Goal: Transaction & Acquisition: Purchase product/service

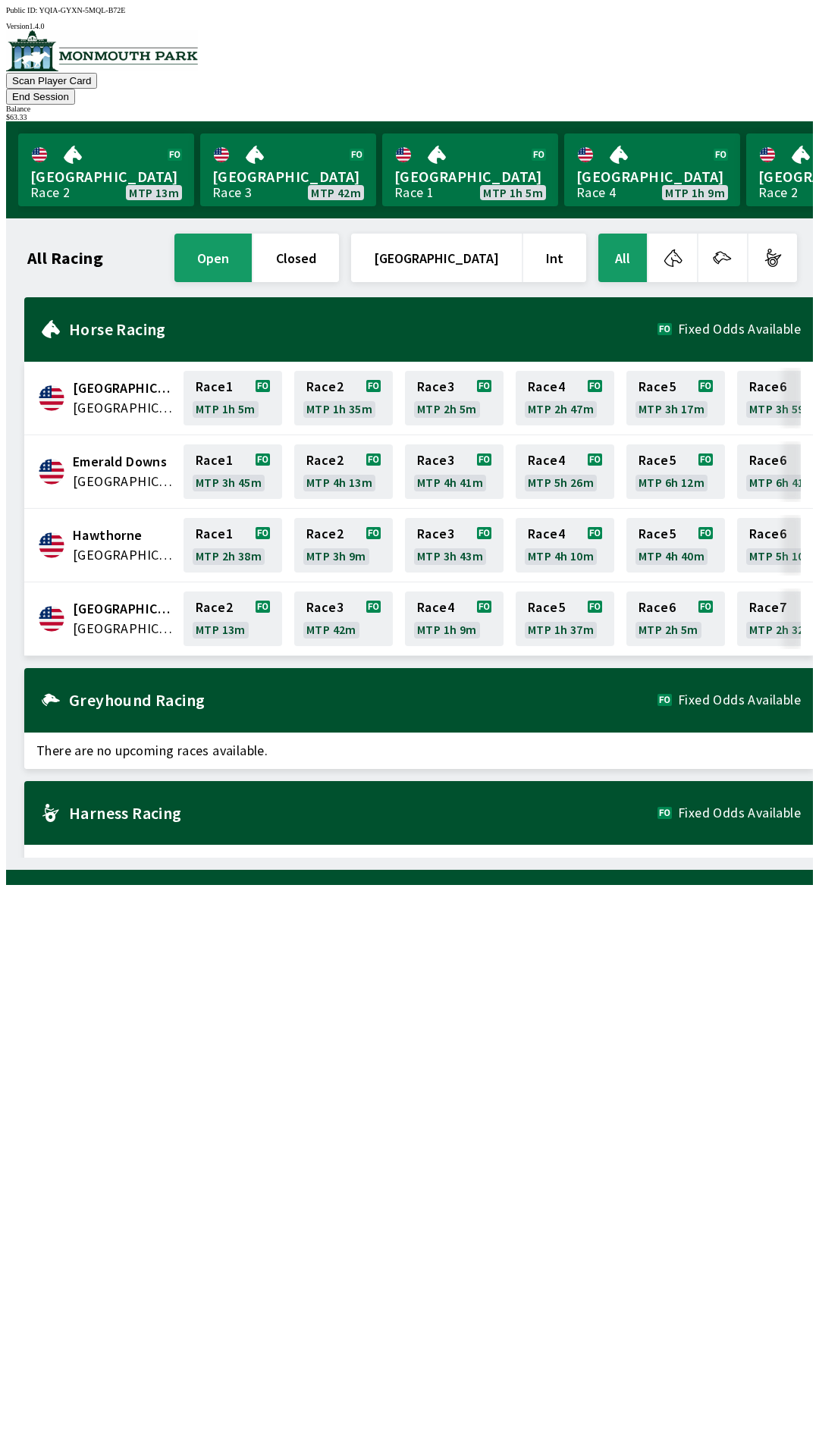
click at [122, 613] on div "[GEOGRAPHIC_DATA] United States Race 2 MTP 13m Race 3 MTP 42m Race 4 MTP 1h 9m …" at bounding box center [419, 619] width 789 height 73
click at [233, 606] on link "Race 2 MTP 13m" at bounding box center [232, 619] width 99 height 54
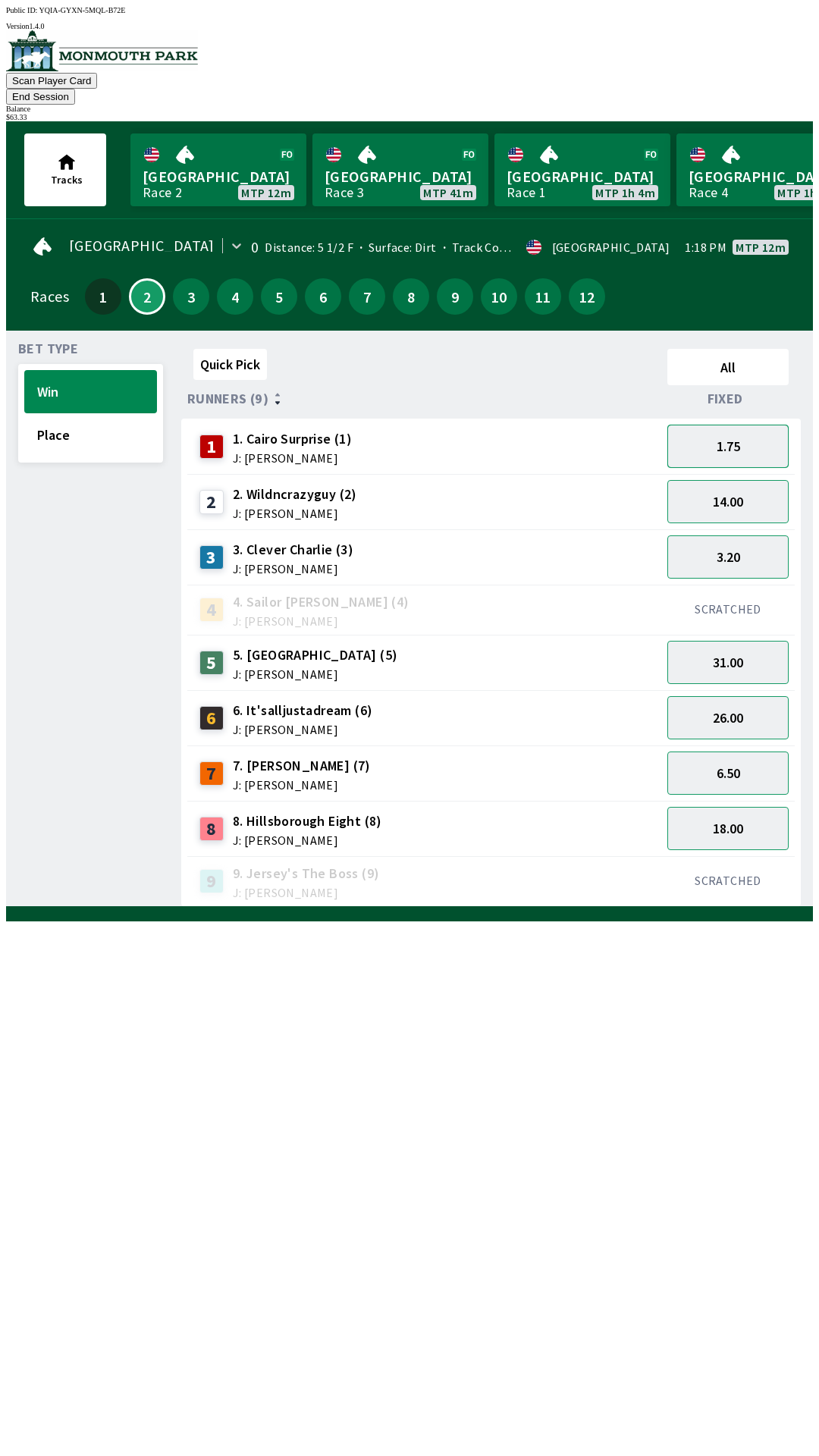
click at [746, 434] on button "1.75" at bounding box center [728, 446] width 121 height 43
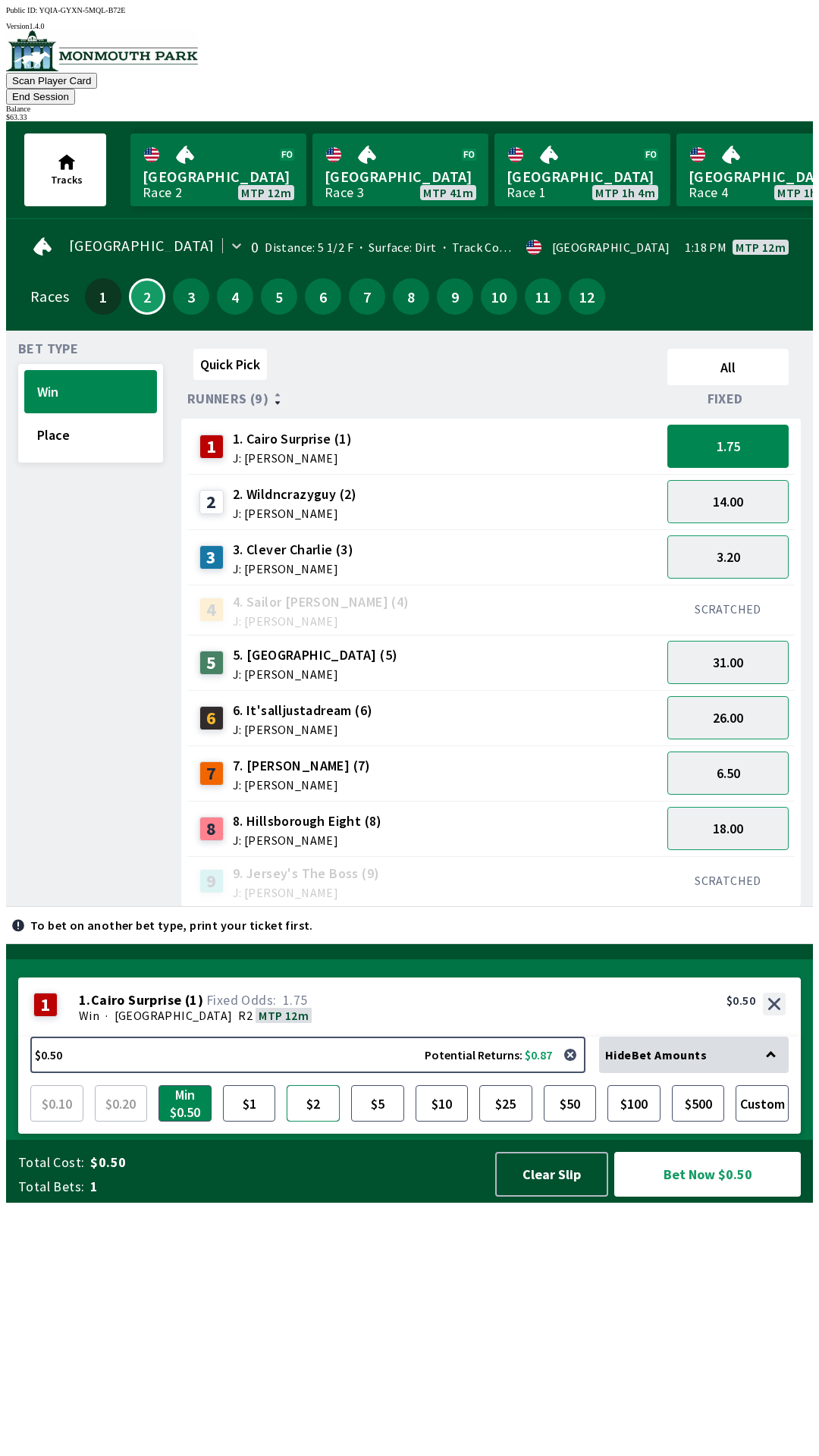
click at [306, 1121] on button "$2" at bounding box center [313, 1103] width 54 height 37
click at [682, 1196] on button "Bet Now $2.00" at bounding box center [707, 1174] width 187 height 45
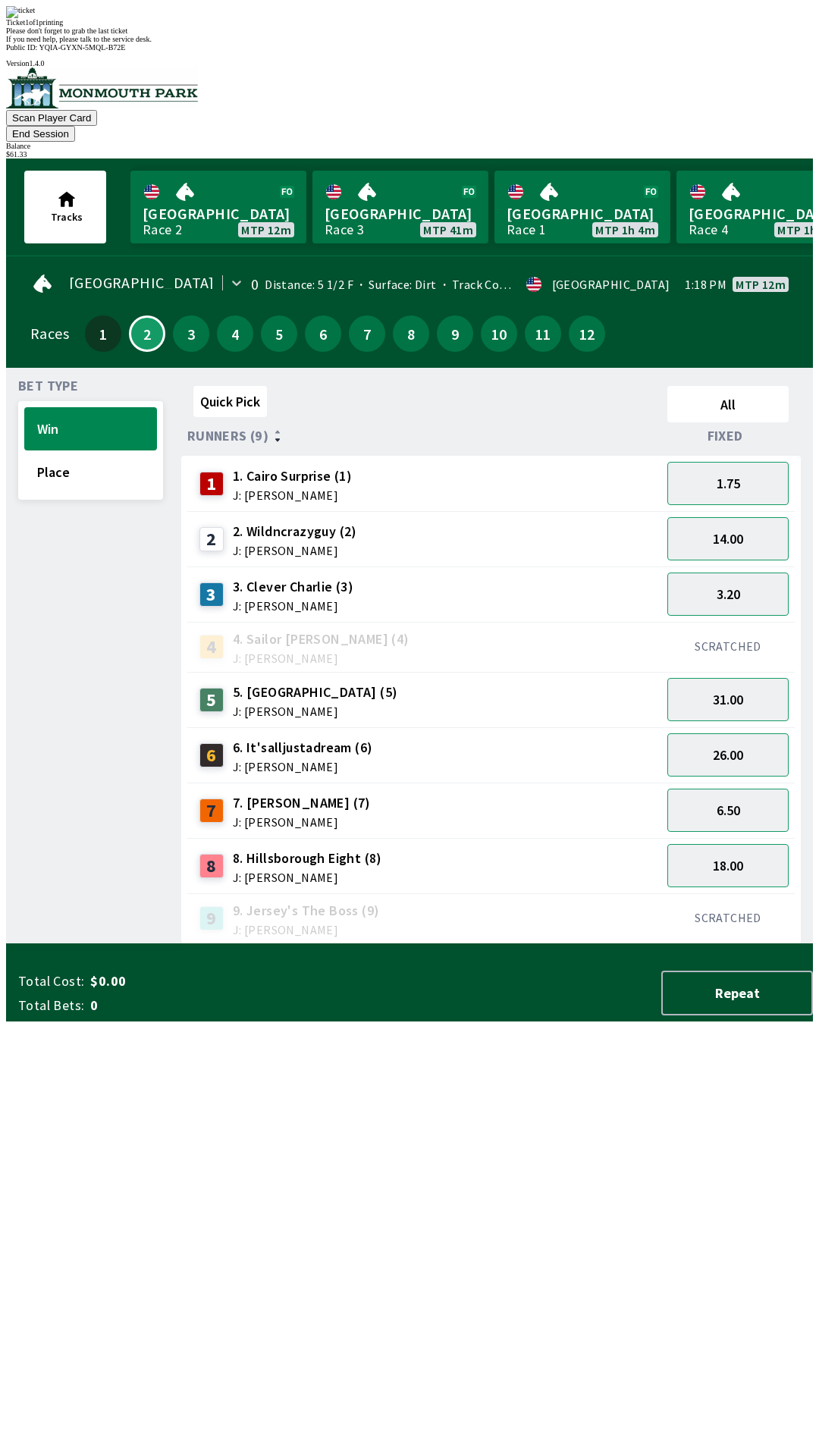
click at [250, 943] on div "Quick Pick All Runners (9) Fixed 1 1. Cairo Surprise (1) J: [PERSON_NAME] 1.75 …" at bounding box center [497, 662] width 632 height 564
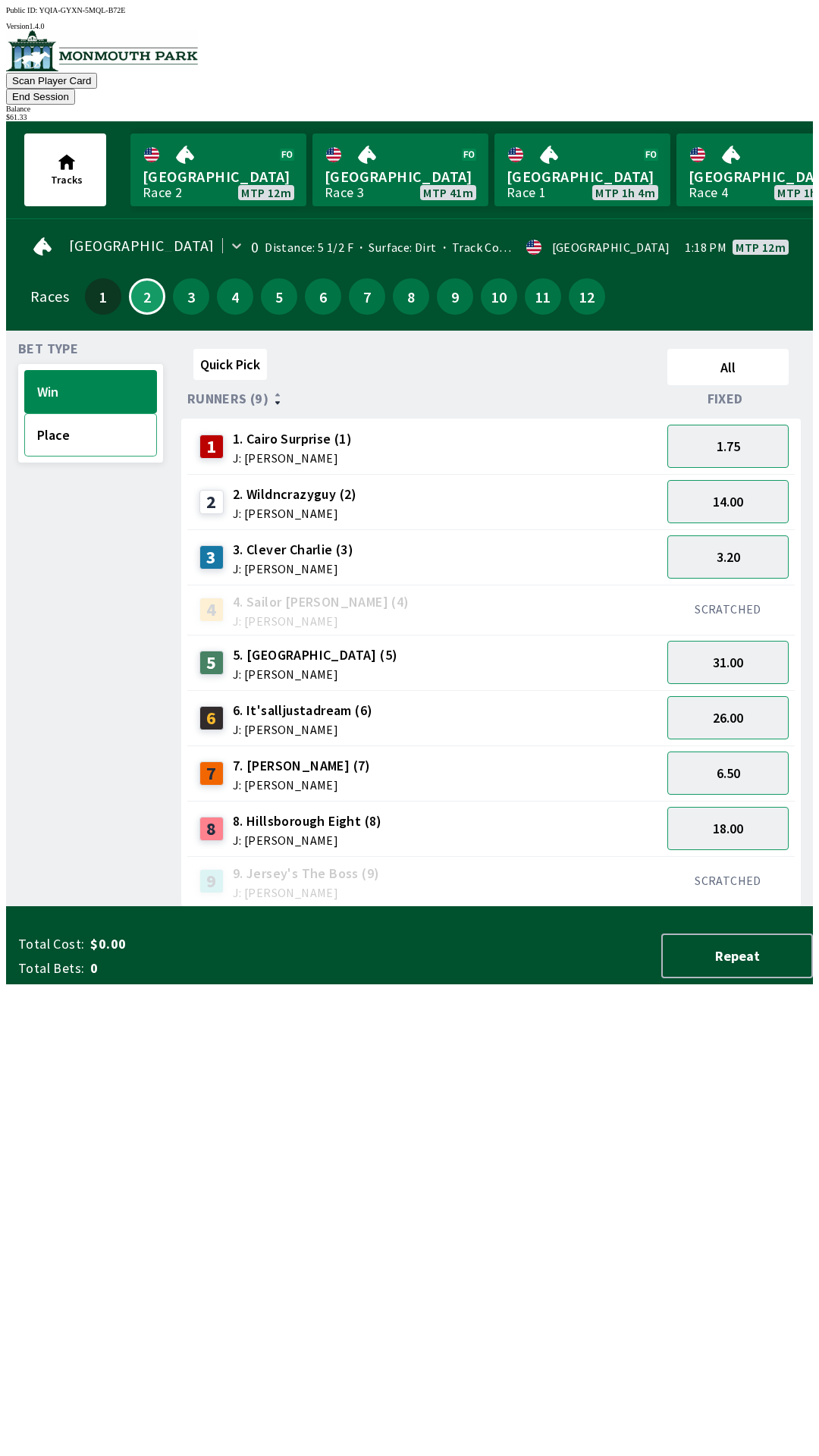
click at [103, 417] on button "Place" at bounding box center [90, 435] width 132 height 43
click at [759, 538] on button "1.55" at bounding box center [728, 557] width 121 height 43
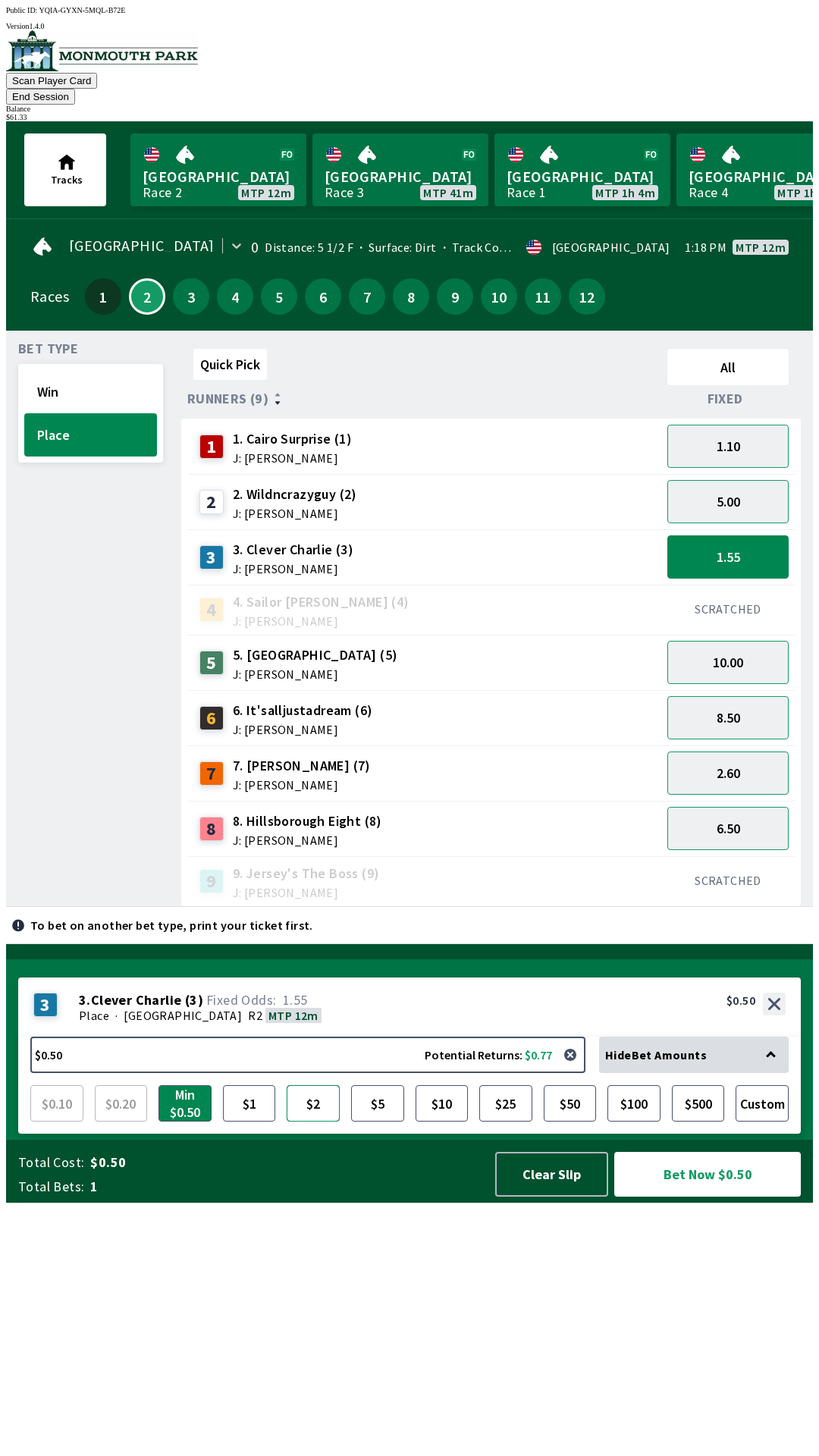
click at [314, 1121] on button "$2" at bounding box center [313, 1103] width 54 height 37
click at [675, 1196] on button "Bet Now $2.00" at bounding box center [707, 1174] width 187 height 45
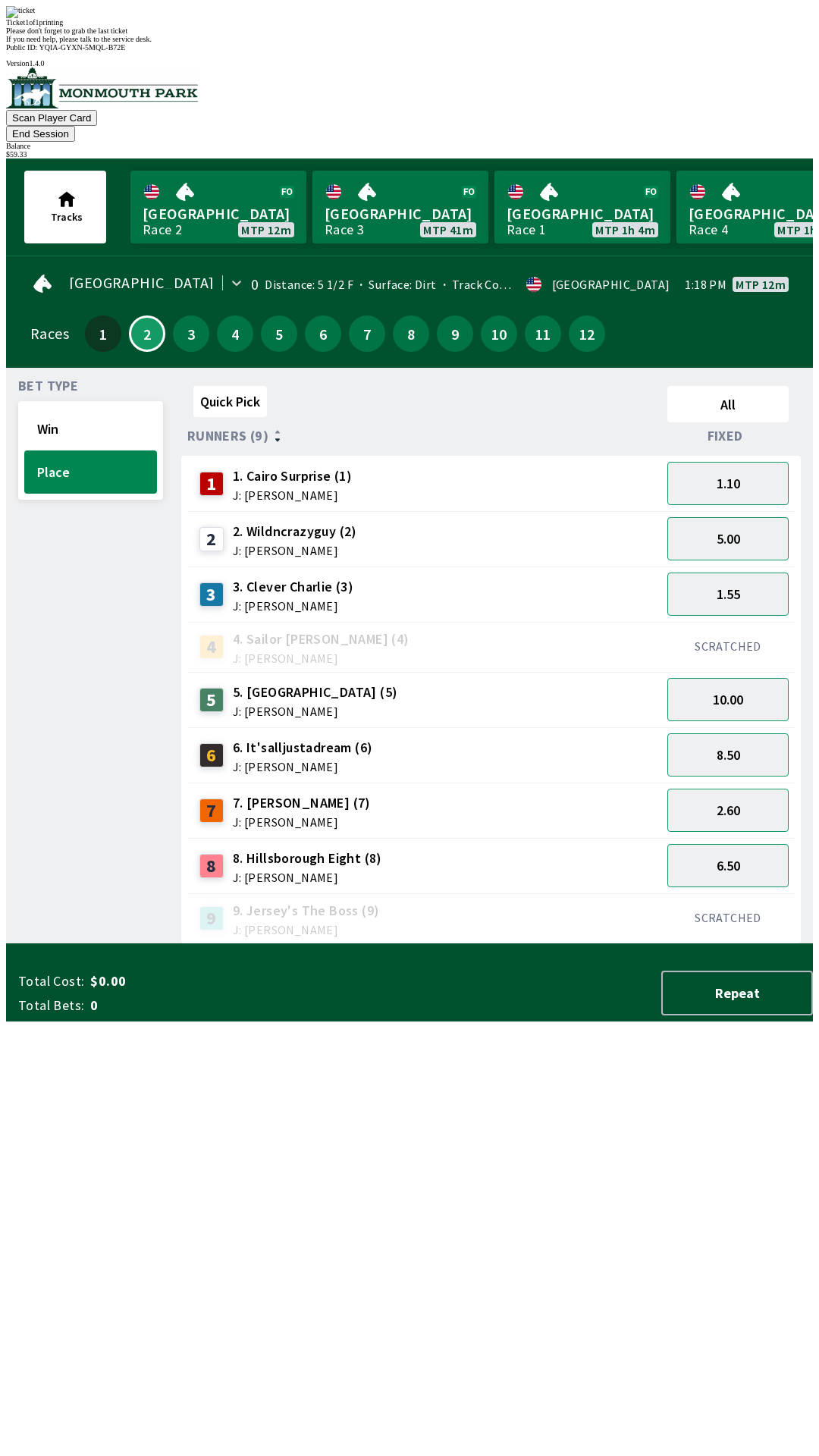
click at [470, 943] on div "Quick Pick All Runners (9) Fixed 1 1. Cairo Surprise (1) J: [PERSON_NAME] 1.10 …" at bounding box center [497, 662] width 632 height 564
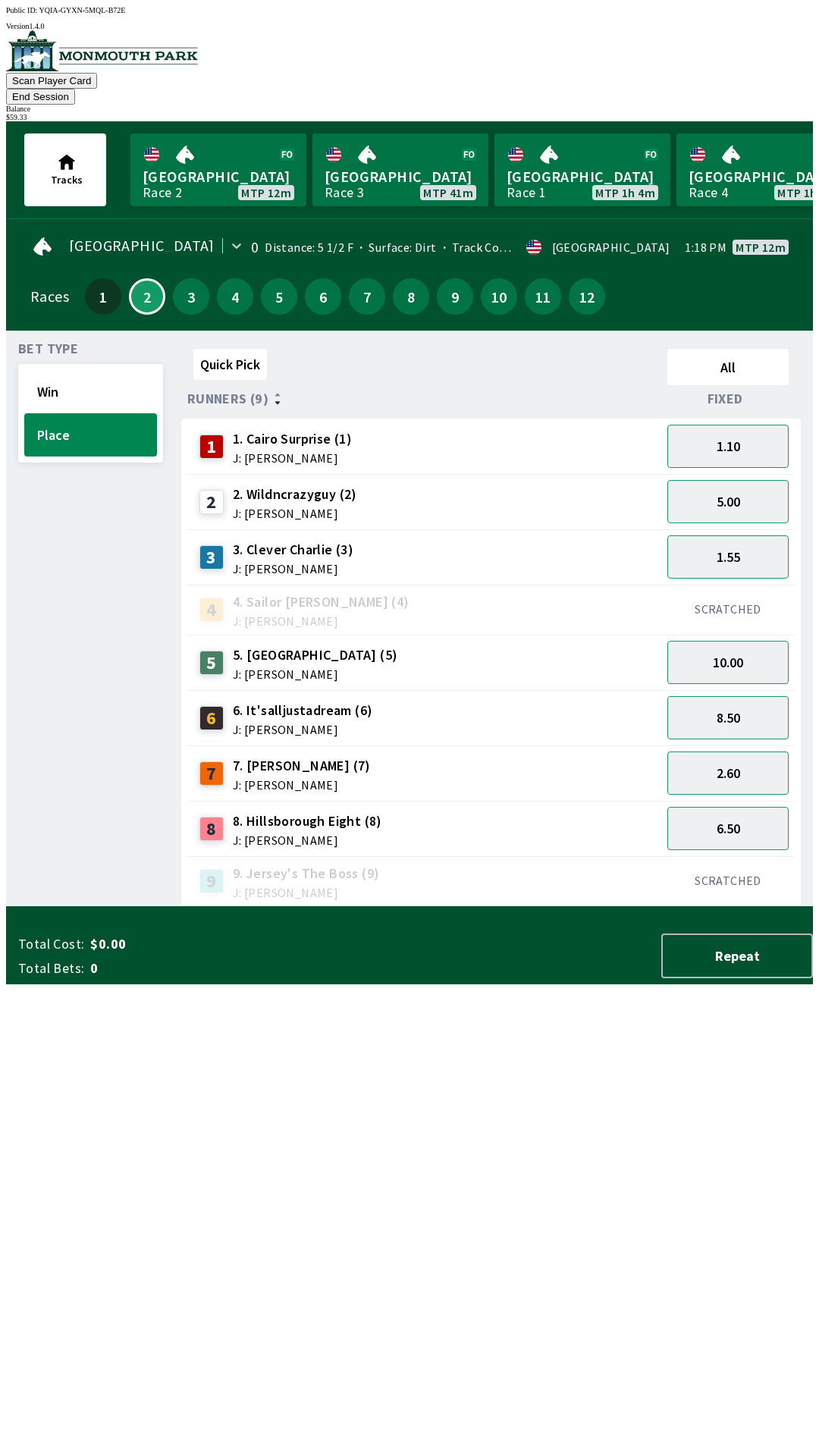
click at [75, 88] on button "End Session" at bounding box center [39, 96] width 69 height 16
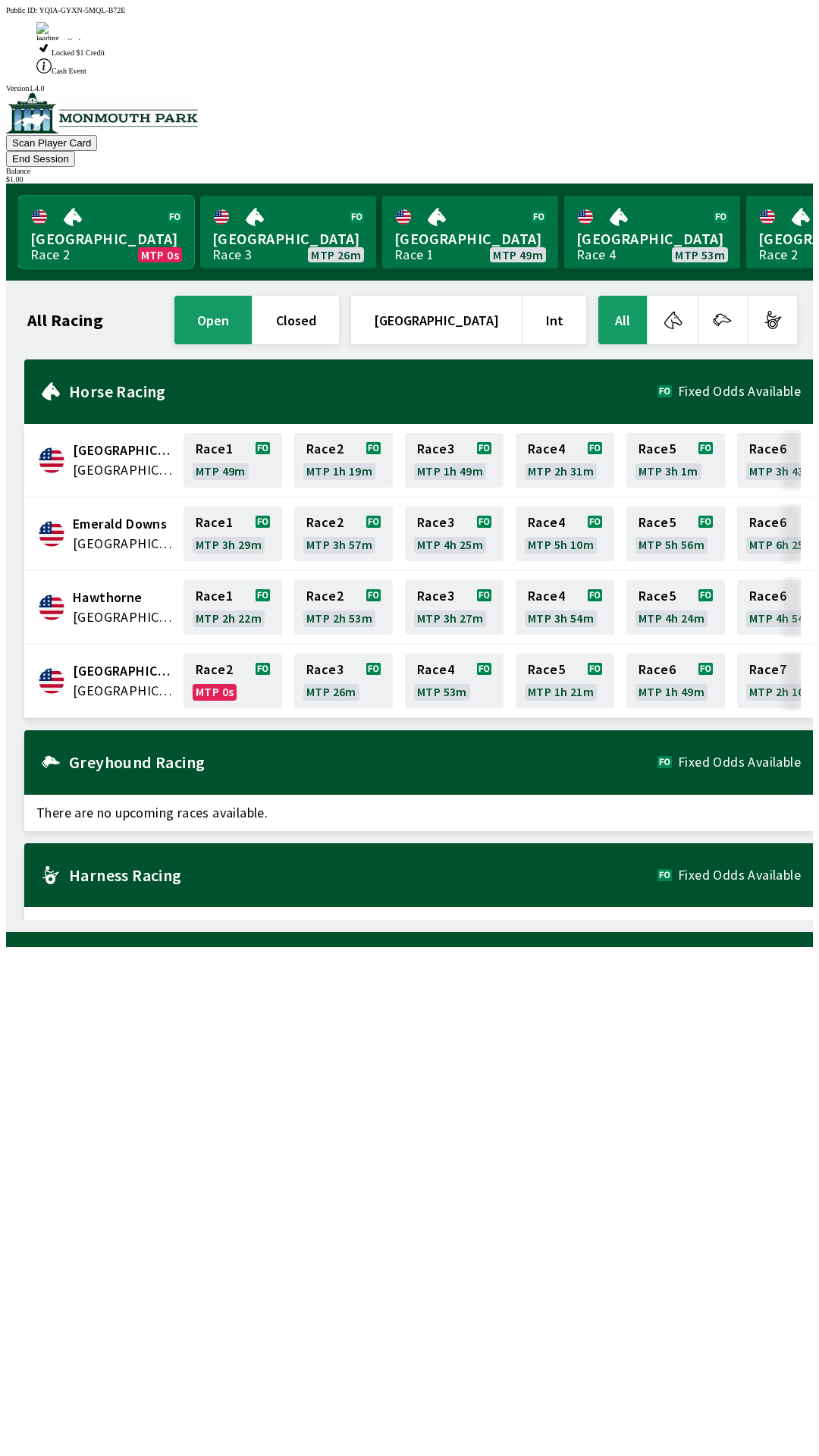
click at [101, 195] on link "Monmouth Park Race 2 MTP 0s" at bounding box center [105, 232] width 176 height 73
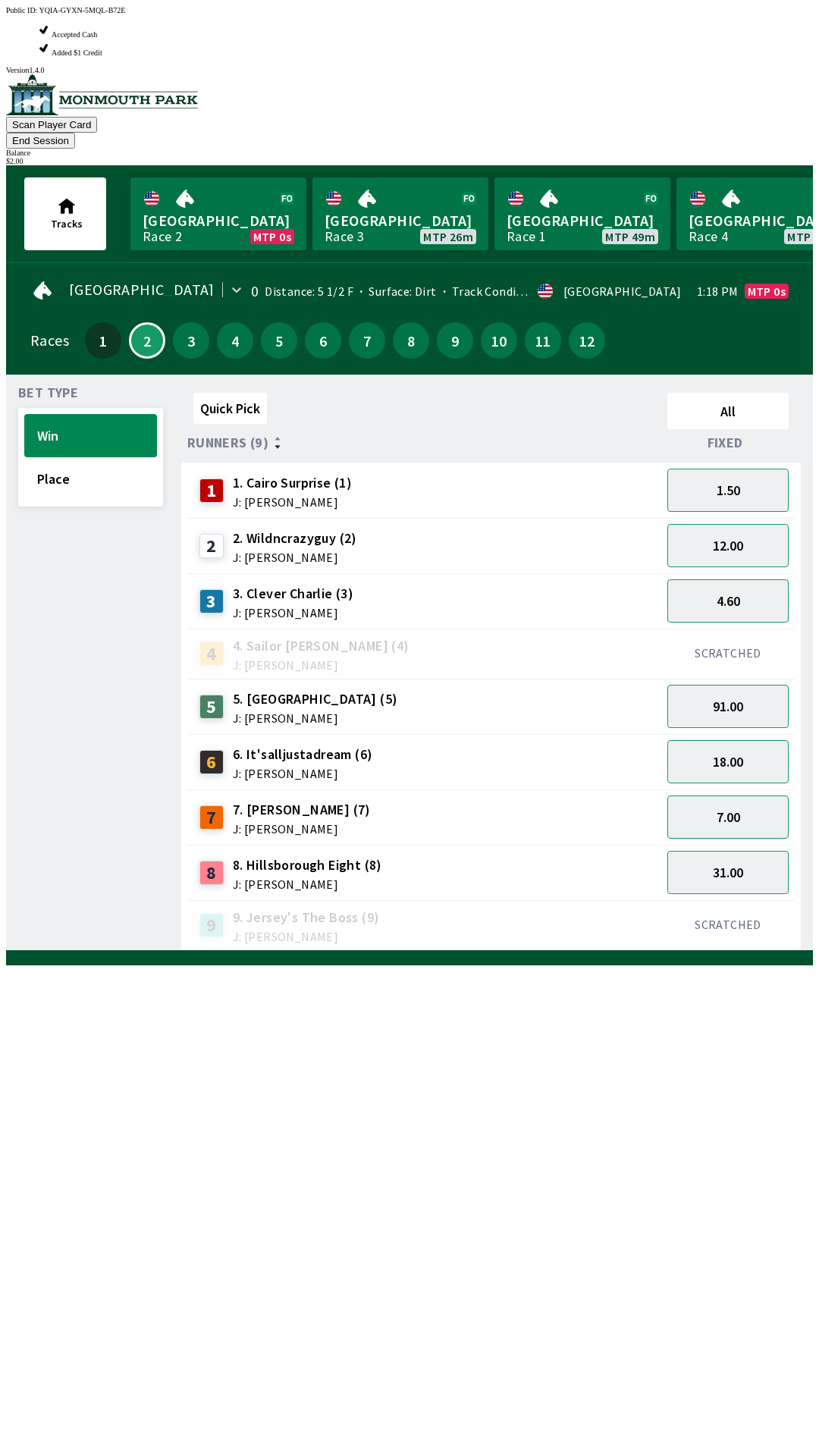
click at [310, 855] on span "8. Hillsborough Eight (8)" at bounding box center [307, 865] width 149 height 20
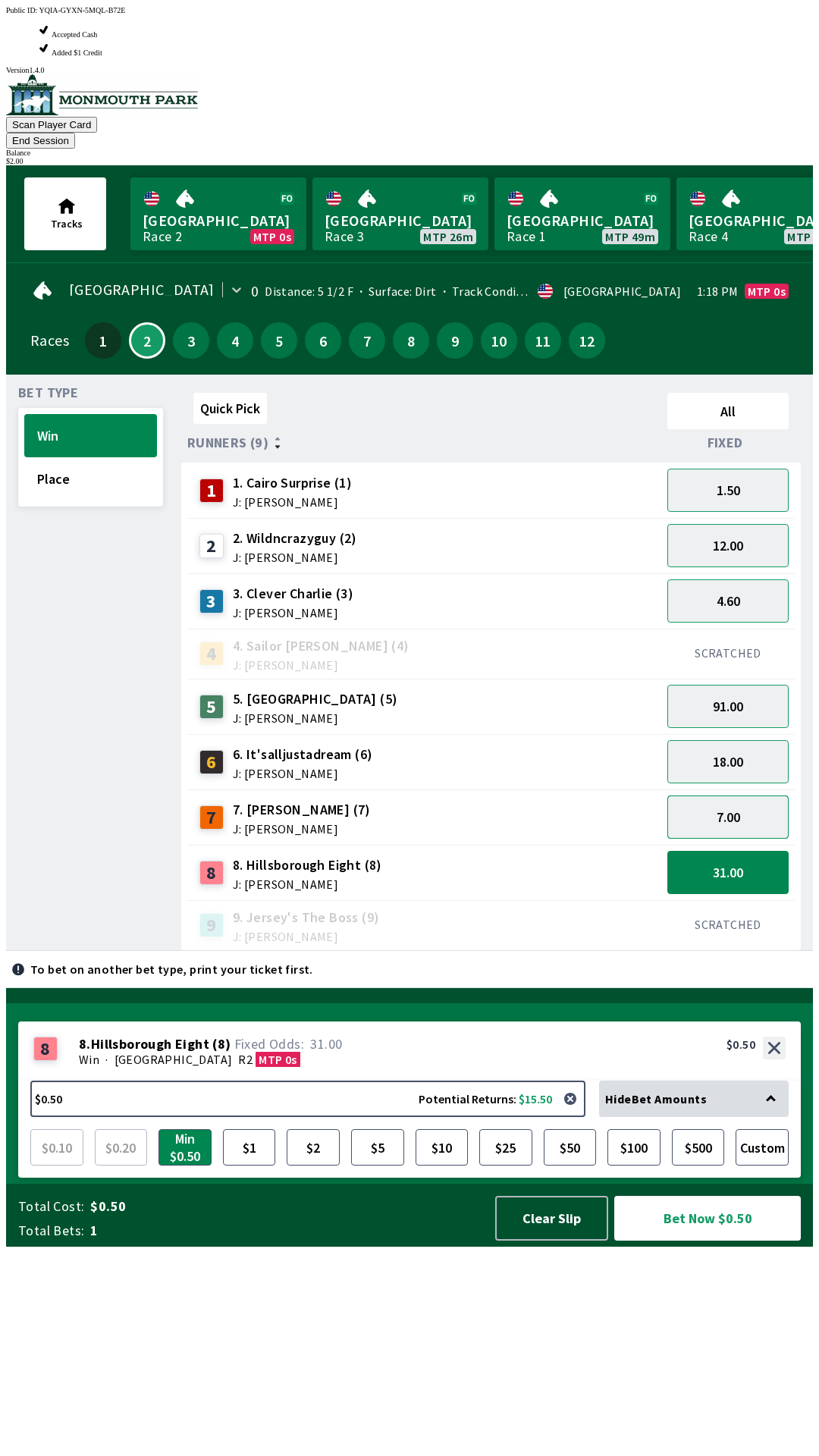
click at [731, 795] on button "7.00" at bounding box center [728, 817] width 121 height 43
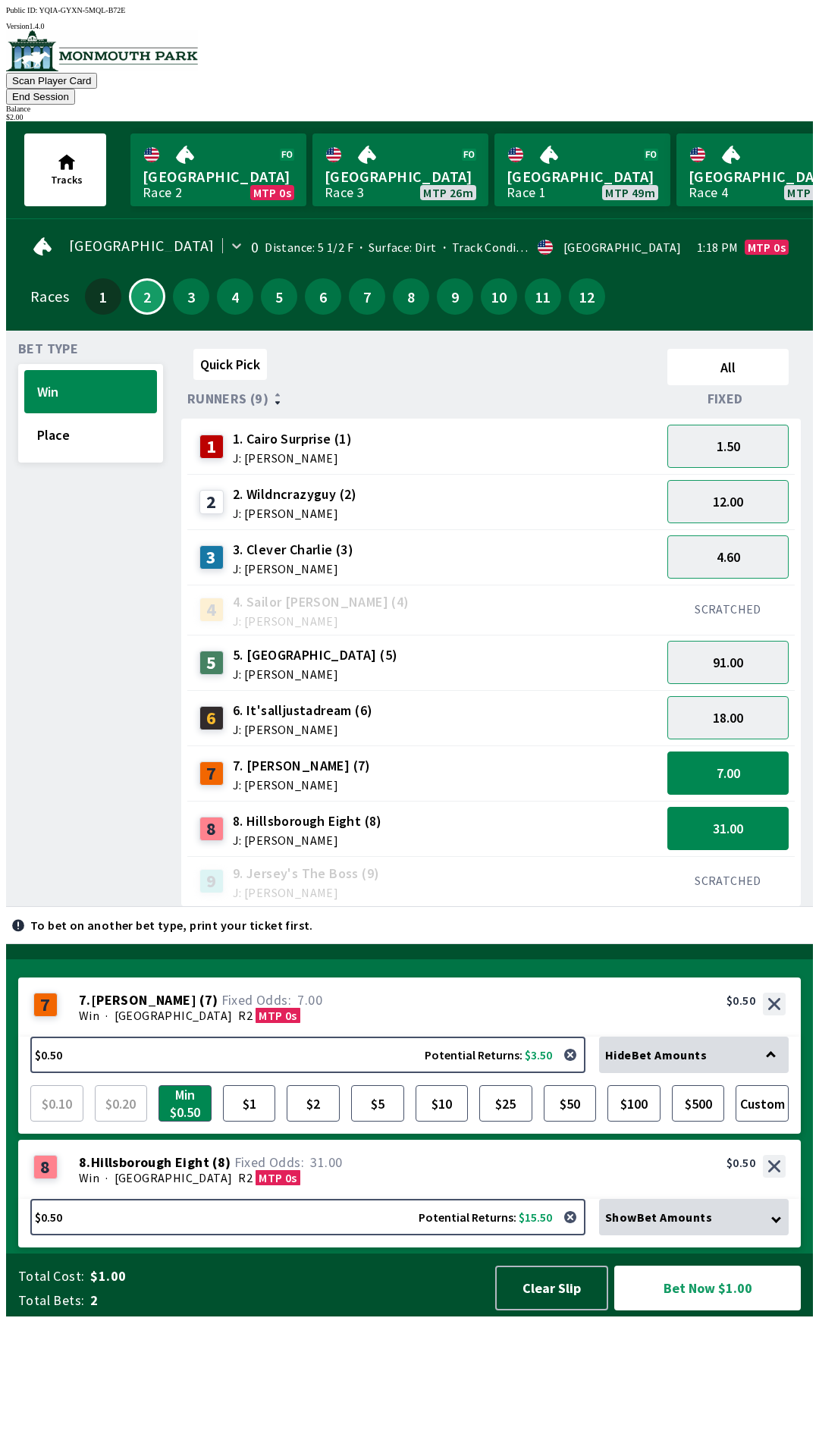
click at [752, 856] on div "SCRATCHED" at bounding box center [728, 881] width 133 height 50
click at [737, 809] on button "31.00" at bounding box center [728, 828] width 121 height 43
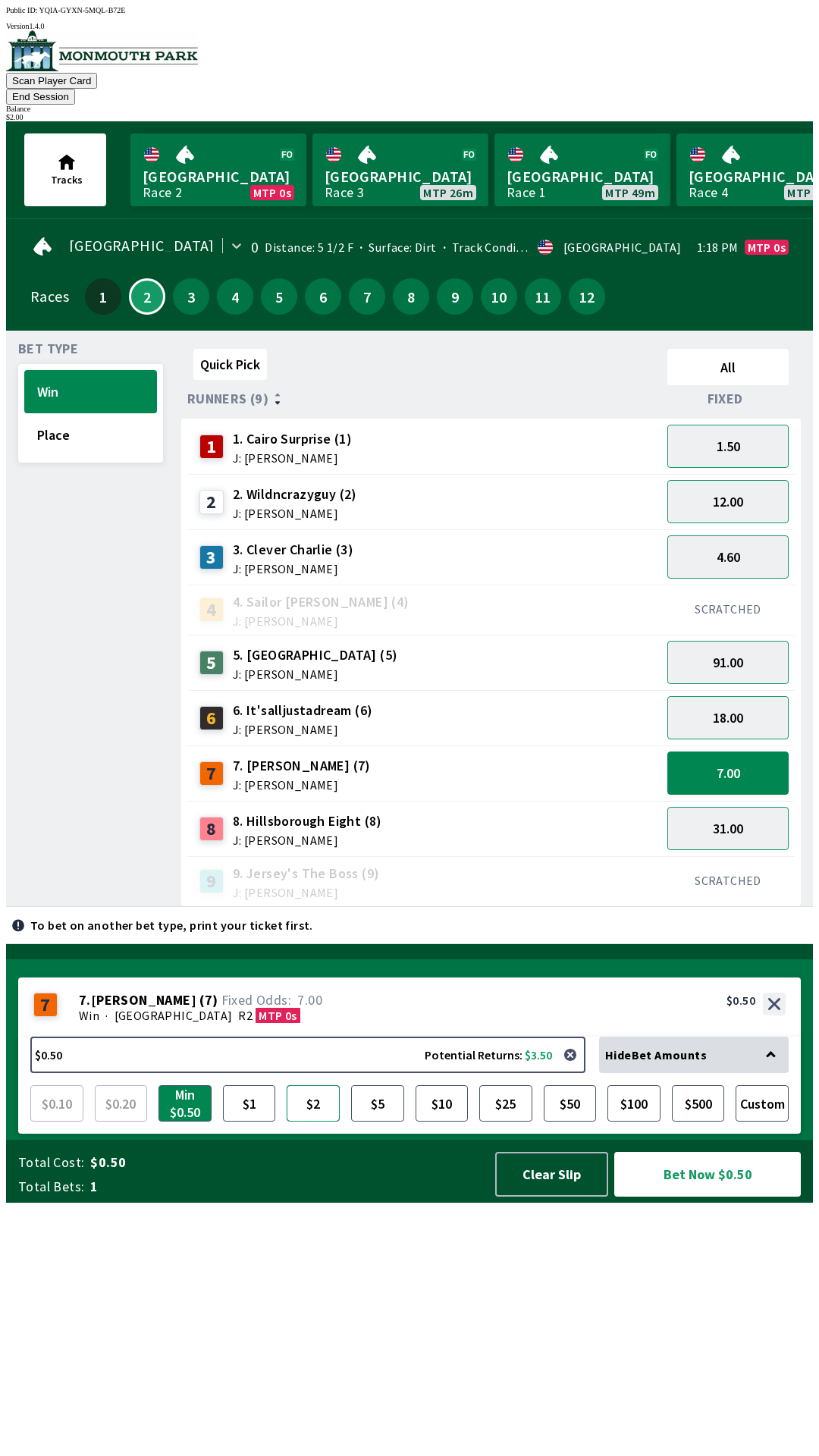
click at [322, 1121] on button "$2" at bounding box center [313, 1103] width 54 height 37
click at [707, 1196] on button "Bet Now $2.00" at bounding box center [707, 1174] width 187 height 45
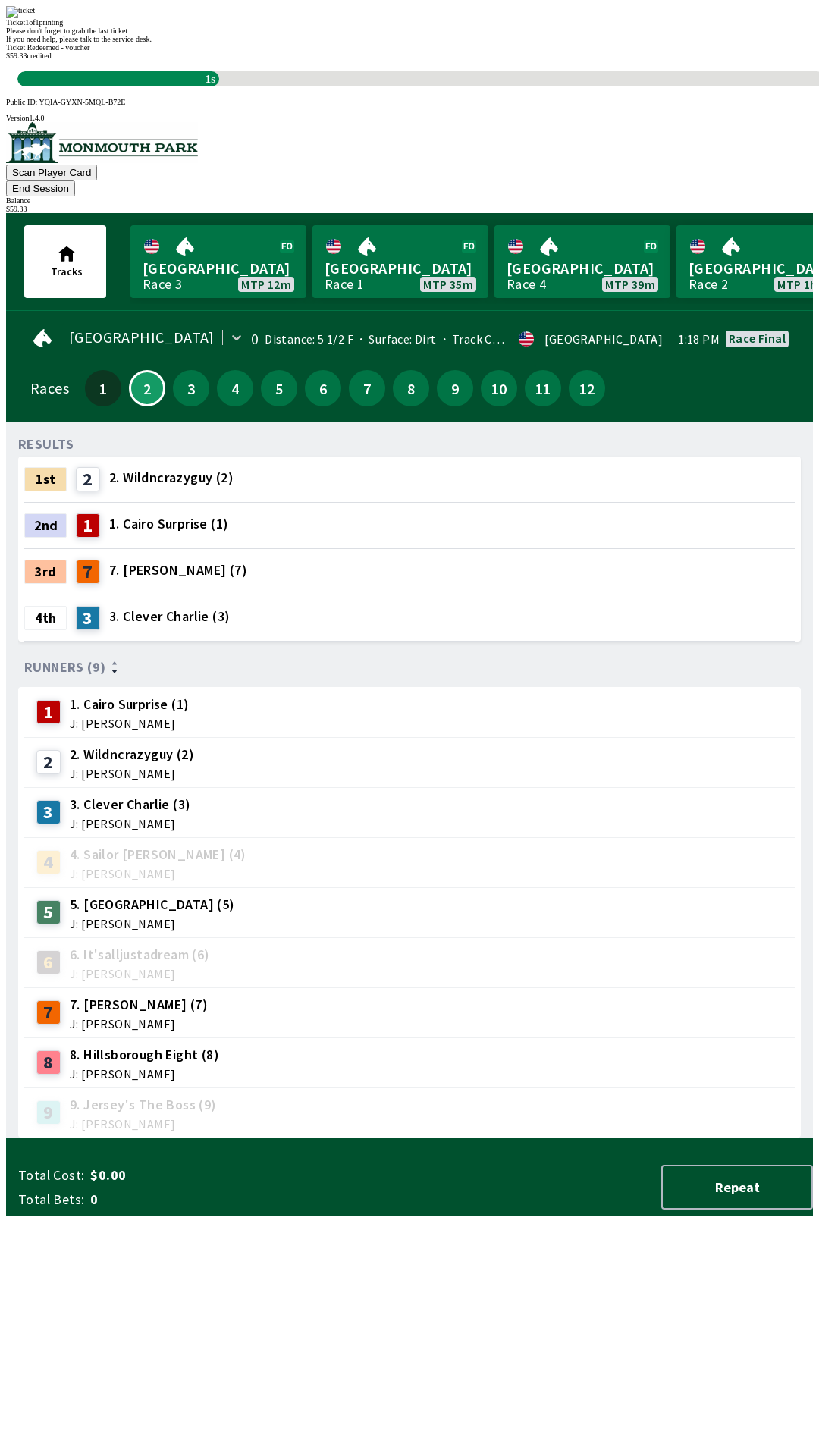
click at [178, 1138] on div "RESULTS 1st 2 2. Wildncrazyguy (2) 2nd 1 1. Cairo Surprise (1) 3rd 7 7. [PERSON…" at bounding box center [415, 786] width 795 height 703
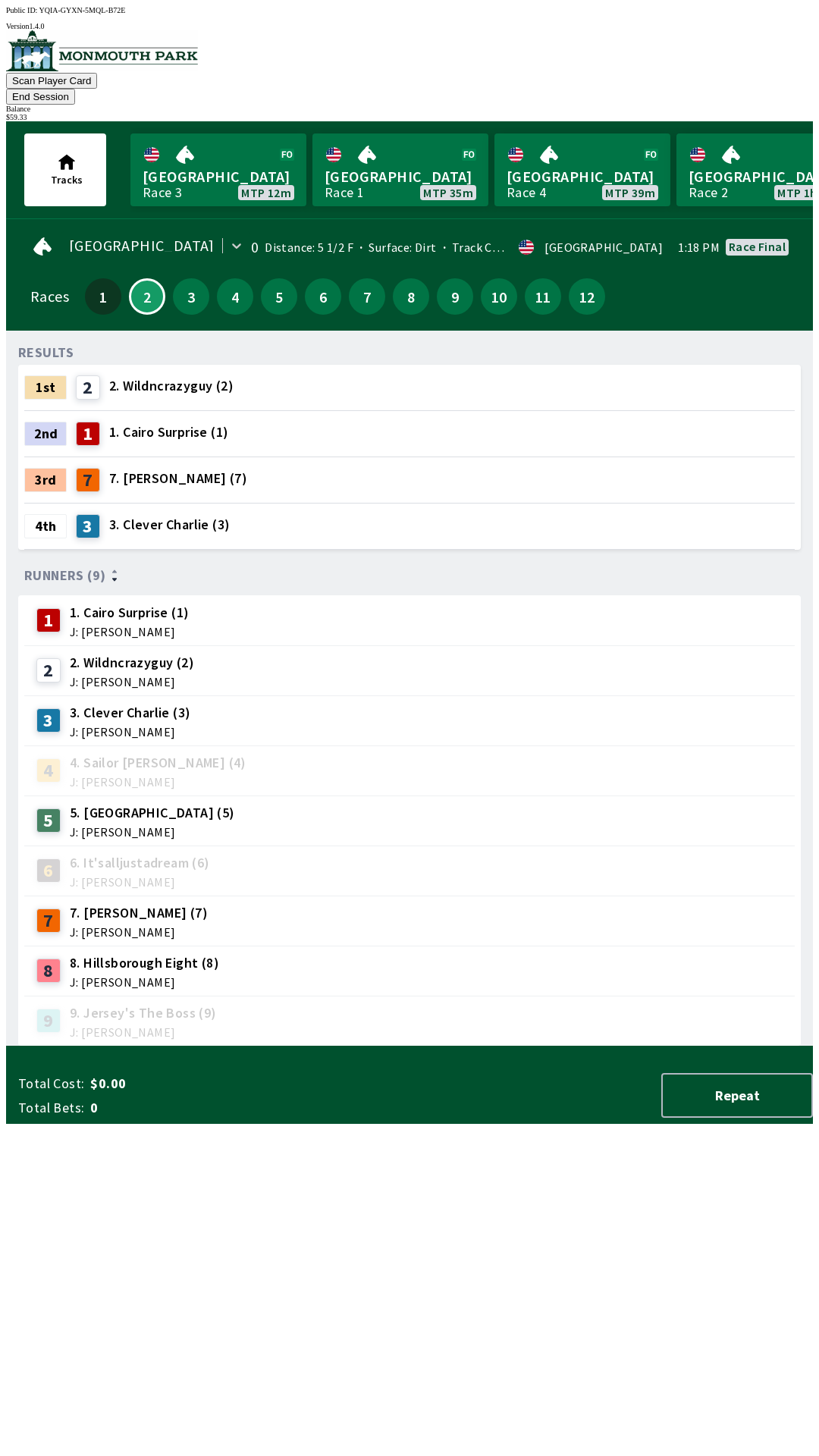
click at [237, 289] on div "4" at bounding box center [235, 296] width 37 height 37
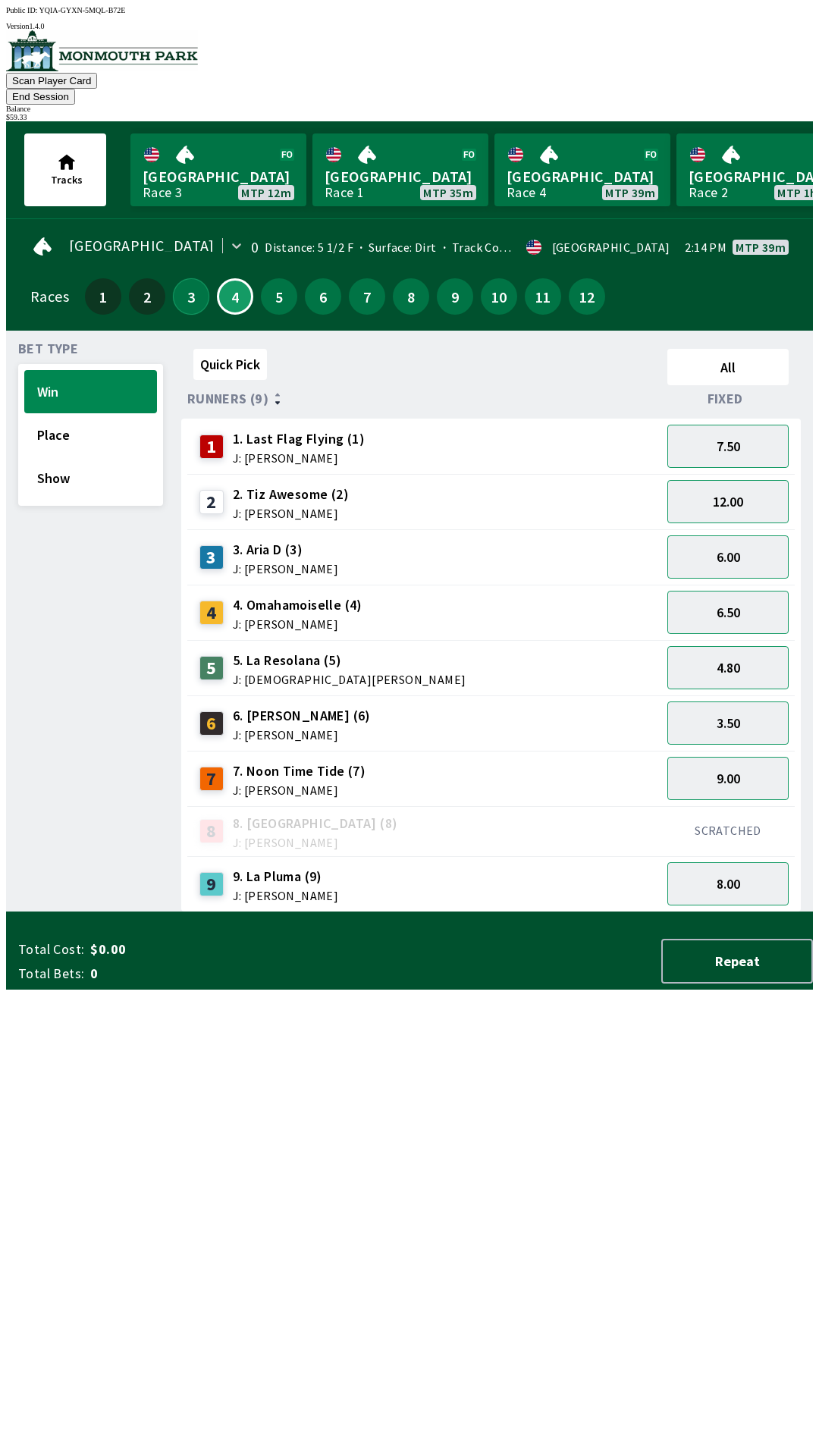
click at [183, 278] on button "3" at bounding box center [191, 296] width 37 height 37
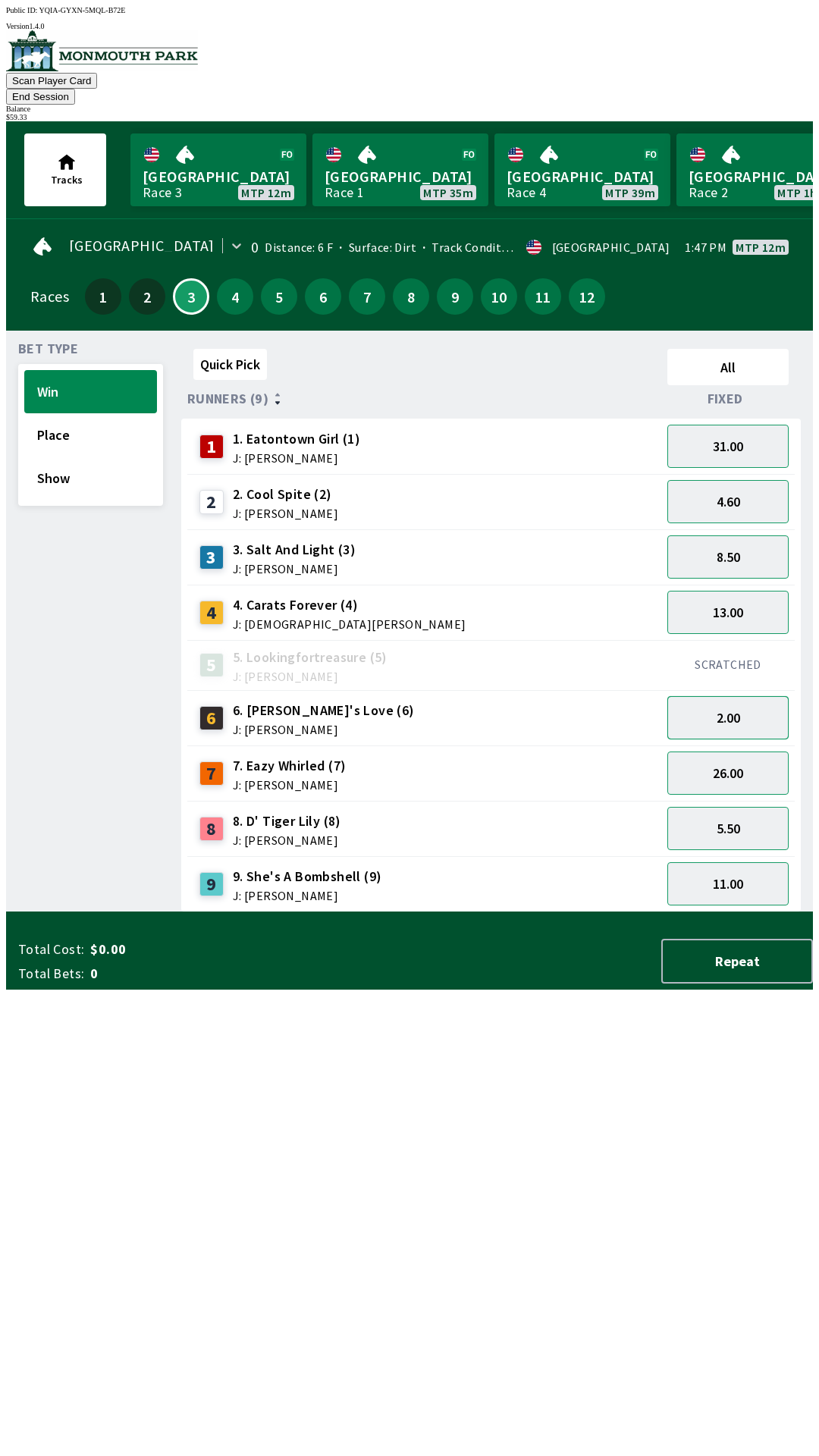
click at [741, 703] on button "2.00" at bounding box center [728, 717] width 121 height 43
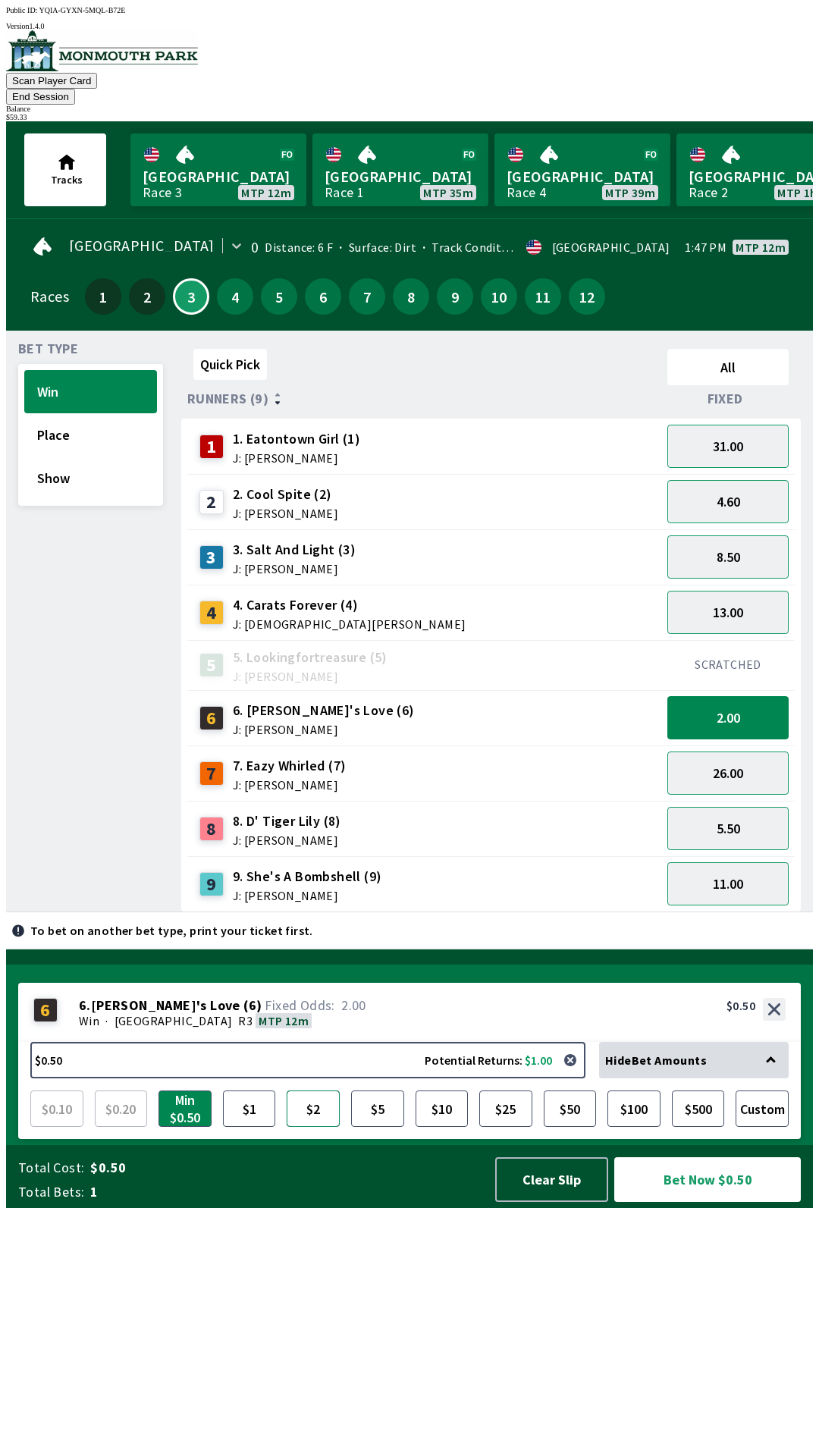
click at [314, 1126] on button "$2" at bounding box center [313, 1108] width 54 height 37
click at [672, 1202] on button "Bet Now $2.00" at bounding box center [707, 1179] width 187 height 45
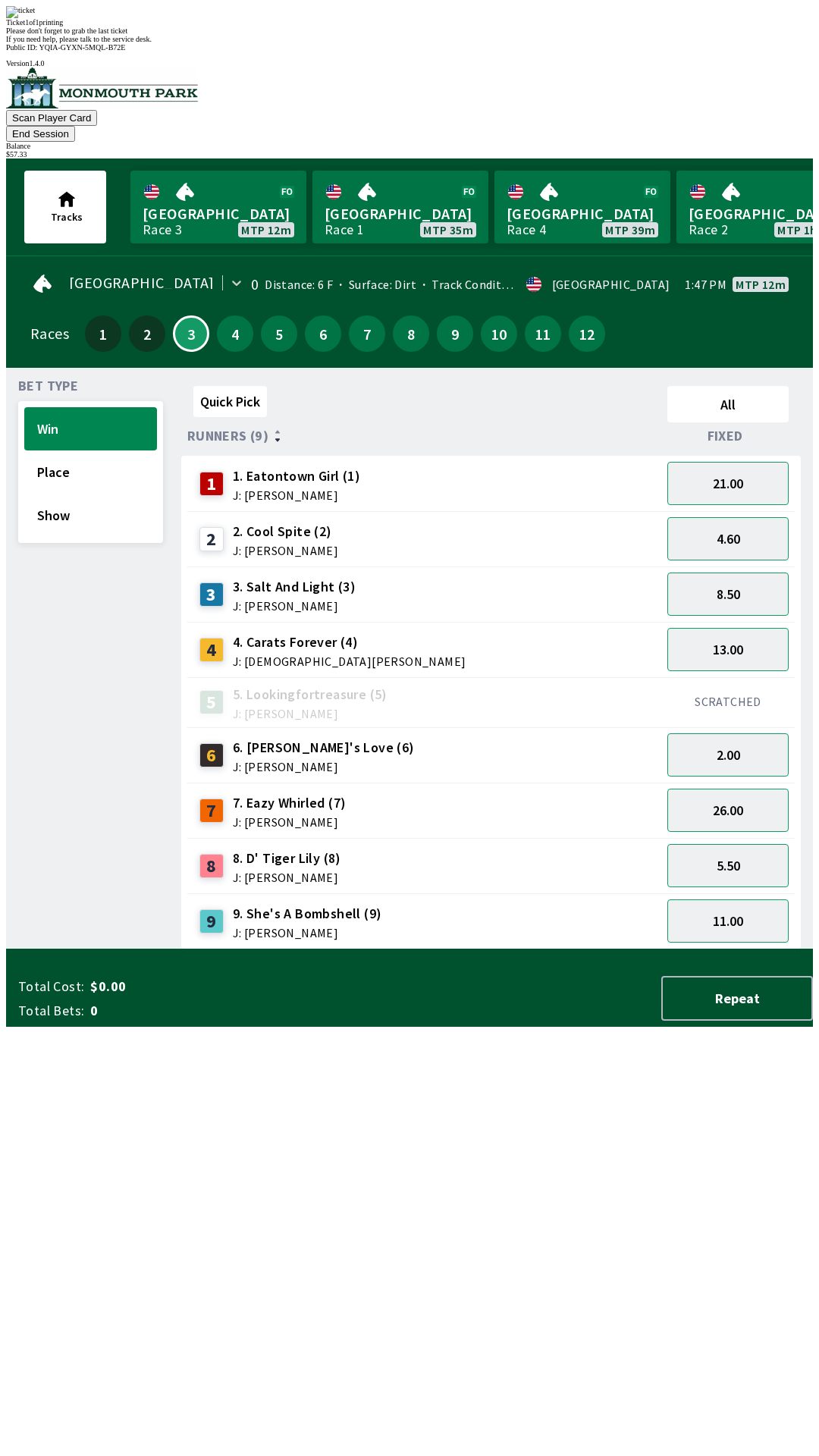
click at [299, 949] on div "Quick Pick All Runners (9) Fixed 1 1. Eatontown Girl (1) J: [PERSON_NAME] 21.00…" at bounding box center [497, 665] width 632 height 569
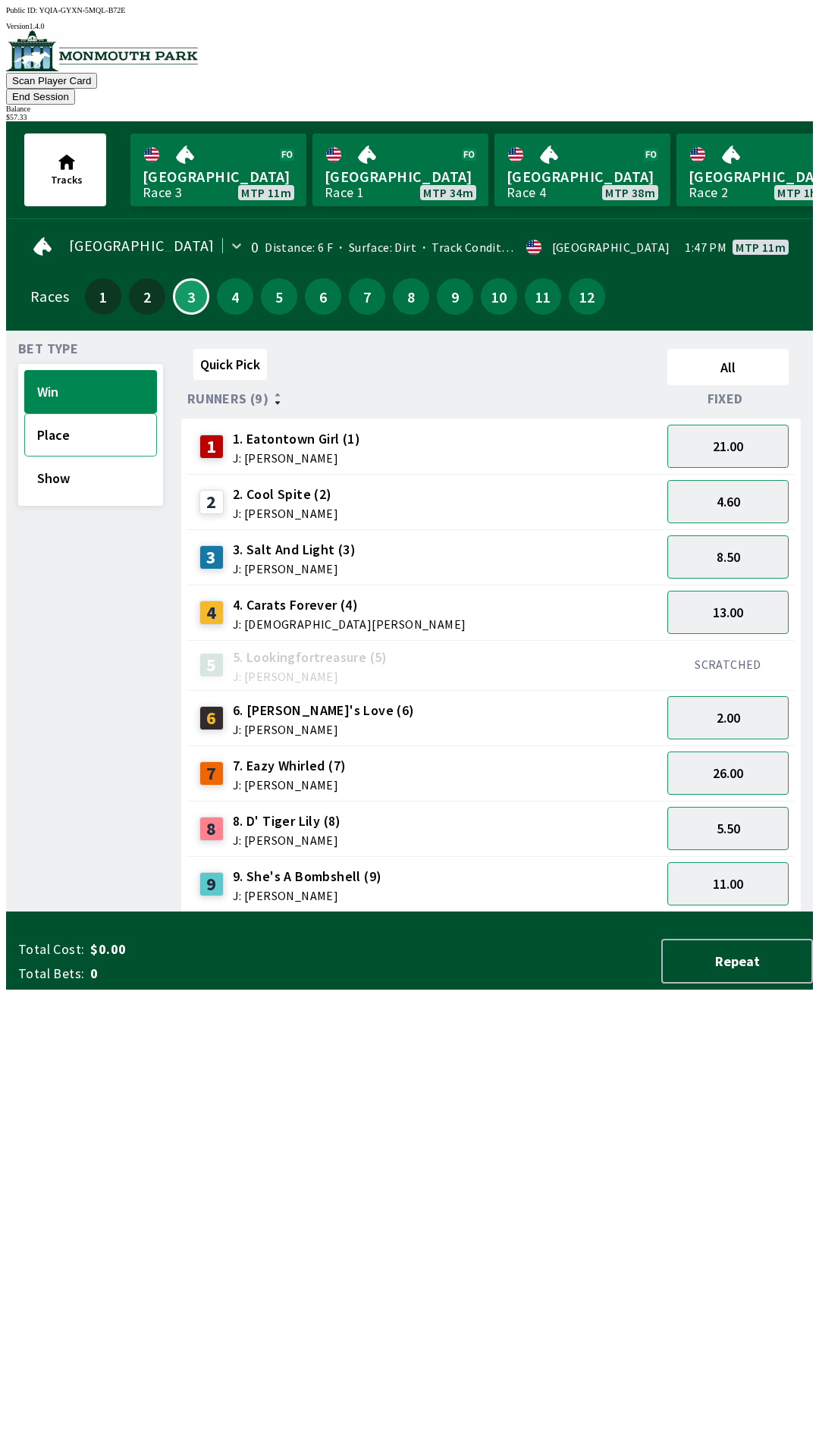
click at [69, 421] on button "Place" at bounding box center [90, 435] width 132 height 43
click at [753, 529] on div "3.70" at bounding box center [728, 557] width 133 height 55
click at [743, 492] on button "2.25" at bounding box center [728, 501] width 121 height 43
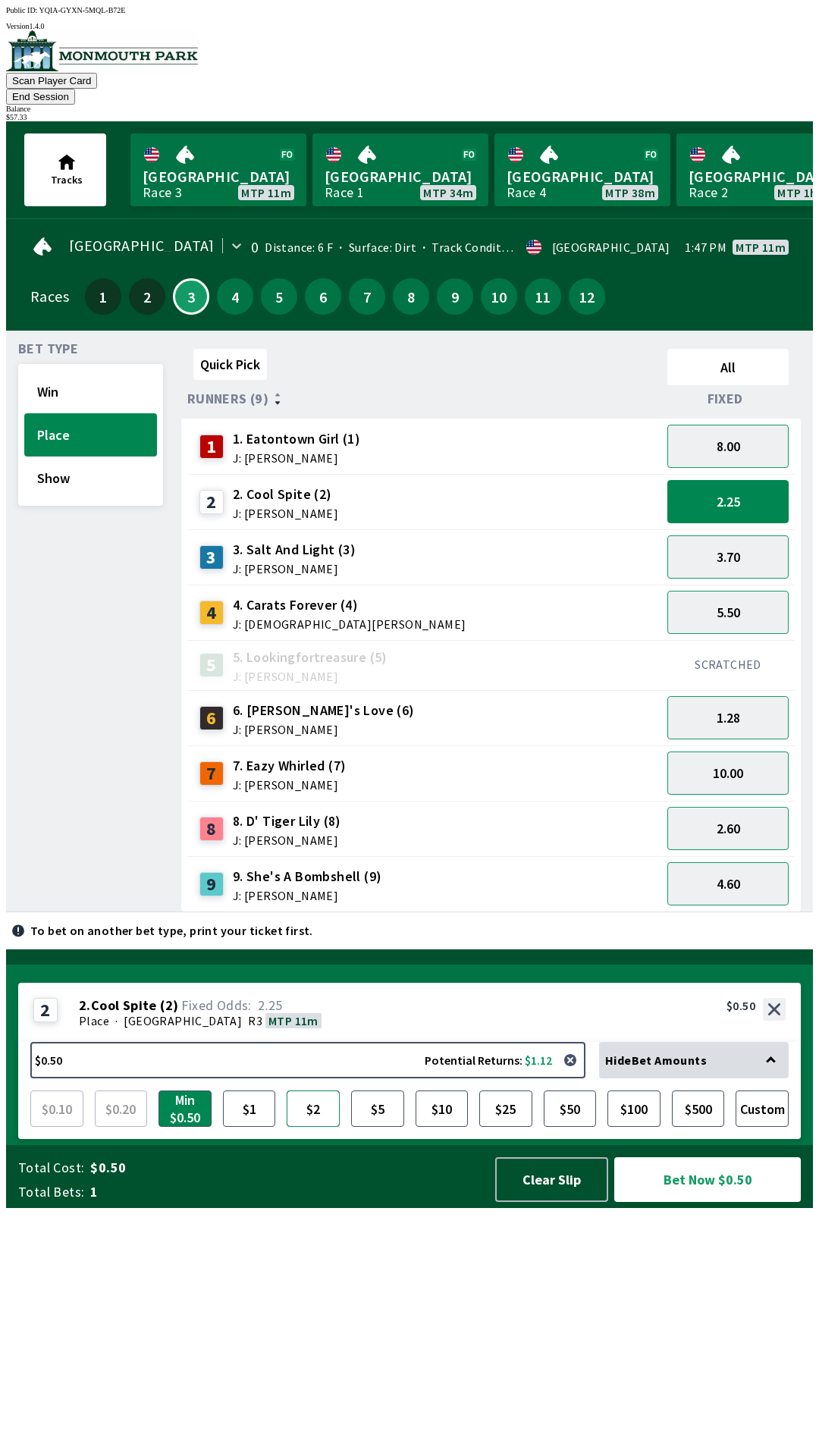
click at [317, 1126] on button "$2" at bounding box center [313, 1108] width 54 height 37
click at [660, 1202] on button "Bet Now $2.00" at bounding box center [707, 1179] width 187 height 45
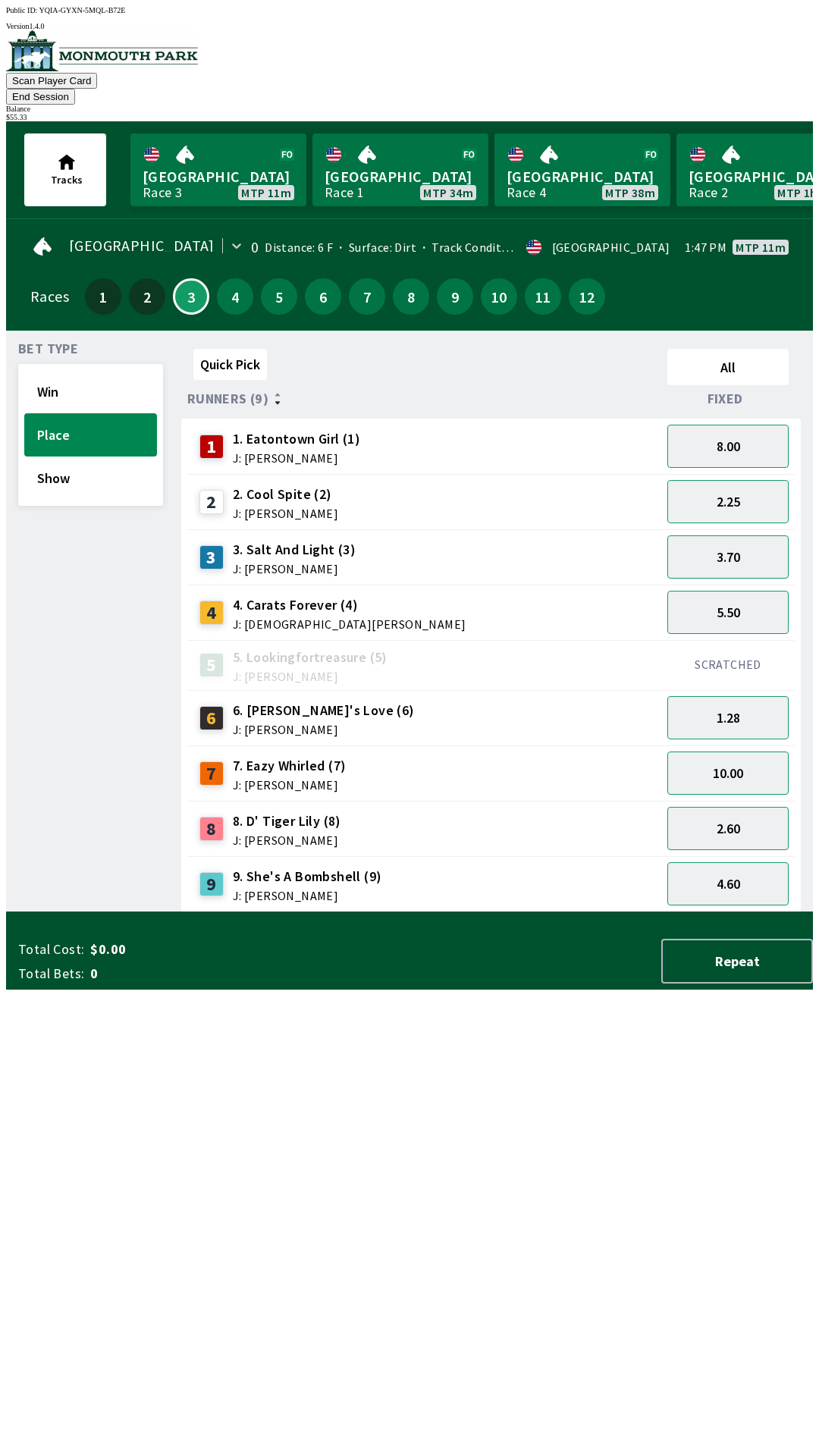
click at [325, 912] on div "Quick Pick All Runners (9) Fixed 1 1. Eatontown Girl (1) J: [PERSON_NAME] 8.00 …" at bounding box center [497, 627] width 632 height 569
click at [75, 88] on button "End Session" at bounding box center [39, 96] width 69 height 16
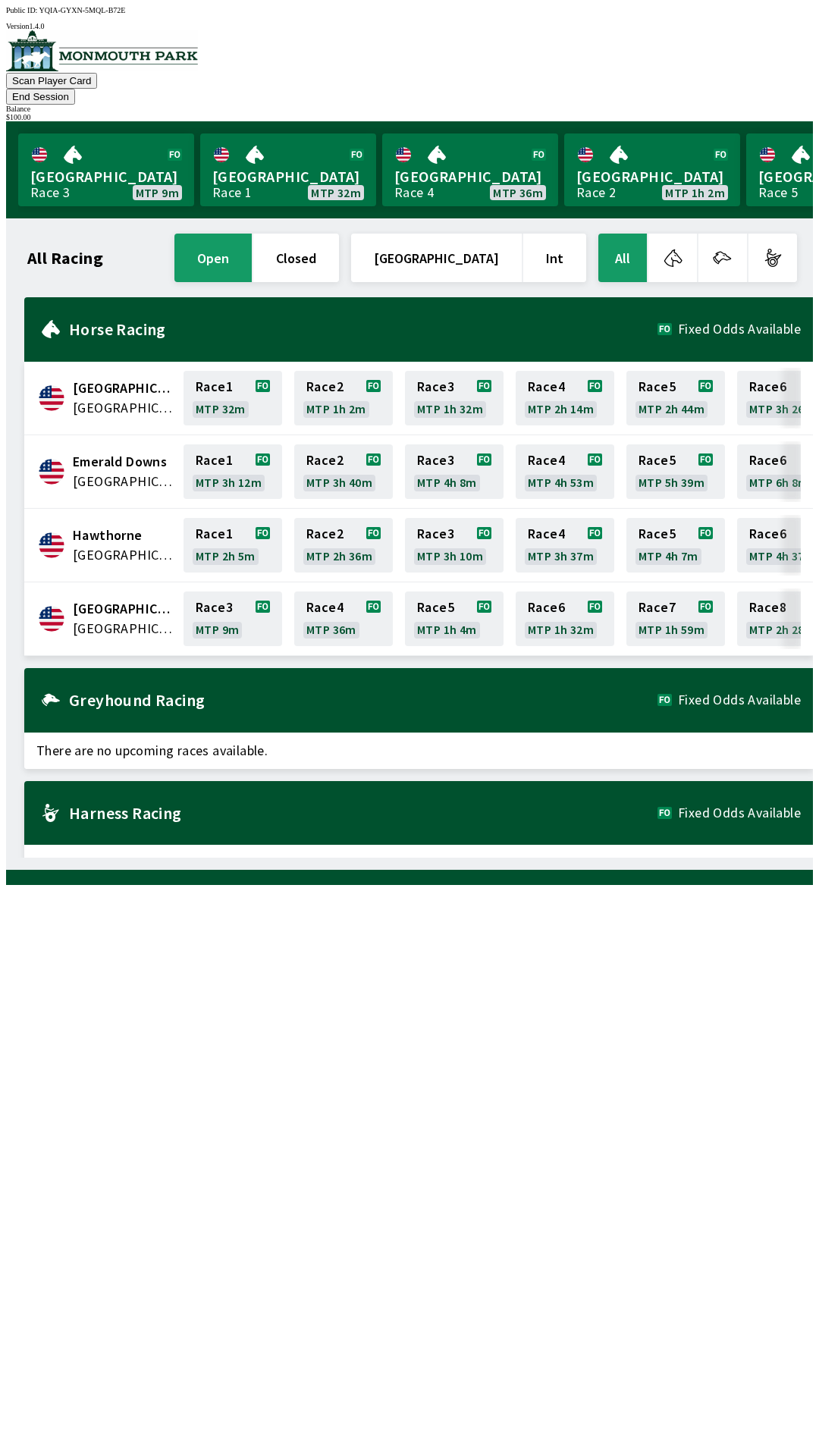
click at [75, 88] on button "End Session" at bounding box center [39, 96] width 69 height 16
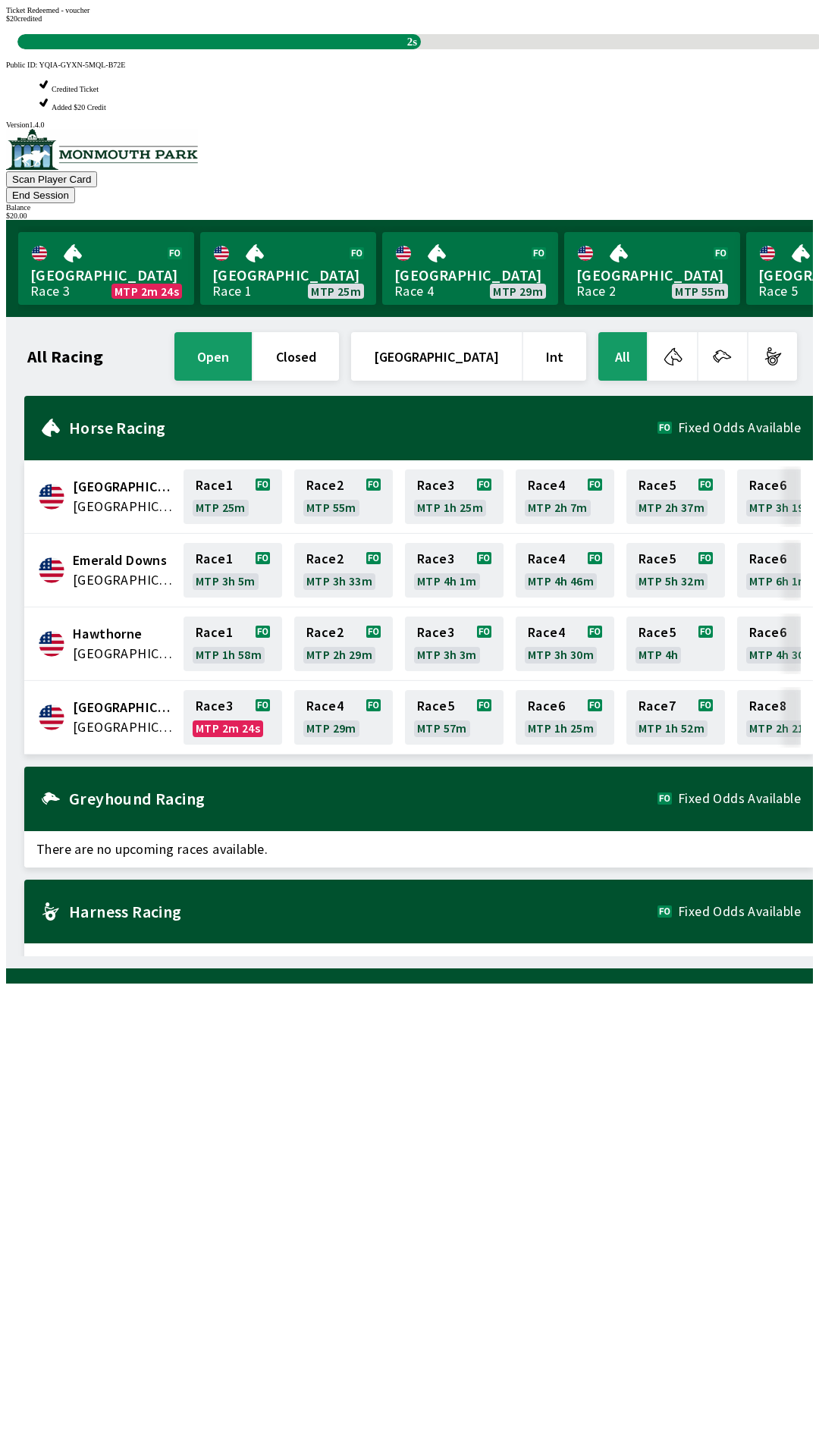
click at [75, 187] on button "End Session" at bounding box center [39, 194] width 69 height 16
click at [185, 956] on div "All Racing open closed [GEOGRAPHIC_DATA] Int All [GEOGRAPHIC_DATA] [GEOGRAPHIC_…" at bounding box center [415, 642] width 795 height 627
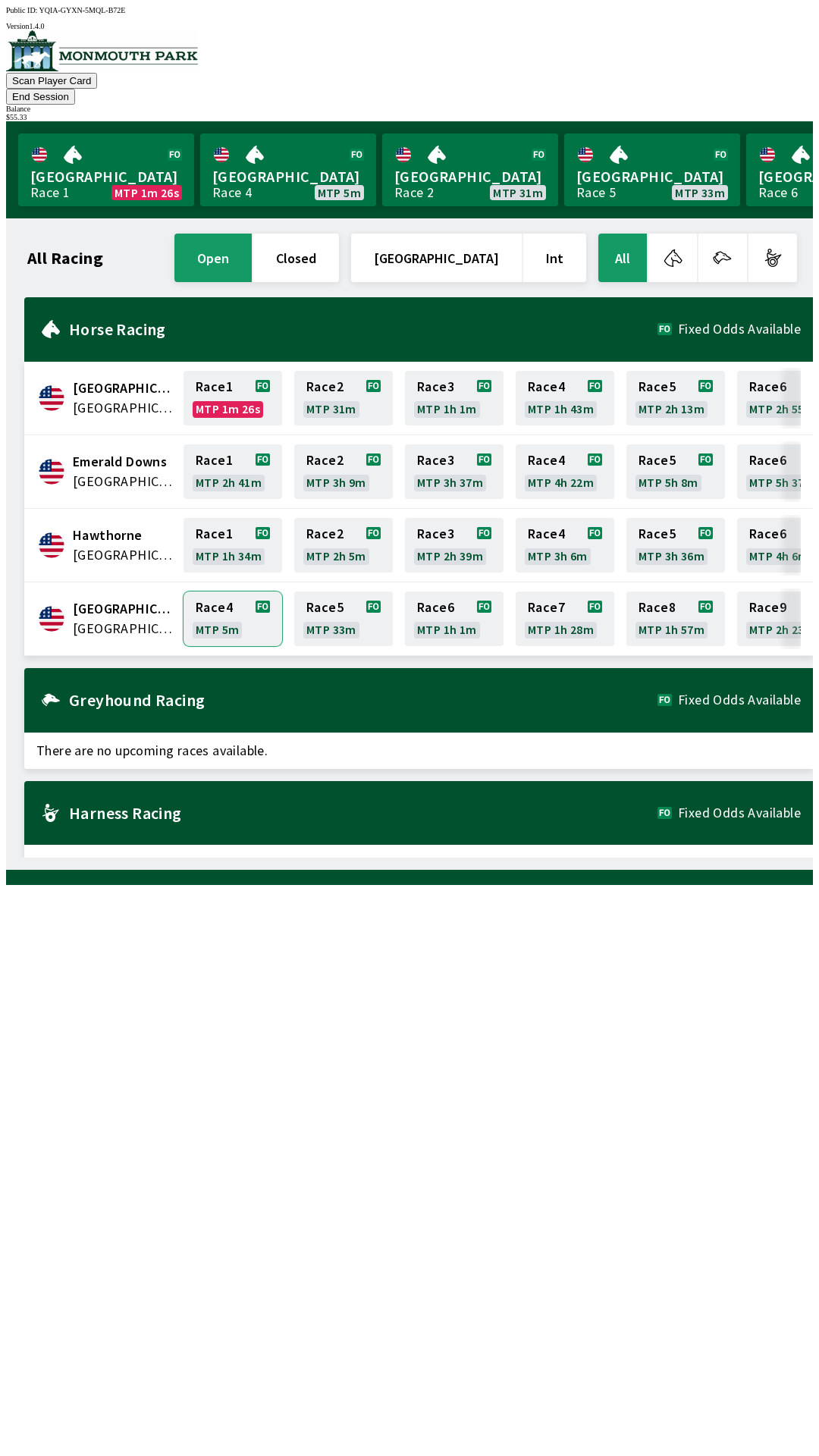
click at [219, 613] on link "Race 4 MTP 5m" at bounding box center [232, 619] width 99 height 54
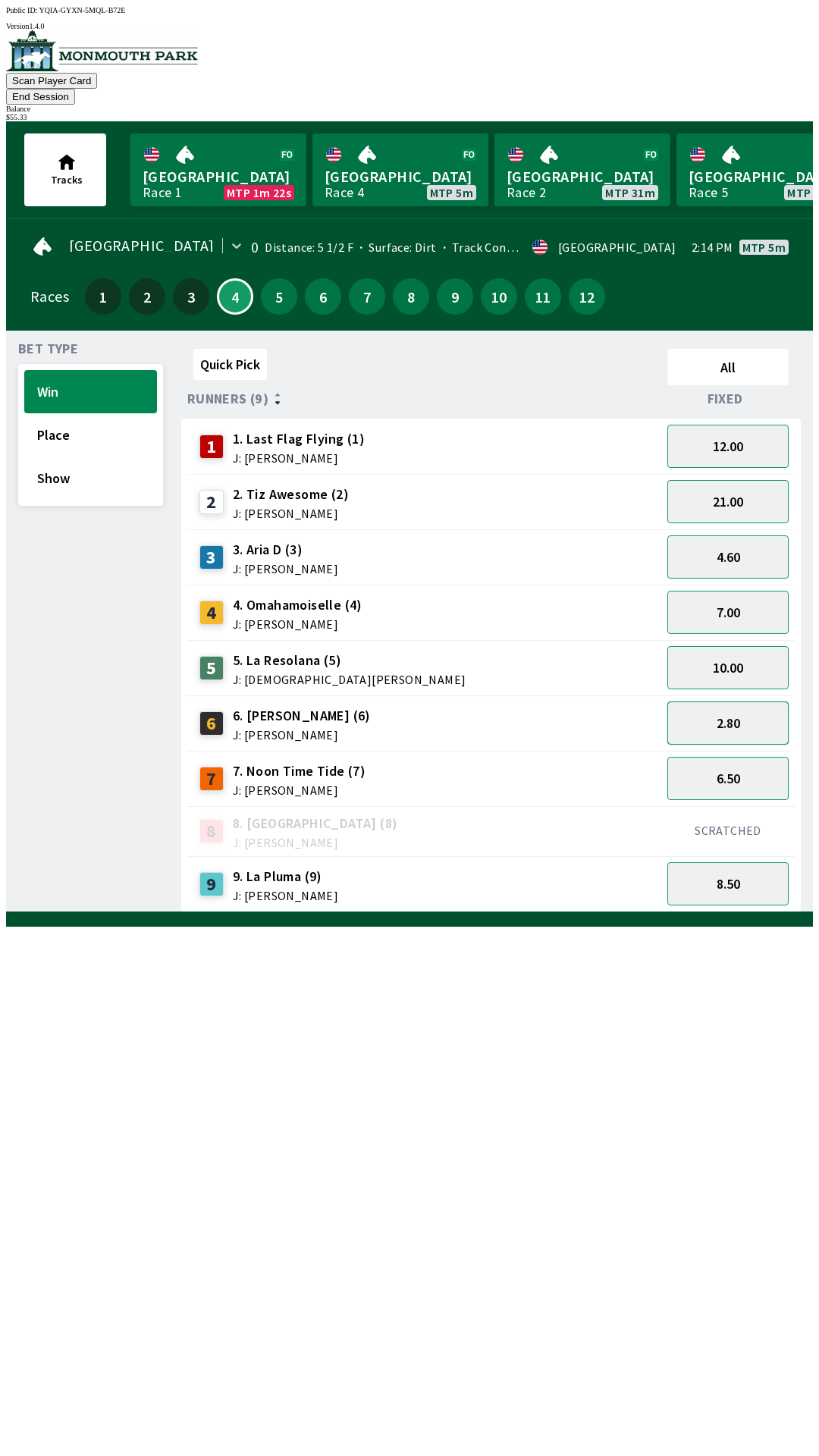
click at [735, 711] on button "2.80" at bounding box center [728, 723] width 121 height 43
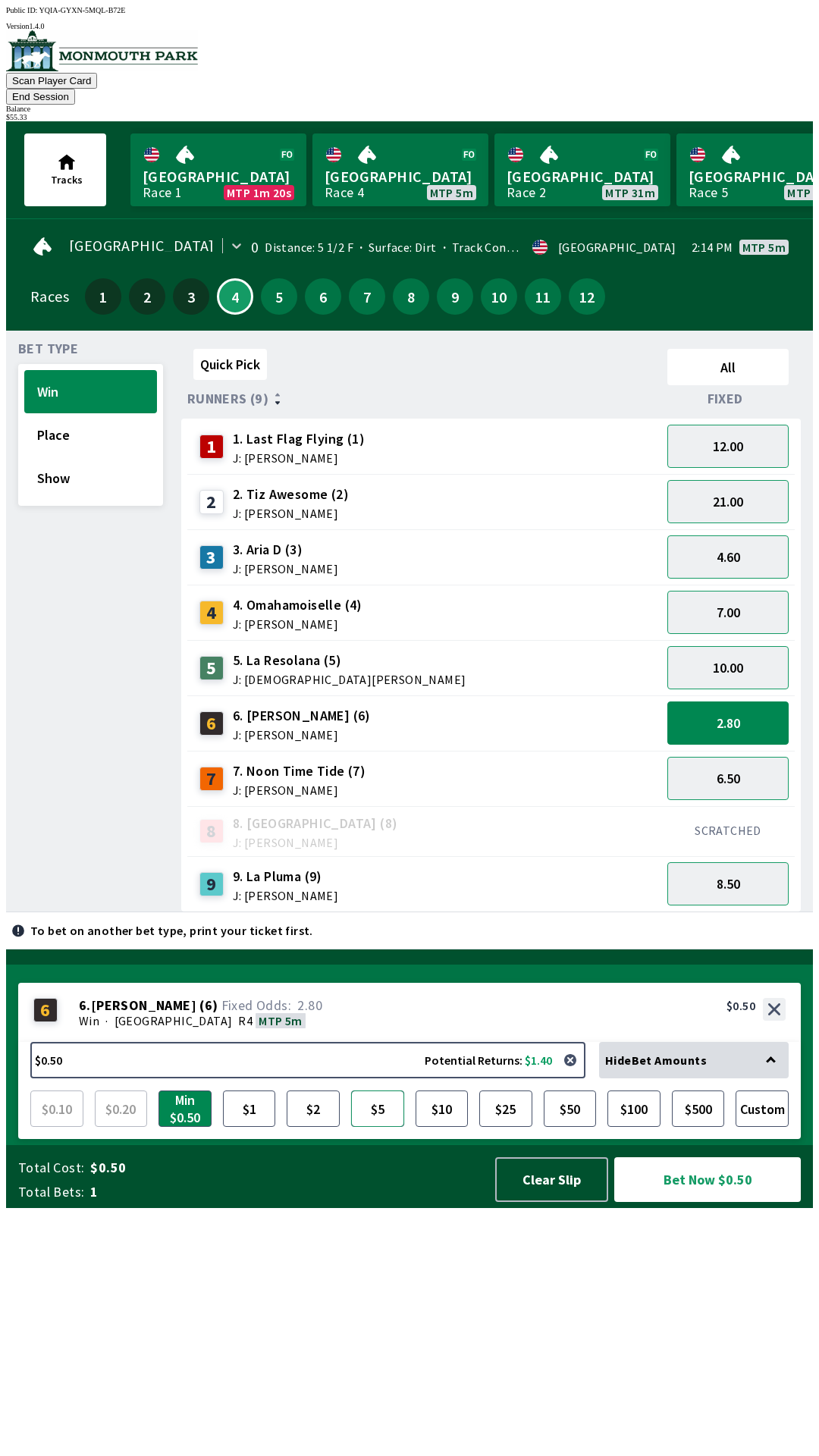
click at [377, 1126] on button "$5" at bounding box center [378, 1108] width 54 height 37
click at [665, 1202] on button "Bet Now $5.00" at bounding box center [707, 1179] width 187 height 45
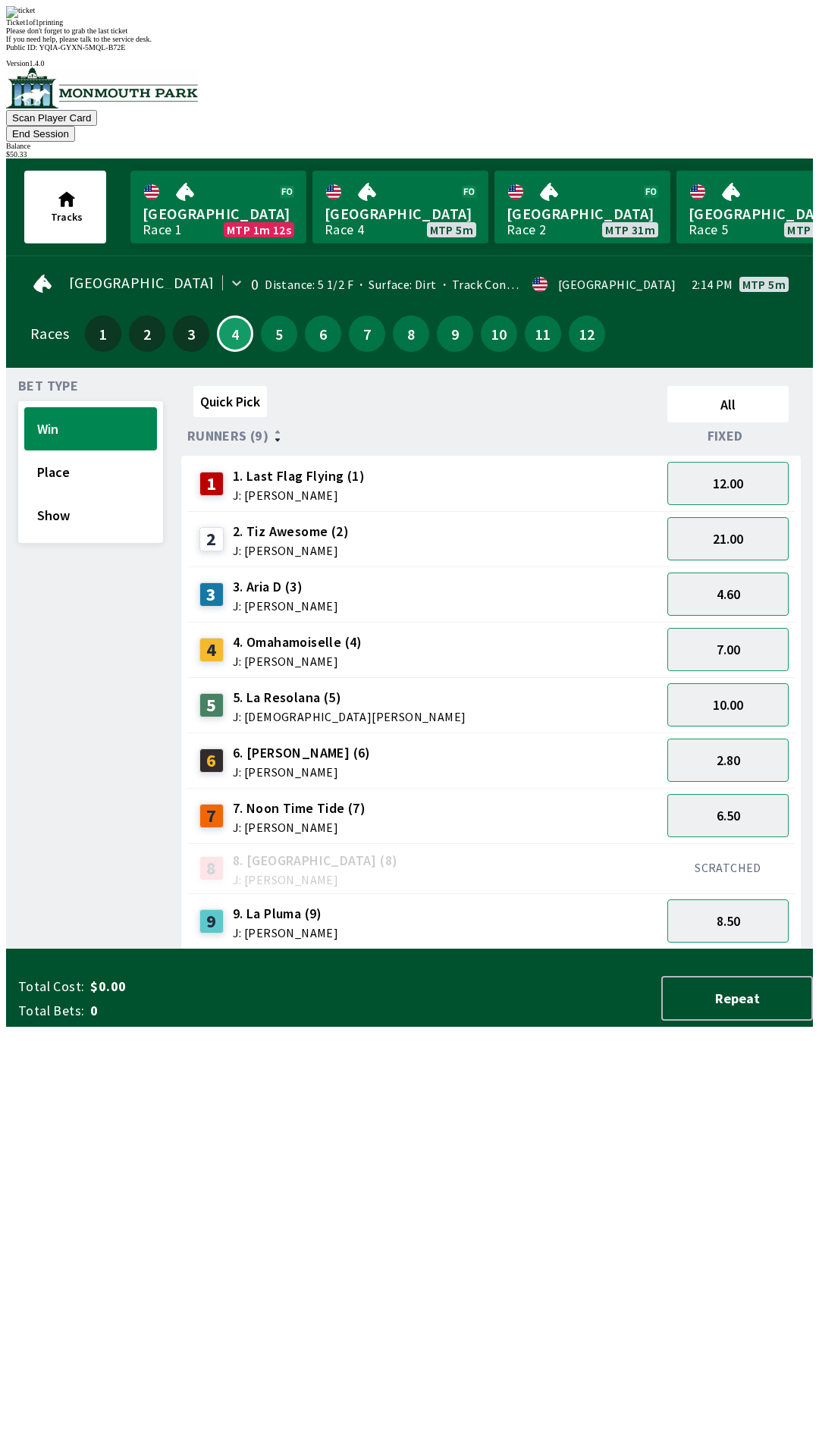
click at [161, 949] on div "Bet Type Win Place Show Quick Pick All Runners (9) Fixed 1 1. Last Flag Flying …" at bounding box center [415, 661] width 795 height 575
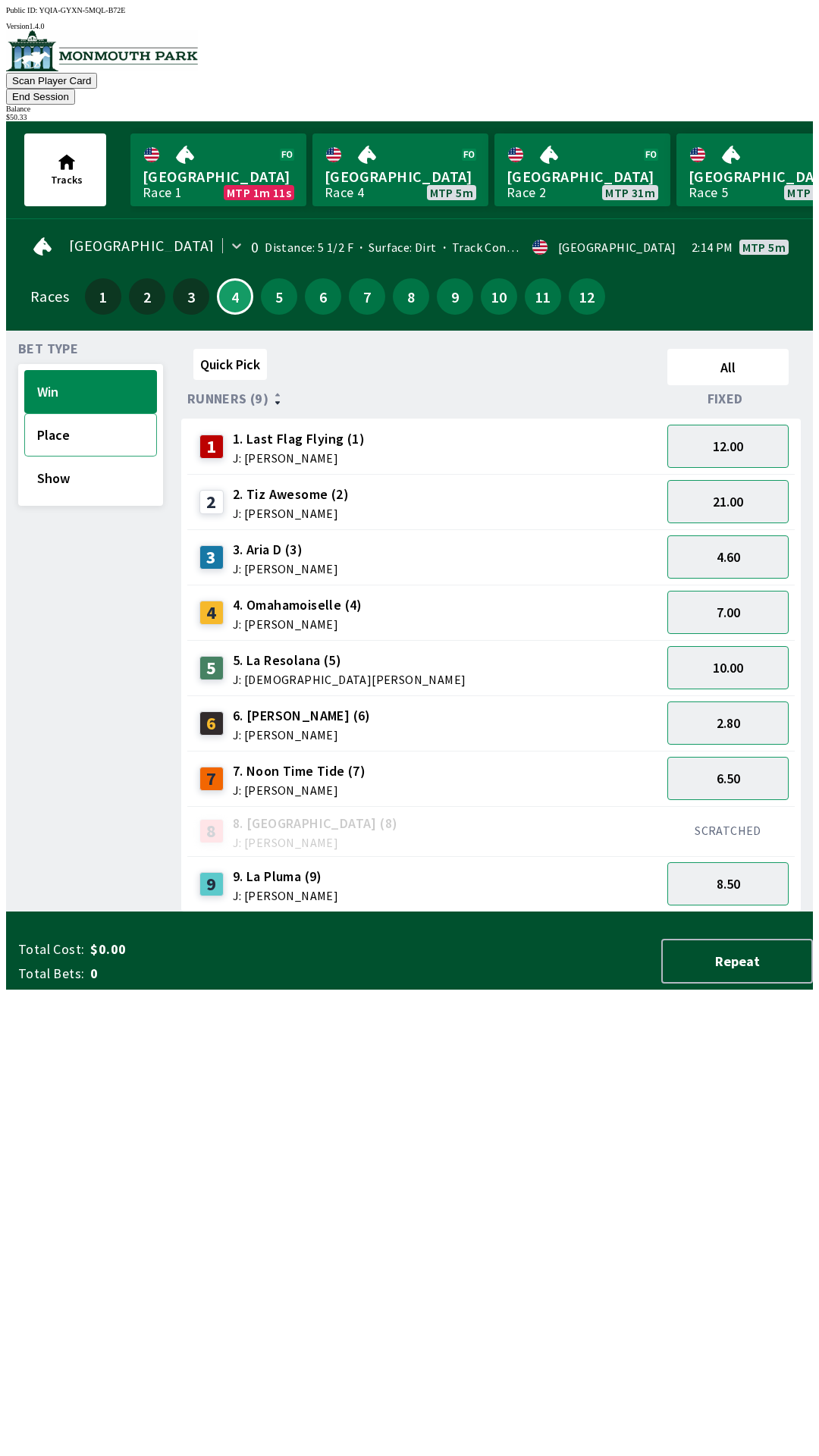
click at [73, 420] on button "Place" at bounding box center [90, 435] width 132 height 43
click at [734, 701] on button "1.60" at bounding box center [728, 723] width 121 height 43
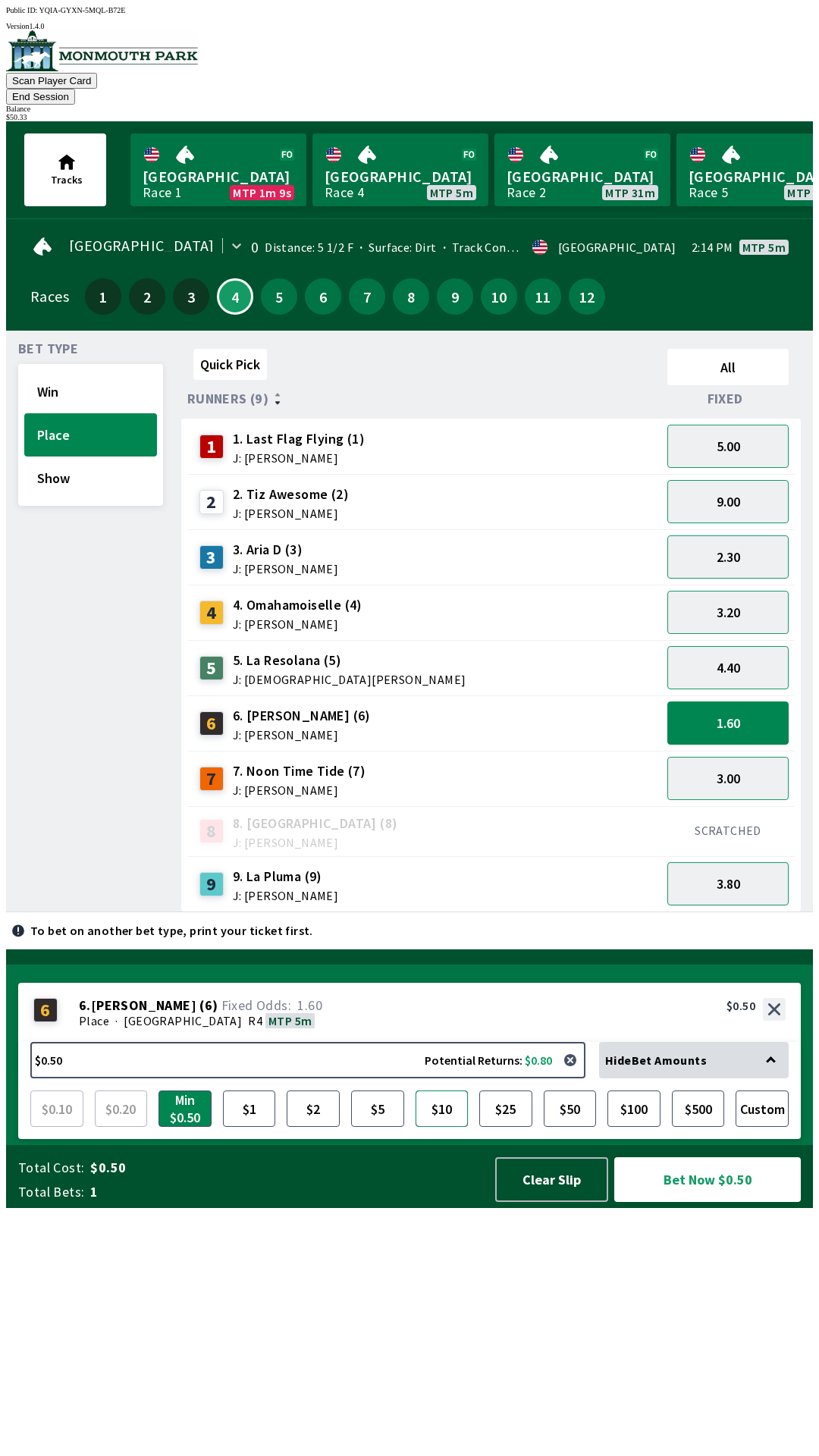
click at [441, 1126] on button "$10" at bounding box center [442, 1108] width 54 height 37
click at [684, 1202] on button "Bet Now $10.00" at bounding box center [707, 1179] width 187 height 45
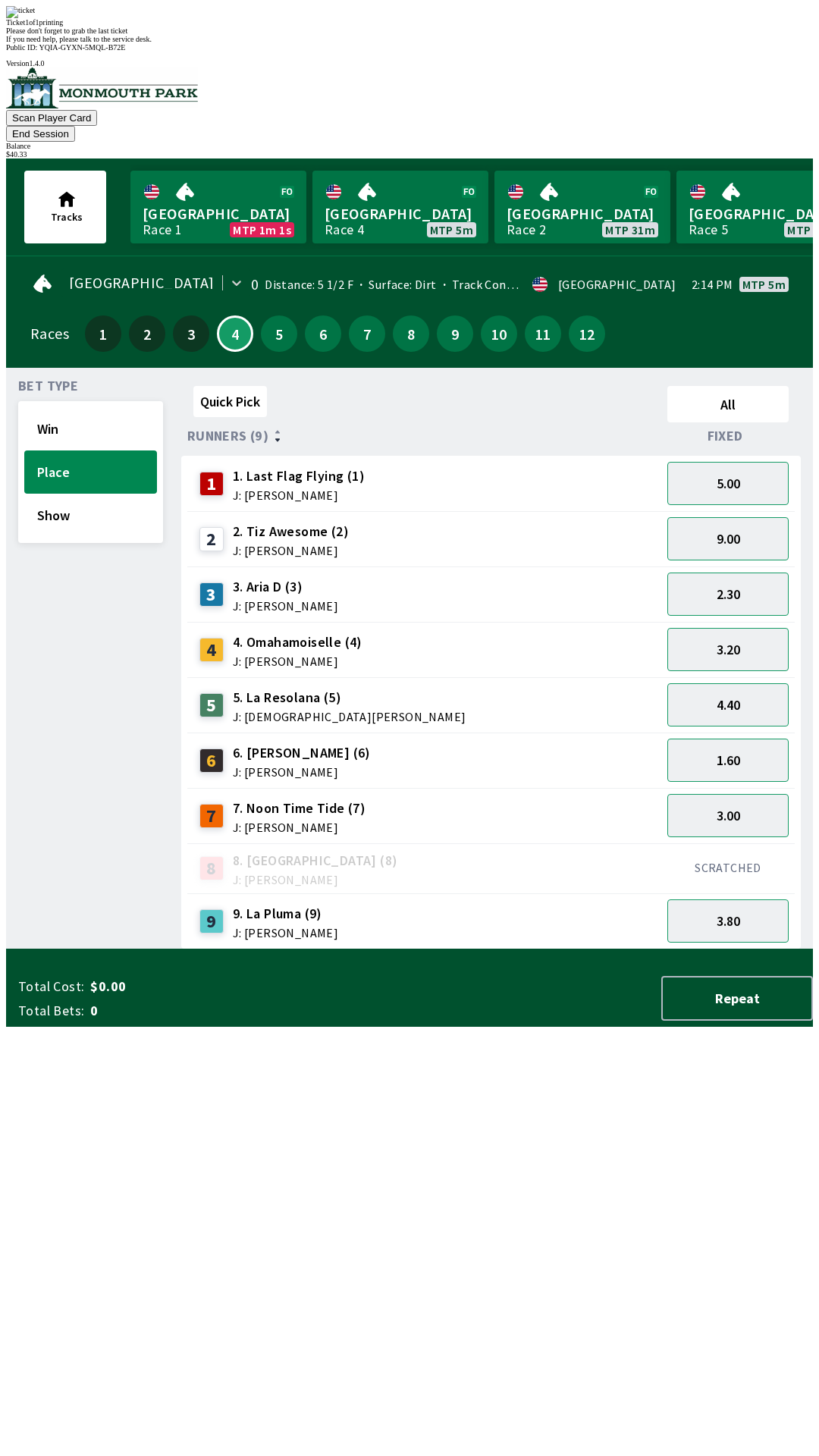
click at [271, 949] on div "Quick Pick All Runners (9) Fixed 1 1. Last Flag Flying (1) J: [PERSON_NAME] 5.0…" at bounding box center [497, 665] width 632 height 569
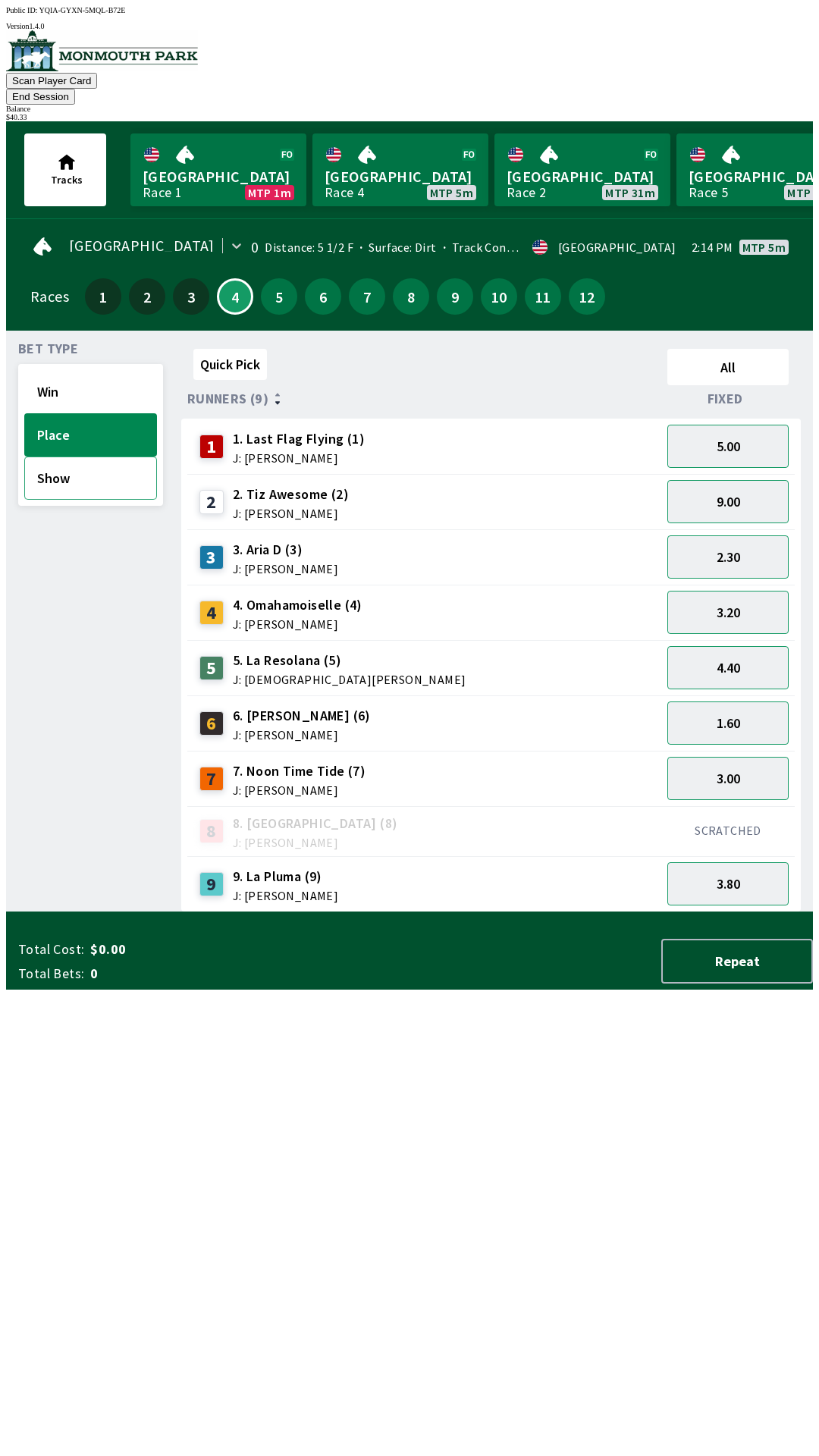
click at [111, 466] on button "Show" at bounding box center [90, 478] width 132 height 43
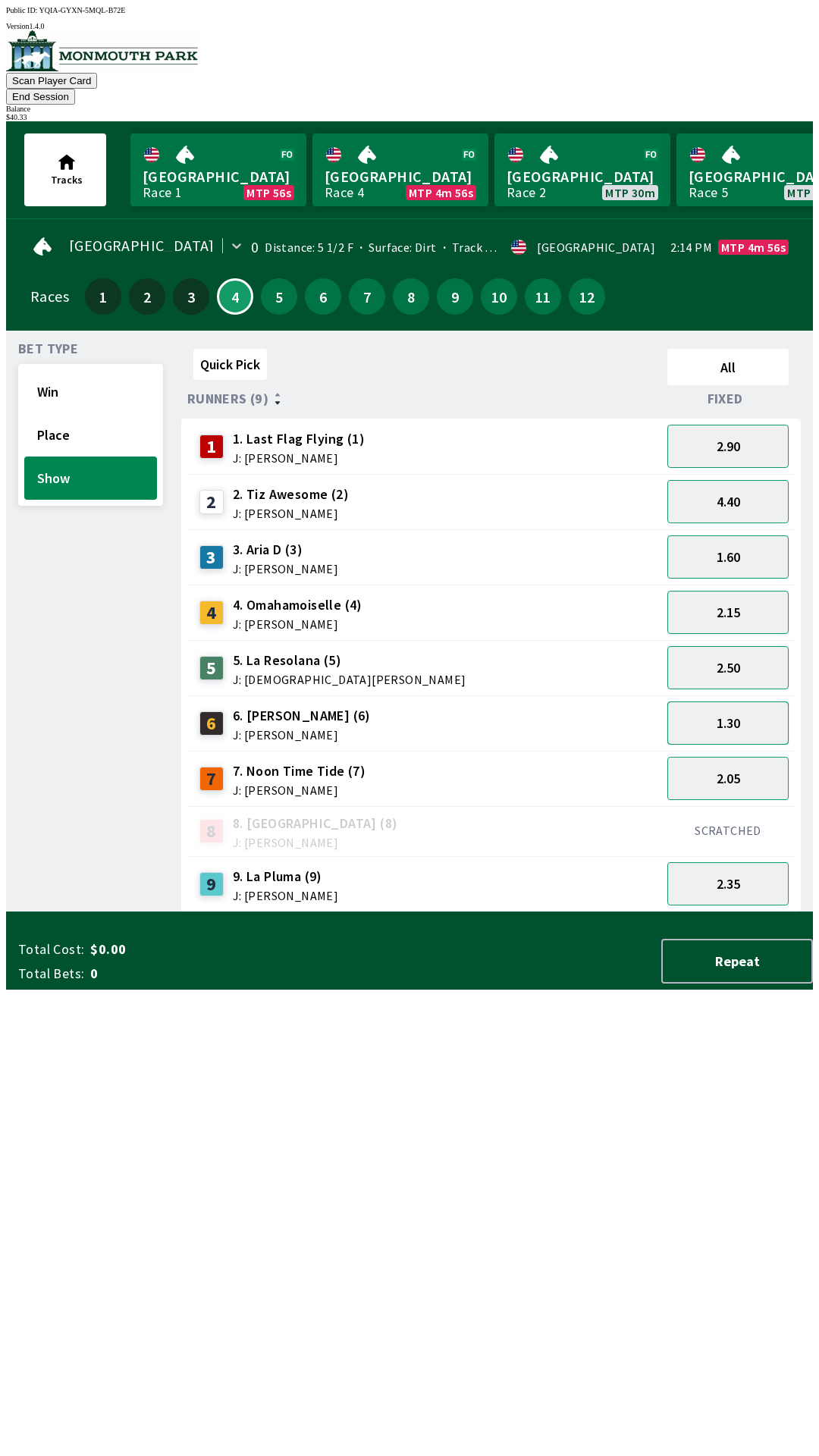
click at [747, 706] on button "1.30" at bounding box center [728, 723] width 121 height 43
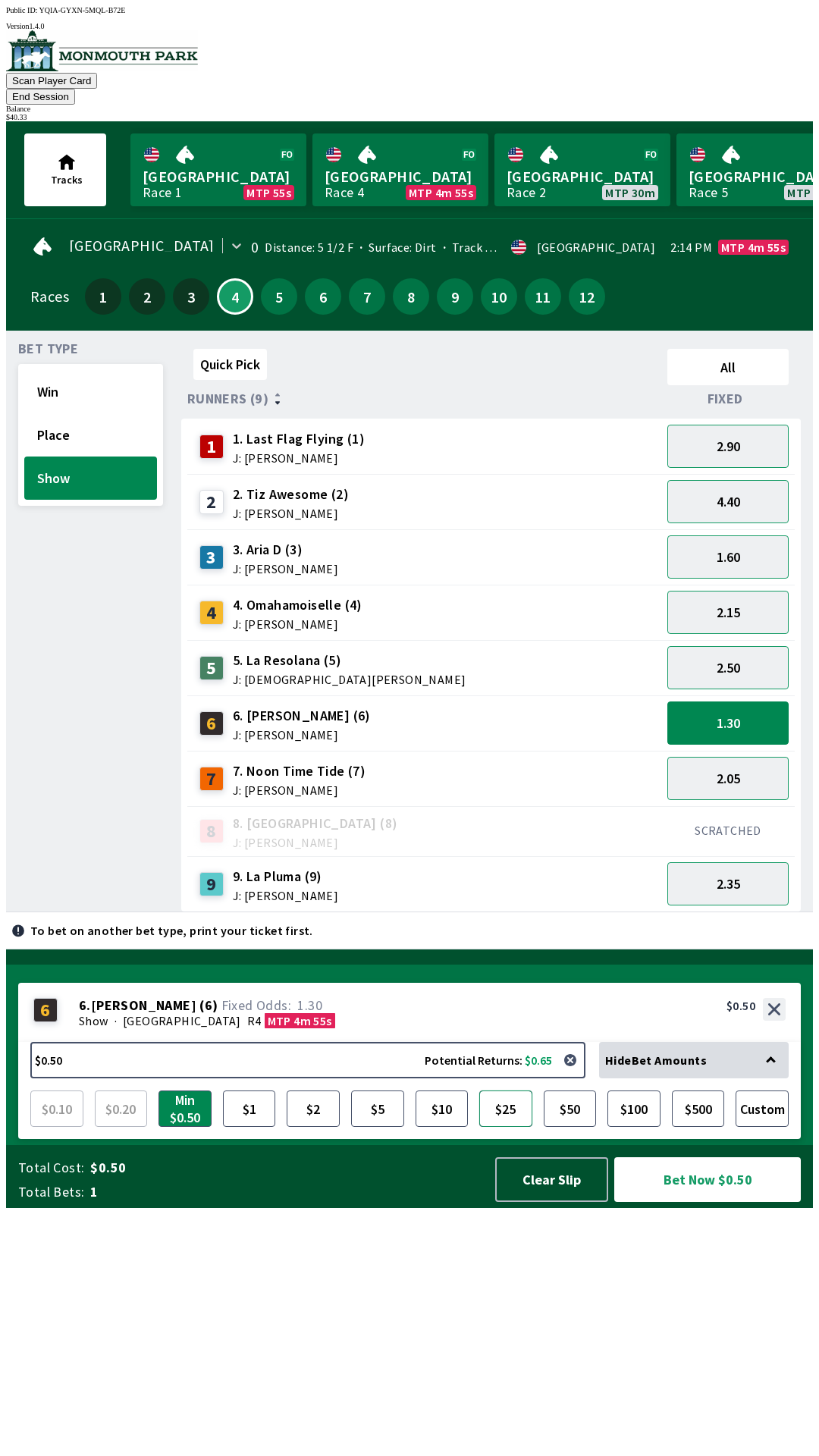
click at [499, 1126] on button "$25" at bounding box center [505, 1108] width 54 height 37
click at [684, 1202] on button "Bet Now $25.00" at bounding box center [707, 1179] width 187 height 45
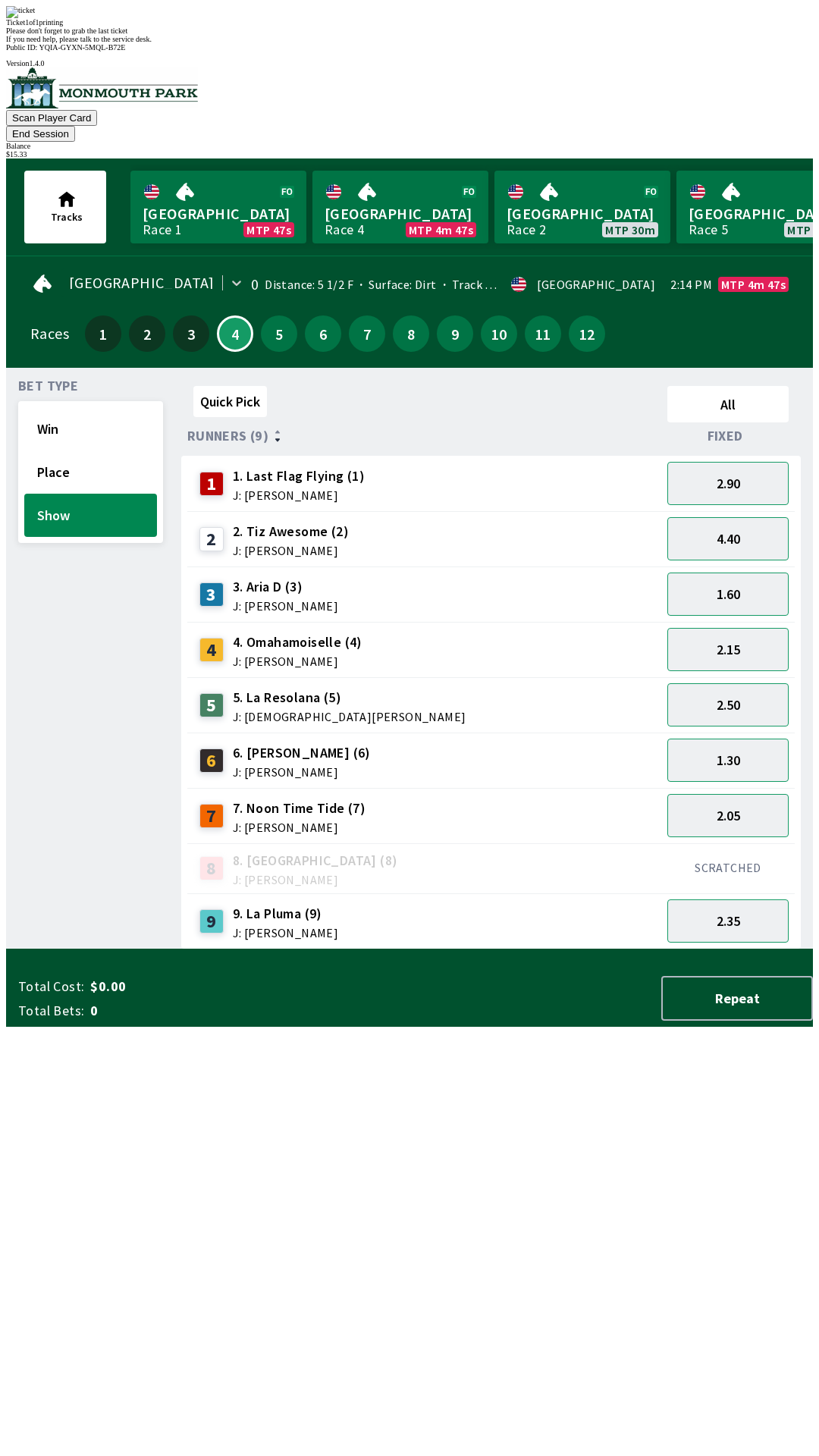
click at [294, 949] on div "Quick Pick All Runners (9) Fixed 1 1. Last Flag Flying (1) J: [PERSON_NAME] 2.9…" at bounding box center [497, 665] width 632 height 569
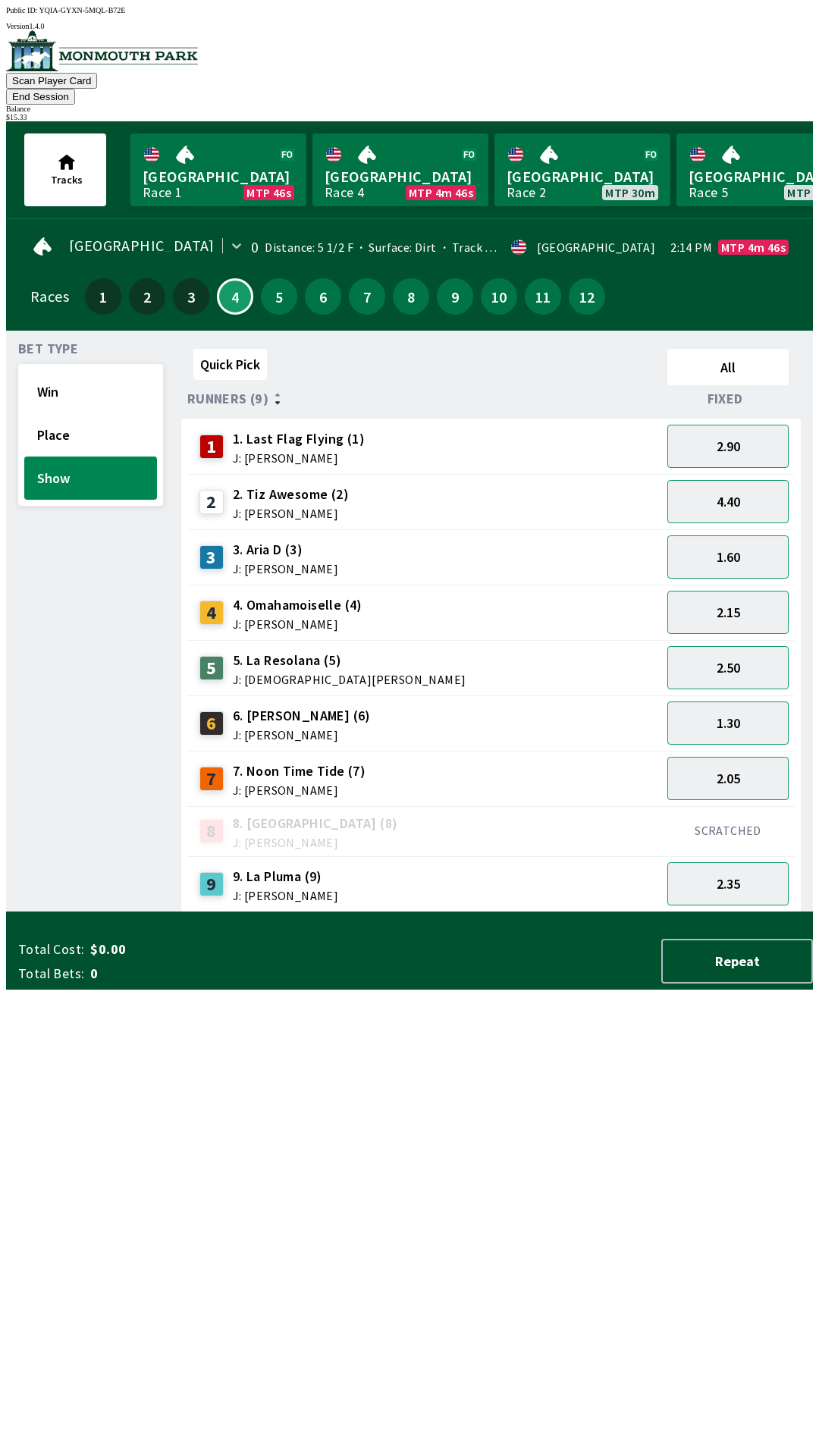
click at [75, 88] on button "End Session" at bounding box center [39, 96] width 69 height 16
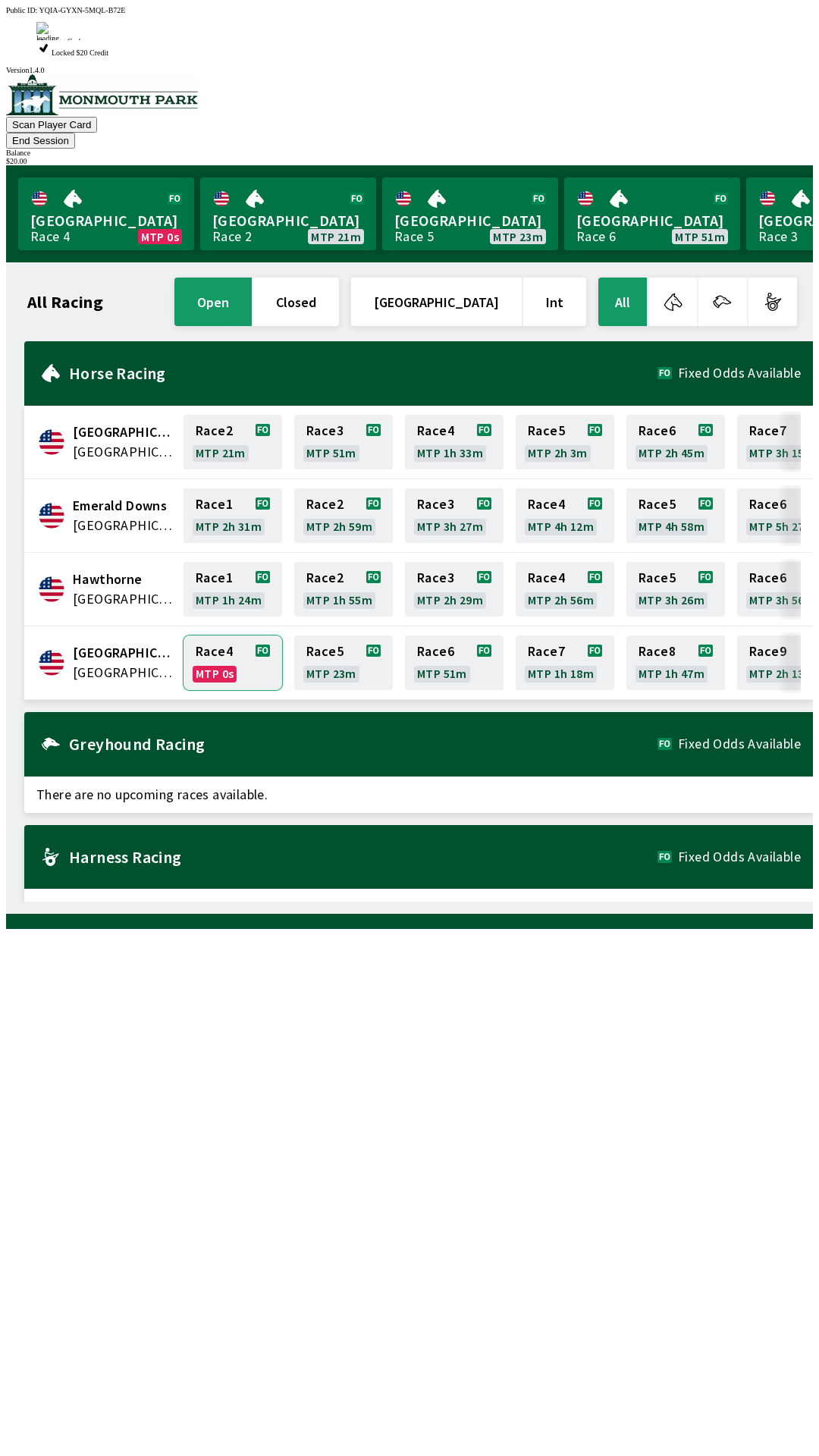
click at [226, 636] on link "Race 4 MTP 0s" at bounding box center [232, 663] width 99 height 54
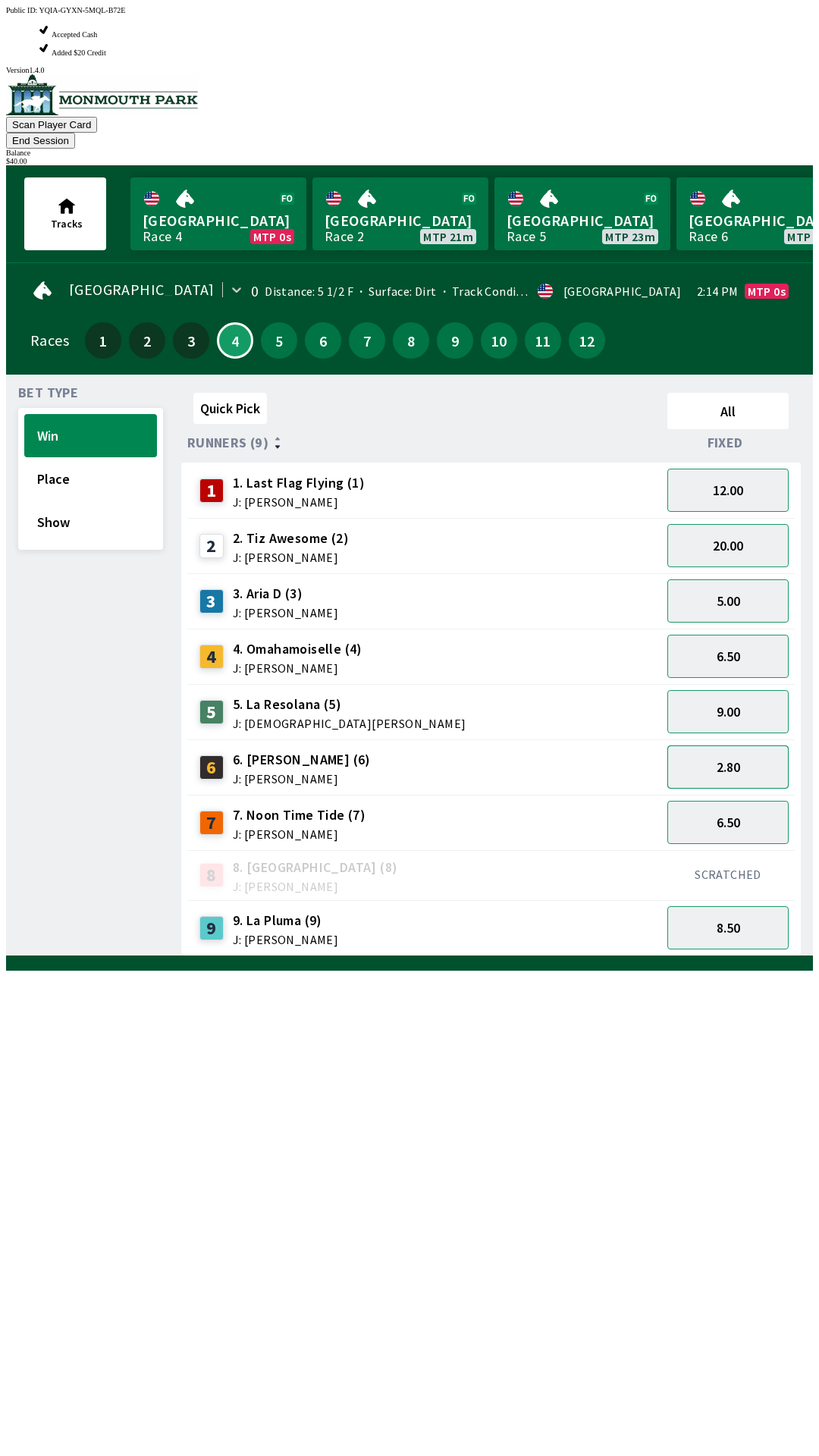
click at [743, 745] on button "2.80" at bounding box center [728, 767] width 121 height 43
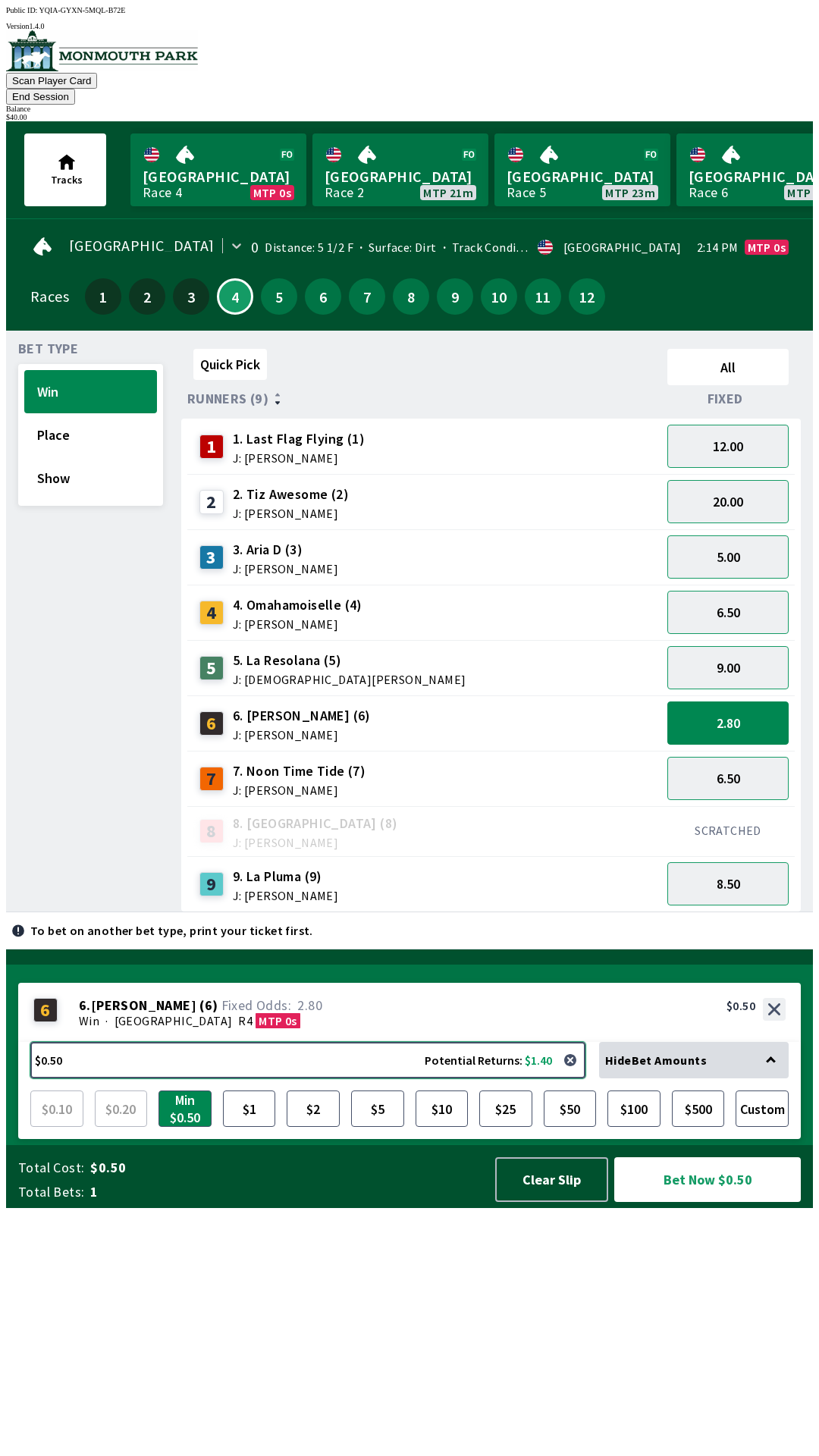
click at [170, 1078] on button "$0.50 Potential Returns: $1.40" at bounding box center [307, 1060] width 555 height 37
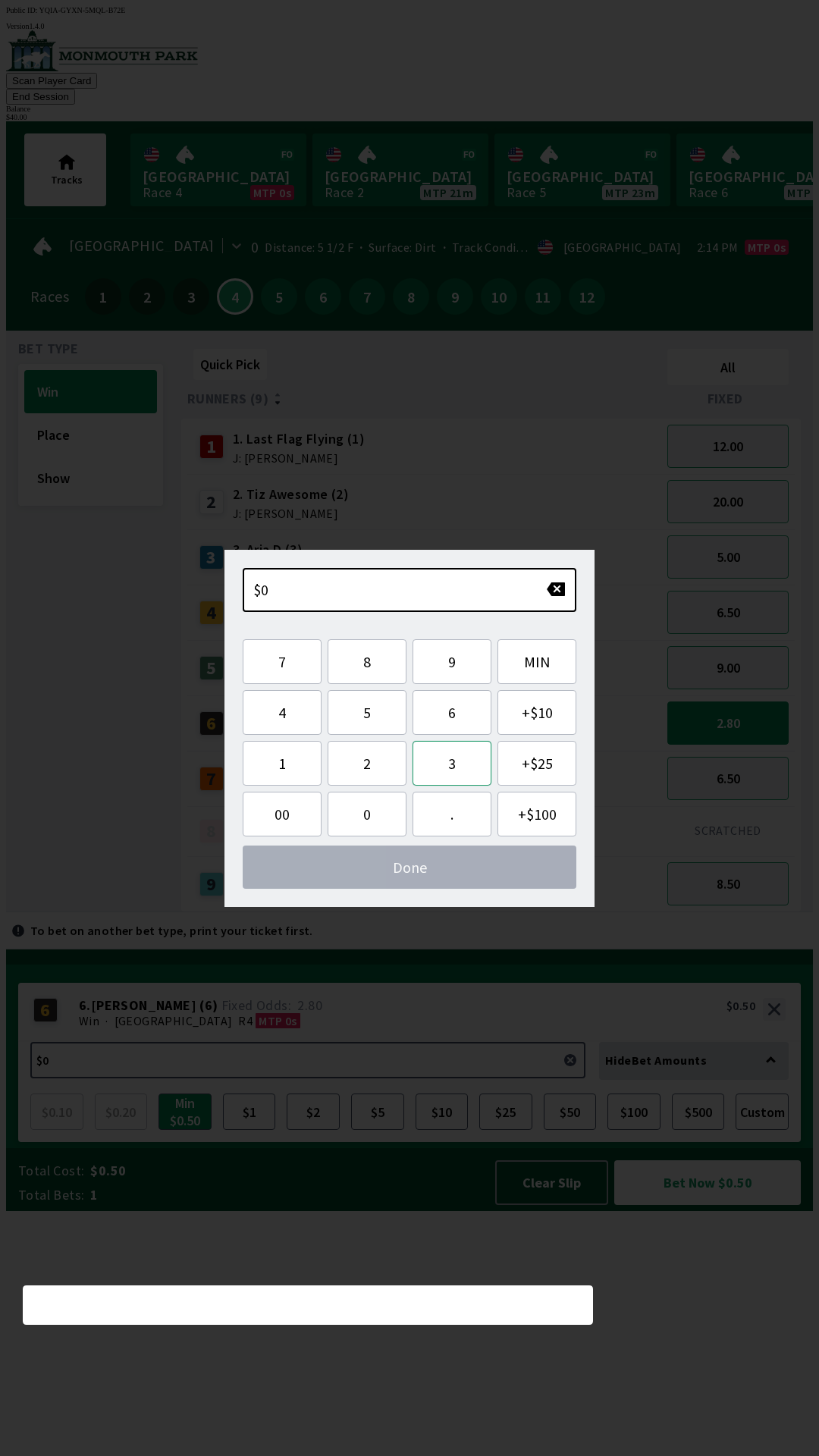
click at [460, 759] on button "3" at bounding box center [452, 763] width 79 height 45
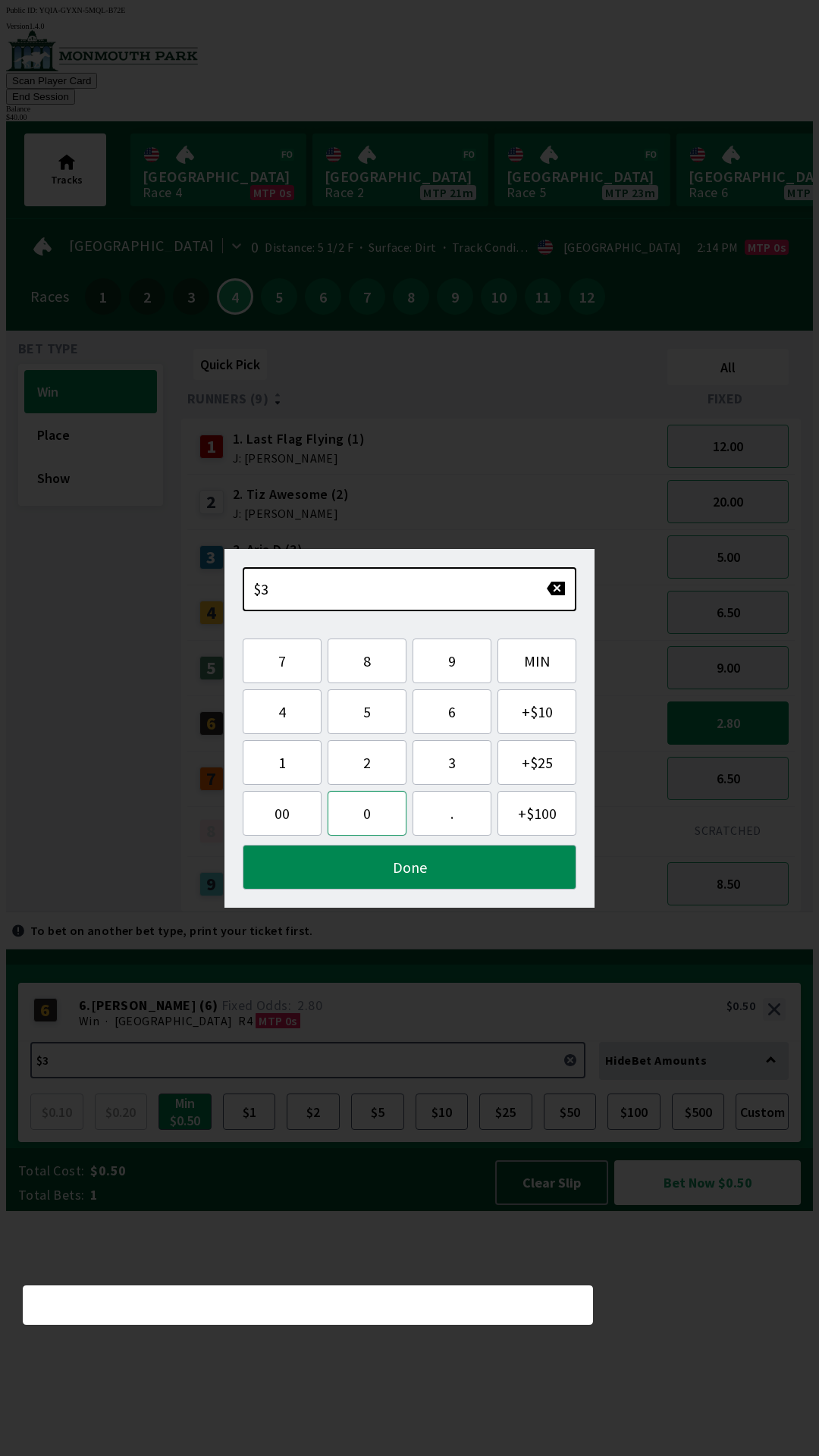
click at [364, 813] on button "0" at bounding box center [367, 813] width 79 height 45
click at [418, 867] on button "Done" at bounding box center [409, 867] width 333 height 45
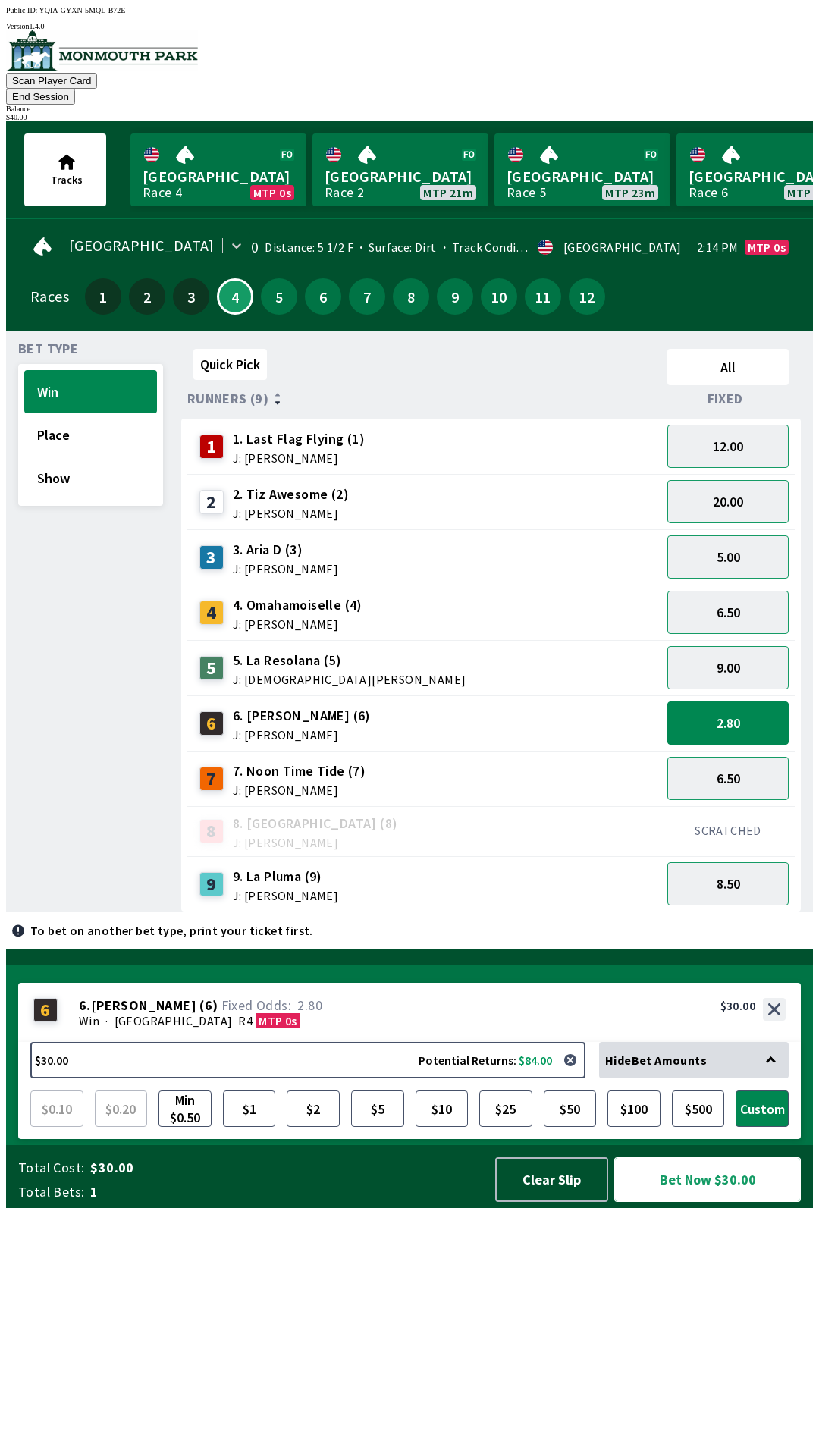
click at [735, 1202] on button "Bet Now $30.00" at bounding box center [707, 1179] width 187 height 45
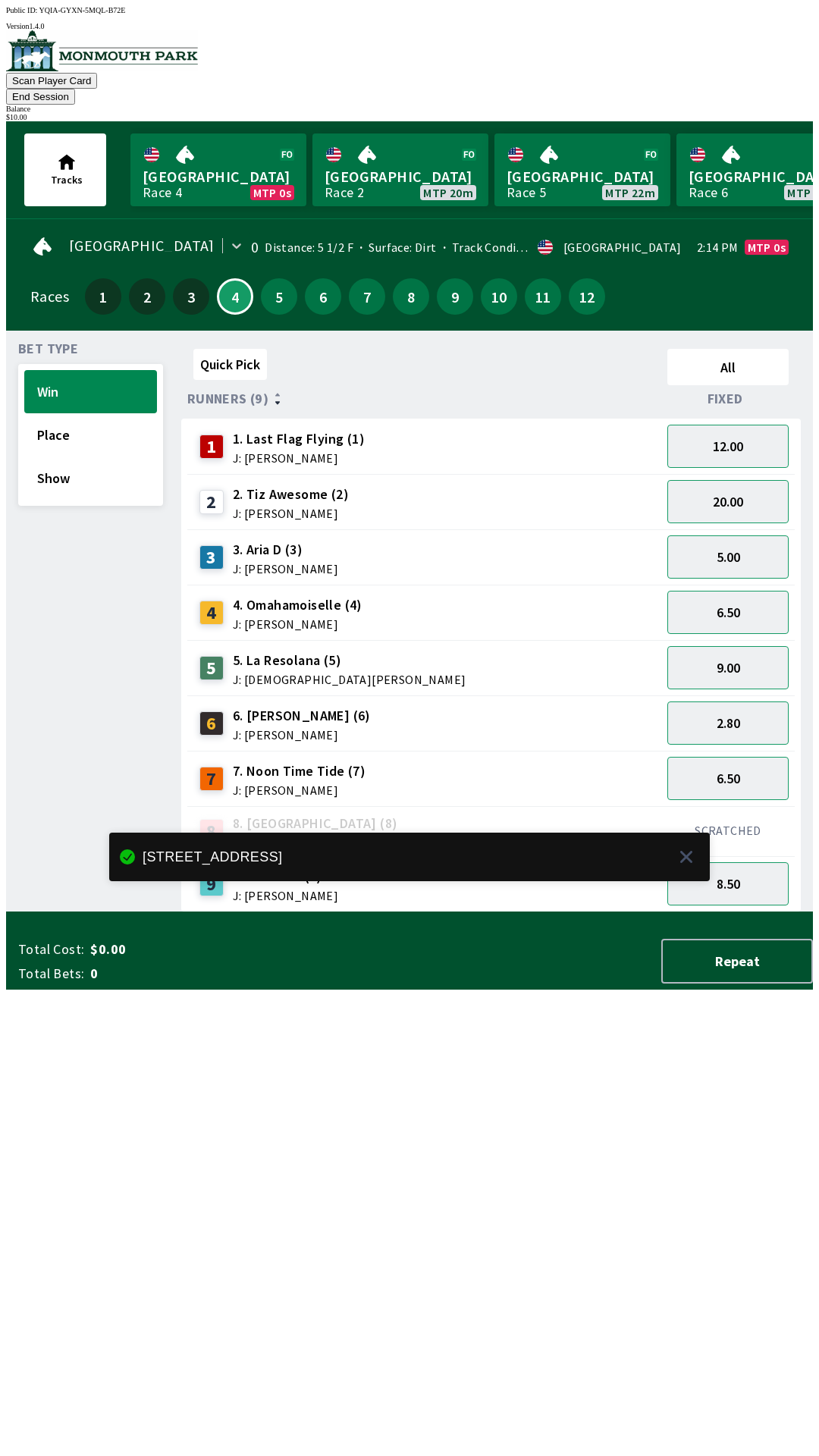
click at [670, 912] on div "Quick Pick All Runners (9) Fixed 1 1. Last Flag Flying (1) J: [PERSON_NAME] 12.…" at bounding box center [497, 627] width 632 height 569
click at [75, 88] on button "End Session" at bounding box center [39, 96] width 69 height 16
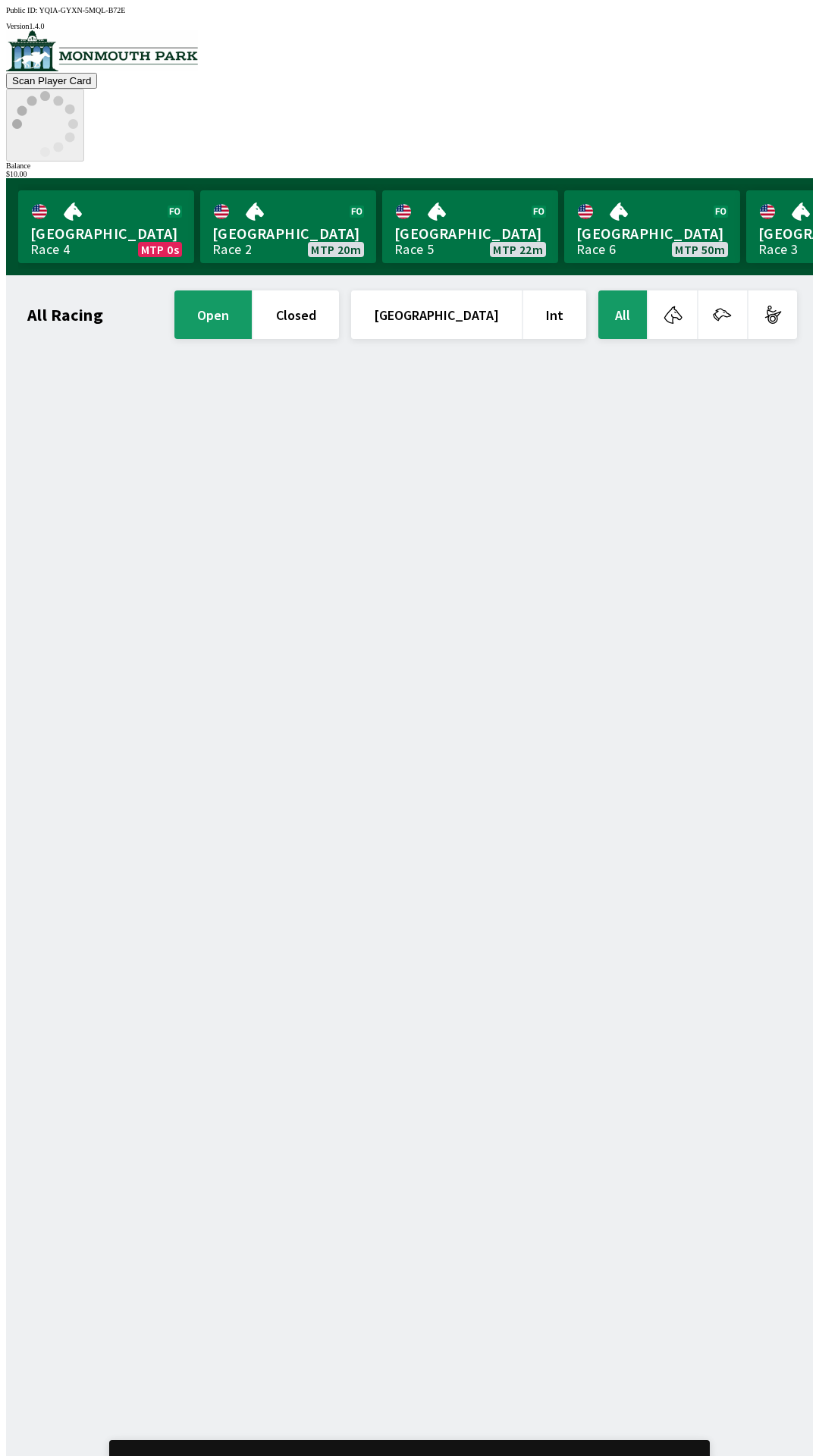
click at [50, 147] on circle at bounding box center [45, 152] width 9 height 9
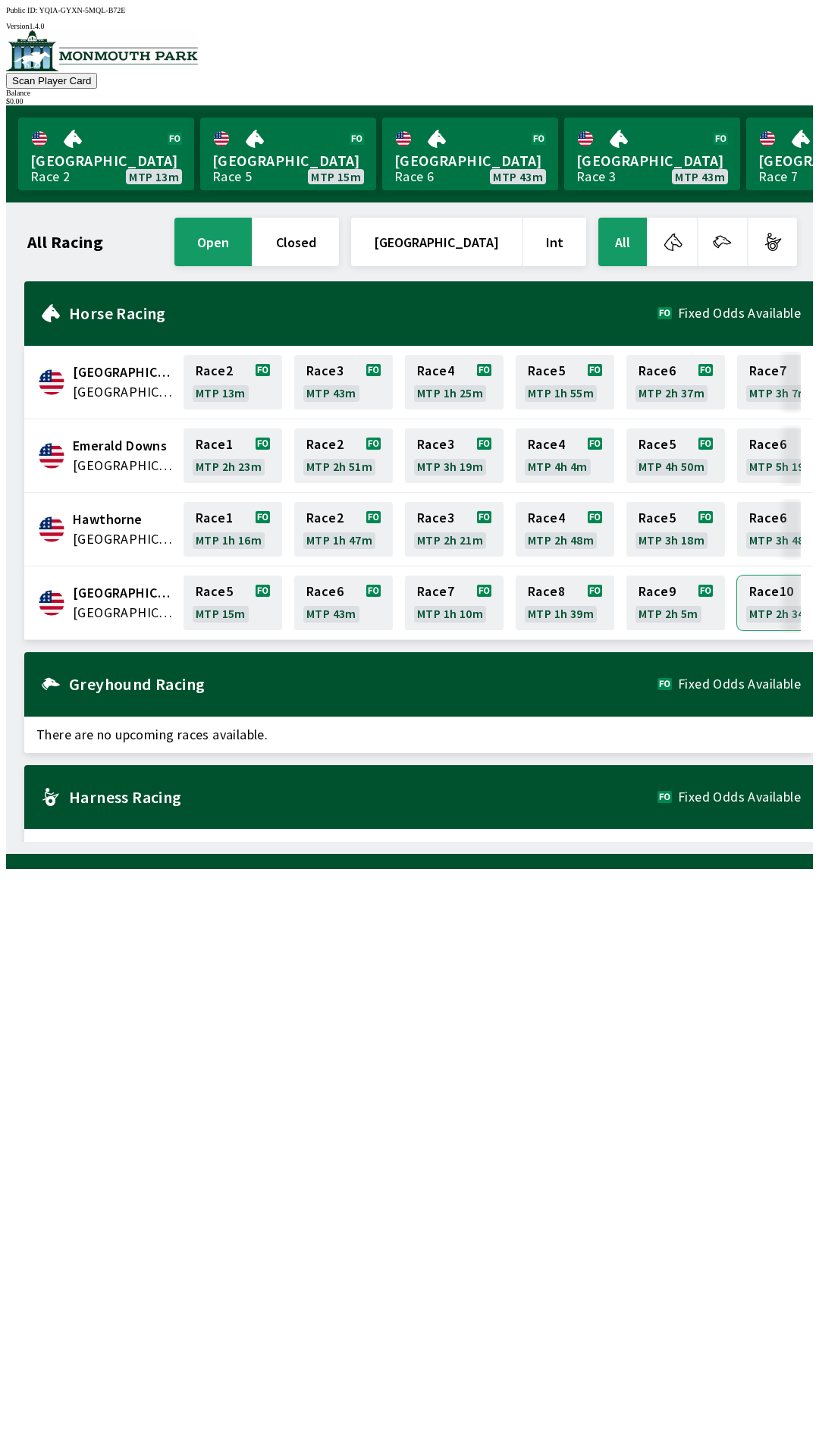
click at [769, 589] on link "Race 10 MTP 2h 34m" at bounding box center [786, 603] width 99 height 54
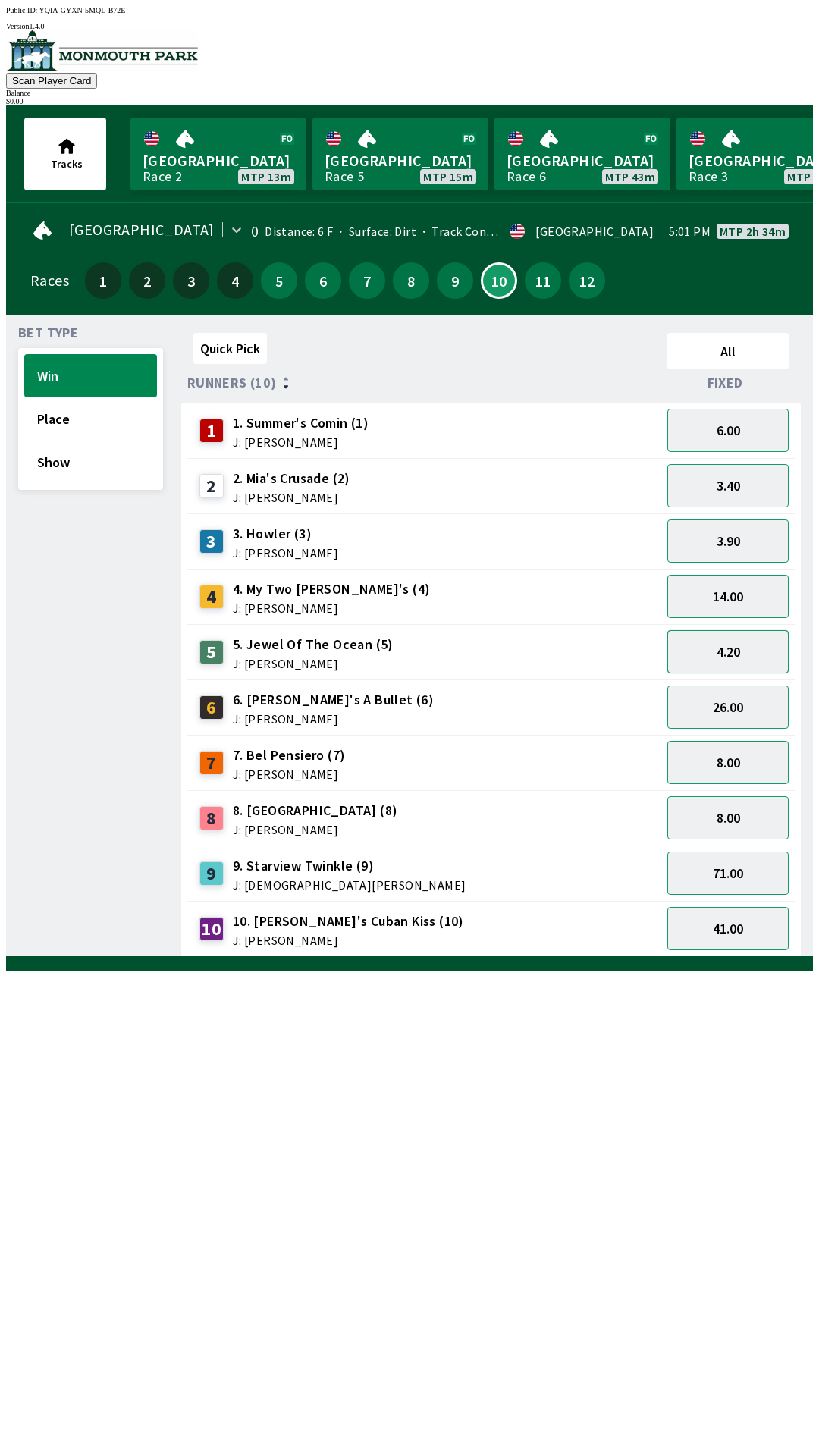
click at [722, 640] on button "4.20" at bounding box center [728, 651] width 121 height 43
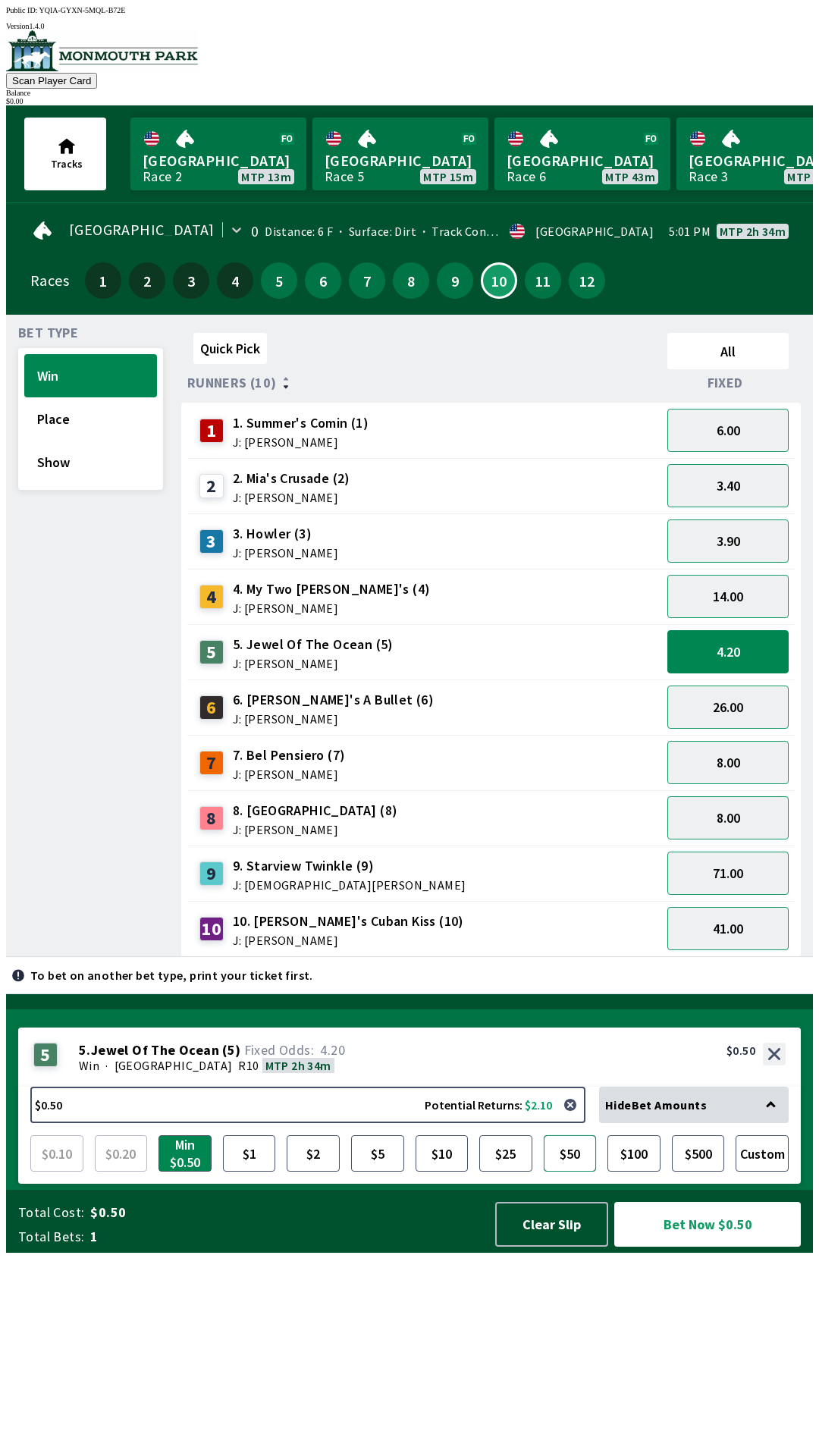
click at [574, 1172] on button "$50" at bounding box center [570, 1153] width 54 height 37
click at [442, 269] on button "9" at bounding box center [455, 280] width 37 height 37
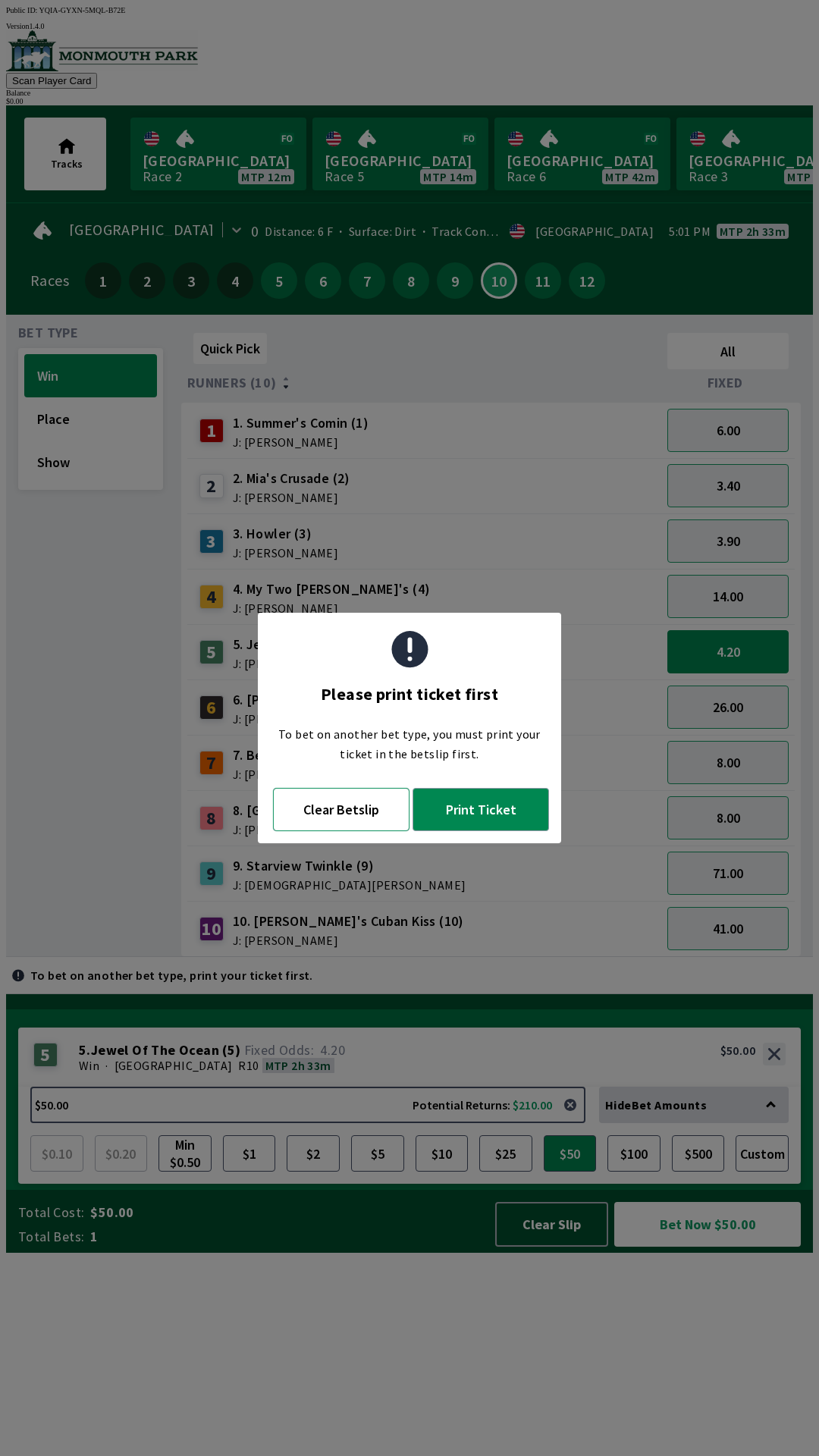
click at [343, 804] on button "Clear Betslip" at bounding box center [341, 809] width 136 height 43
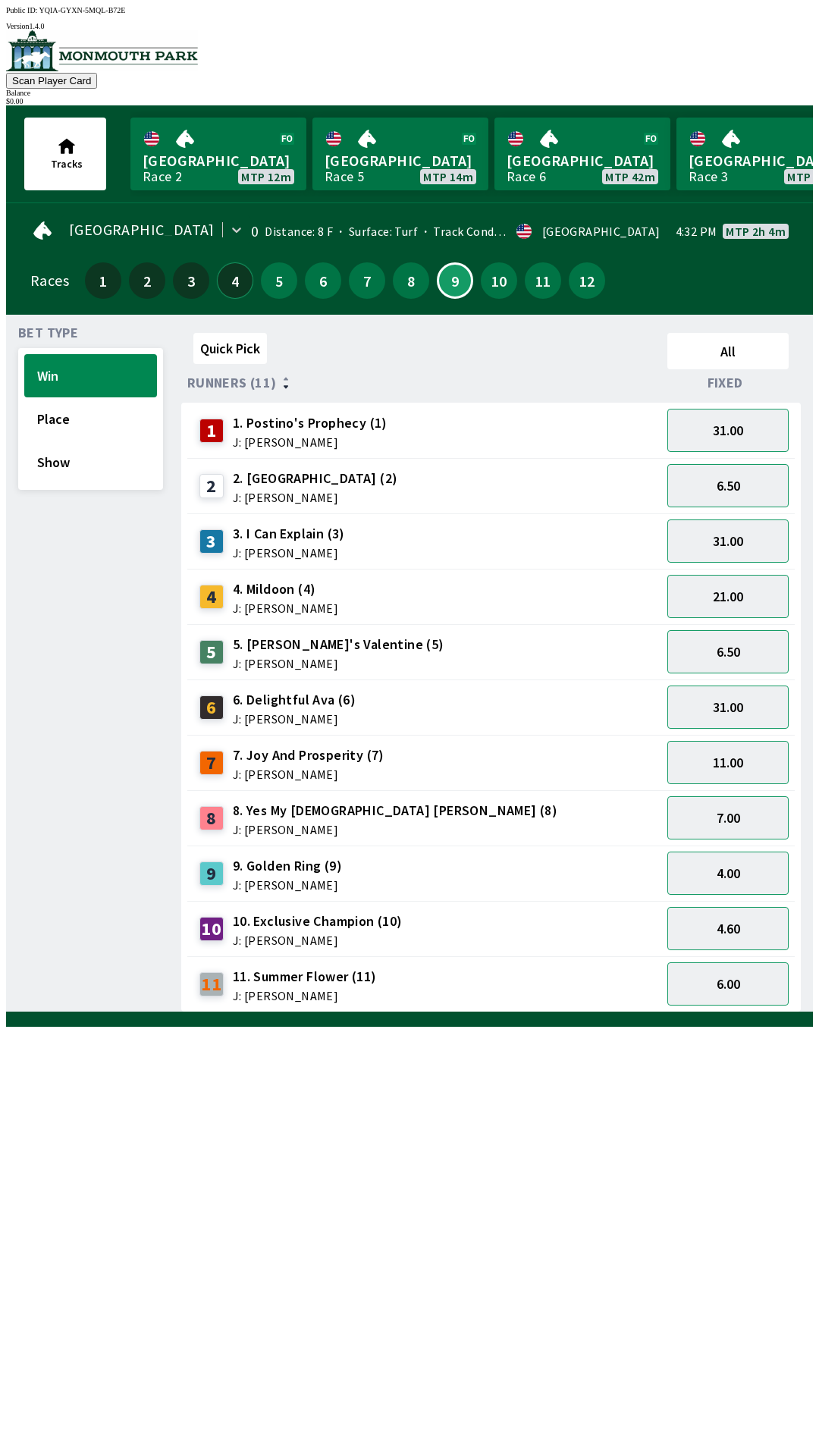
click at [234, 266] on button "4" at bounding box center [235, 280] width 37 height 37
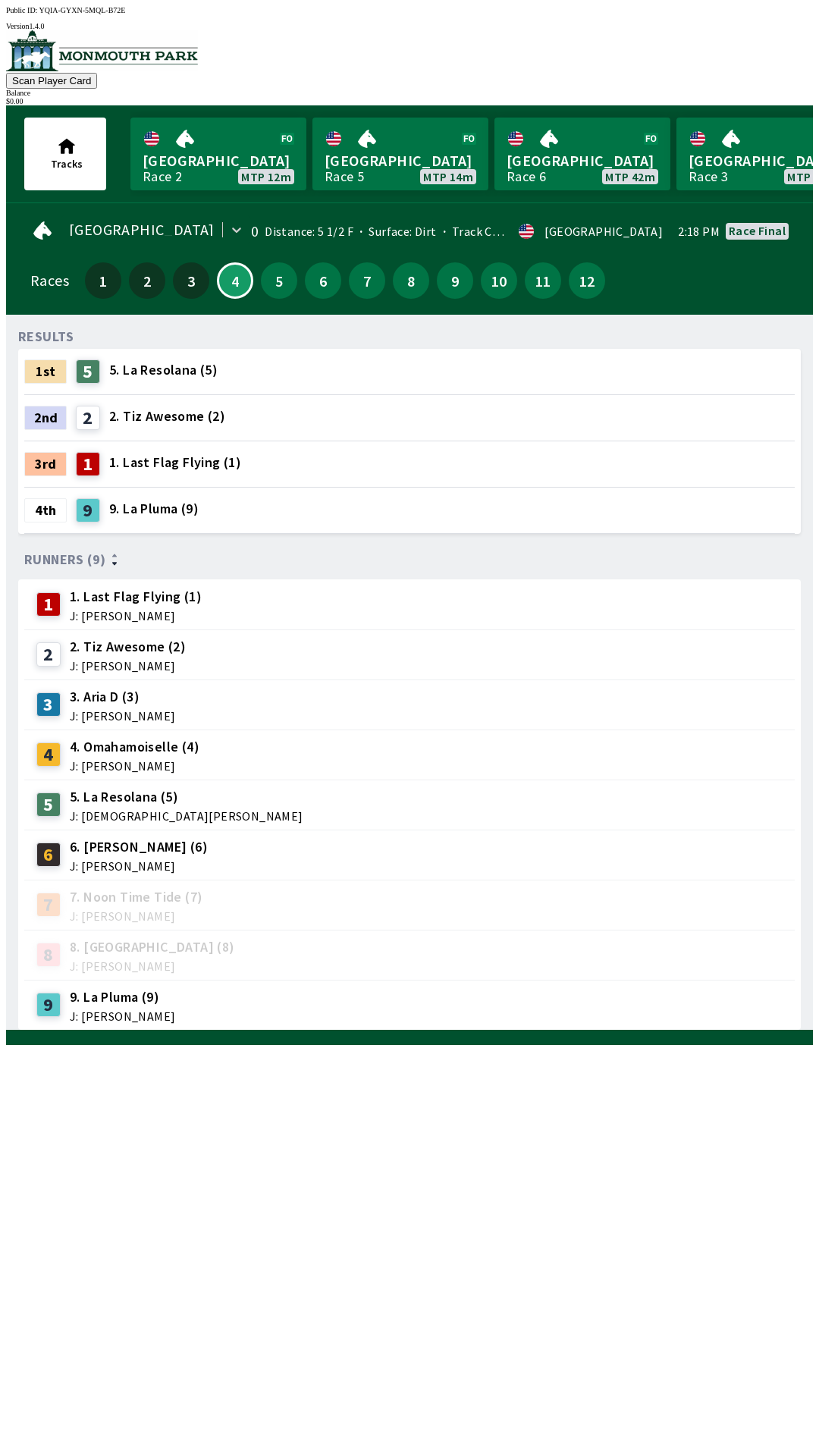
click at [195, 793] on div "5 5. La Resolana (5) J: [DEMOGRAPHIC_DATA][PERSON_NAME]" at bounding box center [410, 805] width 759 height 38
click at [270, 268] on button "5" at bounding box center [279, 280] width 37 height 37
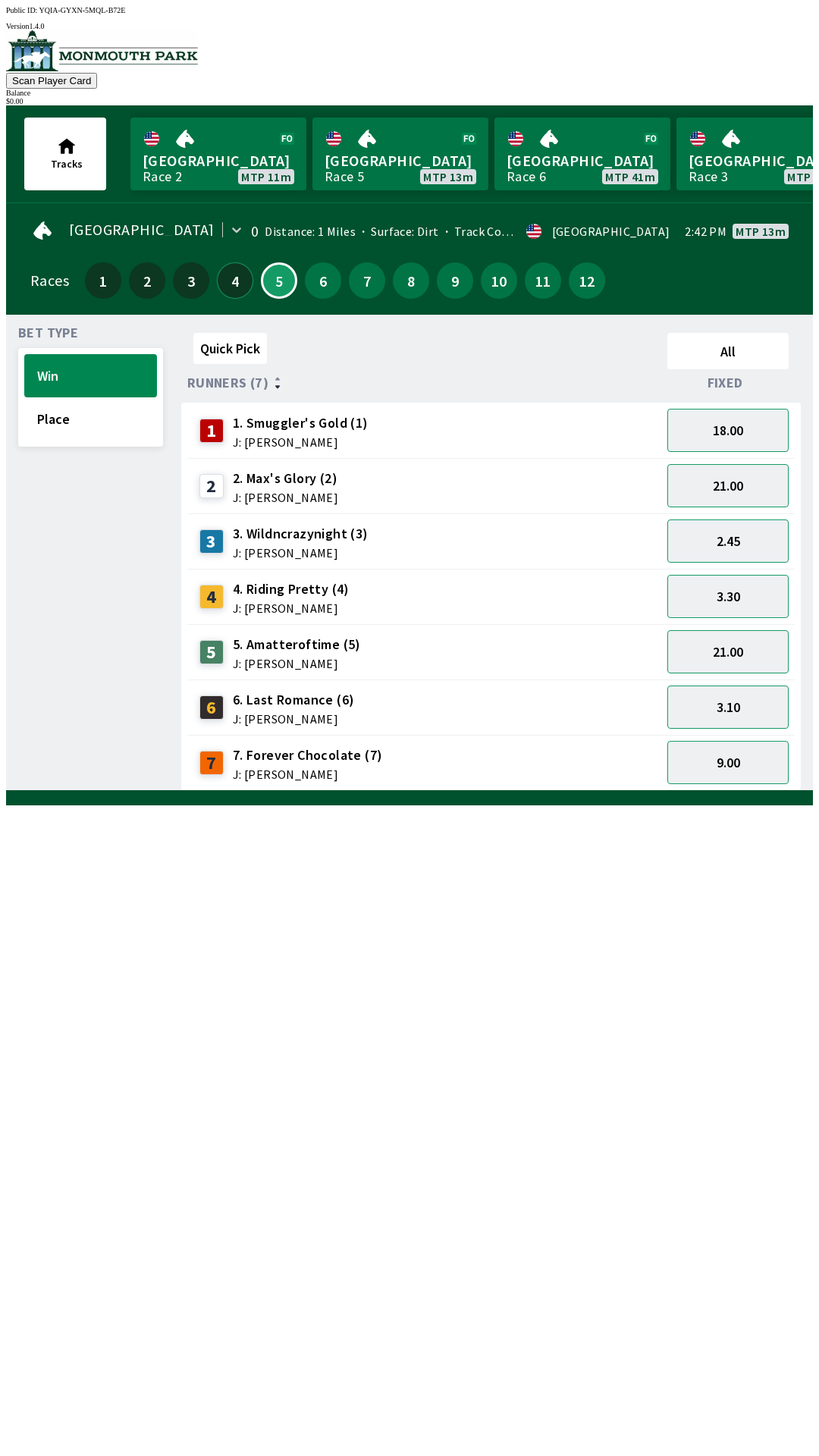
click at [230, 271] on button "4" at bounding box center [235, 280] width 37 height 37
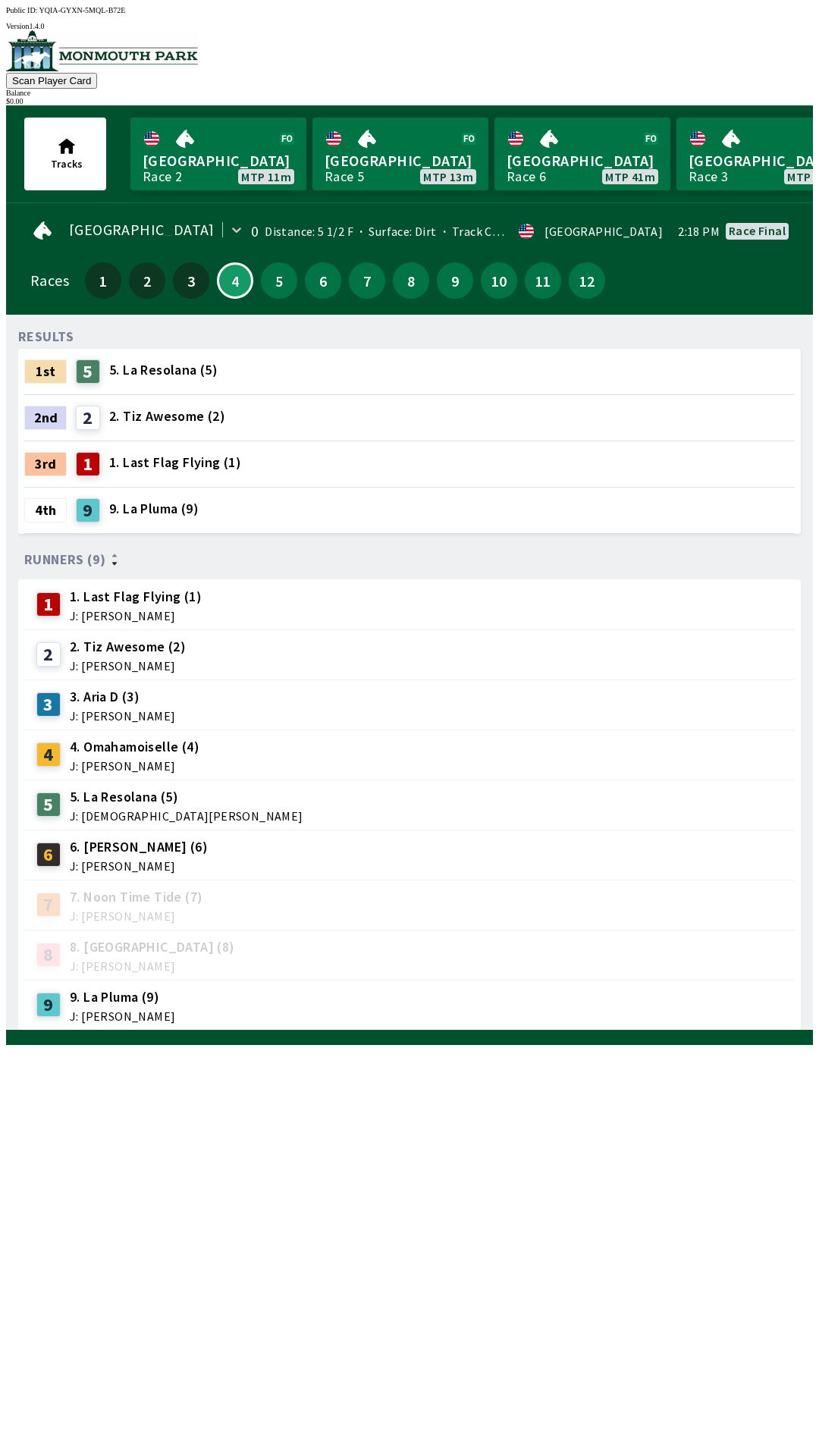
click at [162, 360] on span "5. La Resolana (5)" at bounding box center [162, 370] width 108 height 20
click at [162, 367] on span "5. La Resolana (5)" at bounding box center [162, 370] width 108 height 20
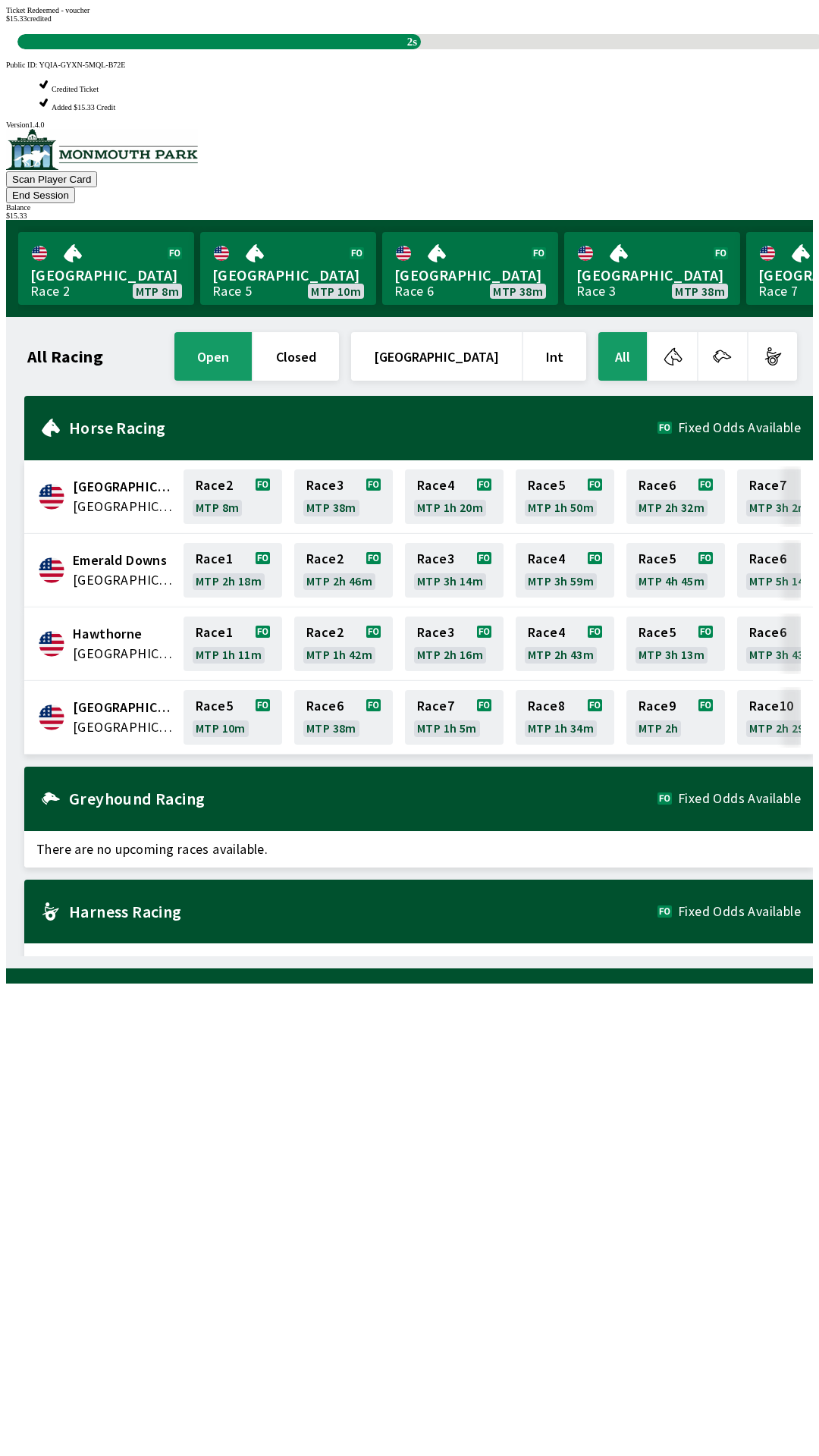
click at [143, 956] on div "All Racing open closed [GEOGRAPHIC_DATA] Int All [GEOGRAPHIC_DATA] [GEOGRAPHIC_…" at bounding box center [415, 642] width 795 height 627
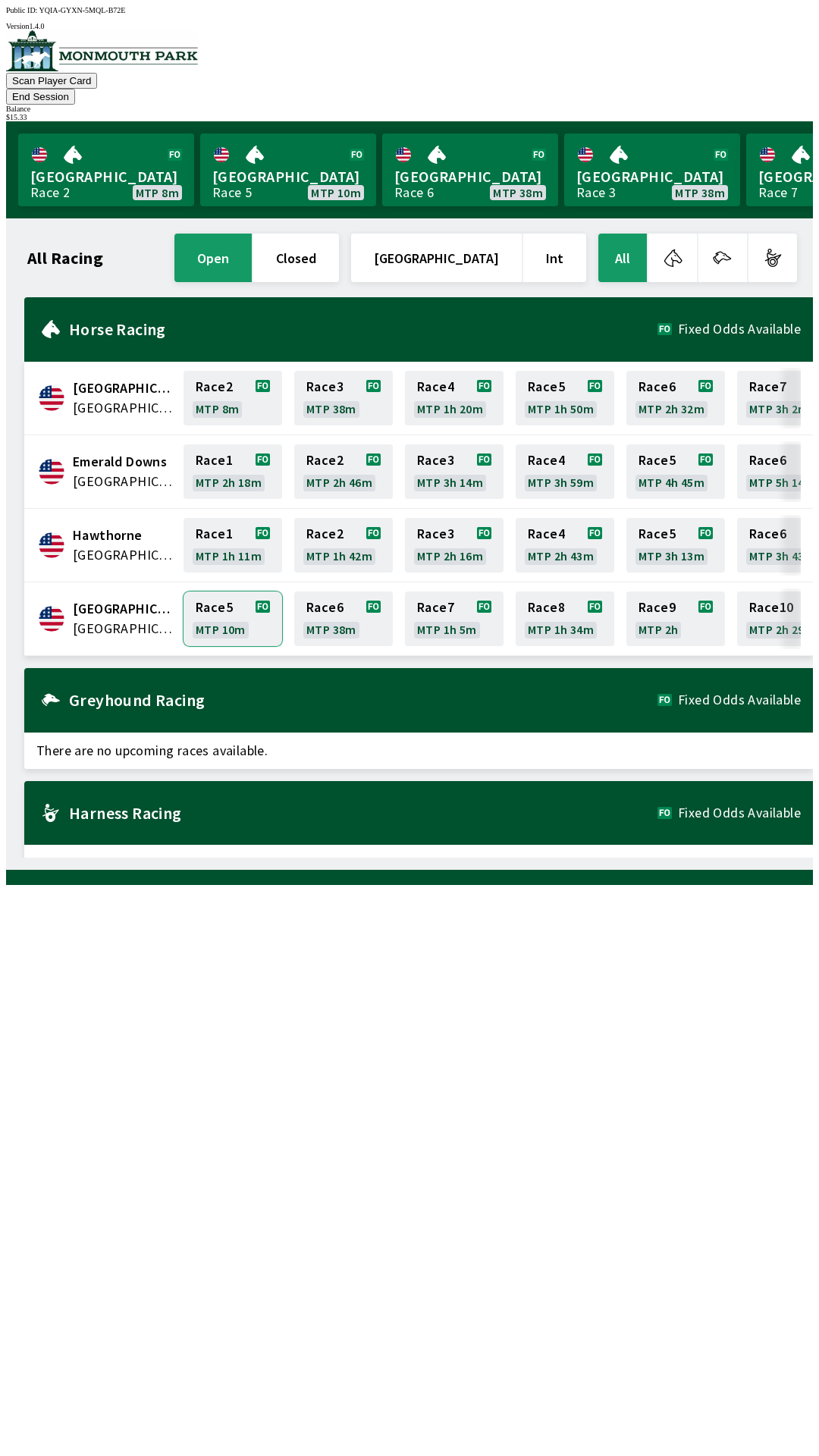
click at [221, 608] on link "Race 5 MTP 10m" at bounding box center [232, 619] width 99 height 54
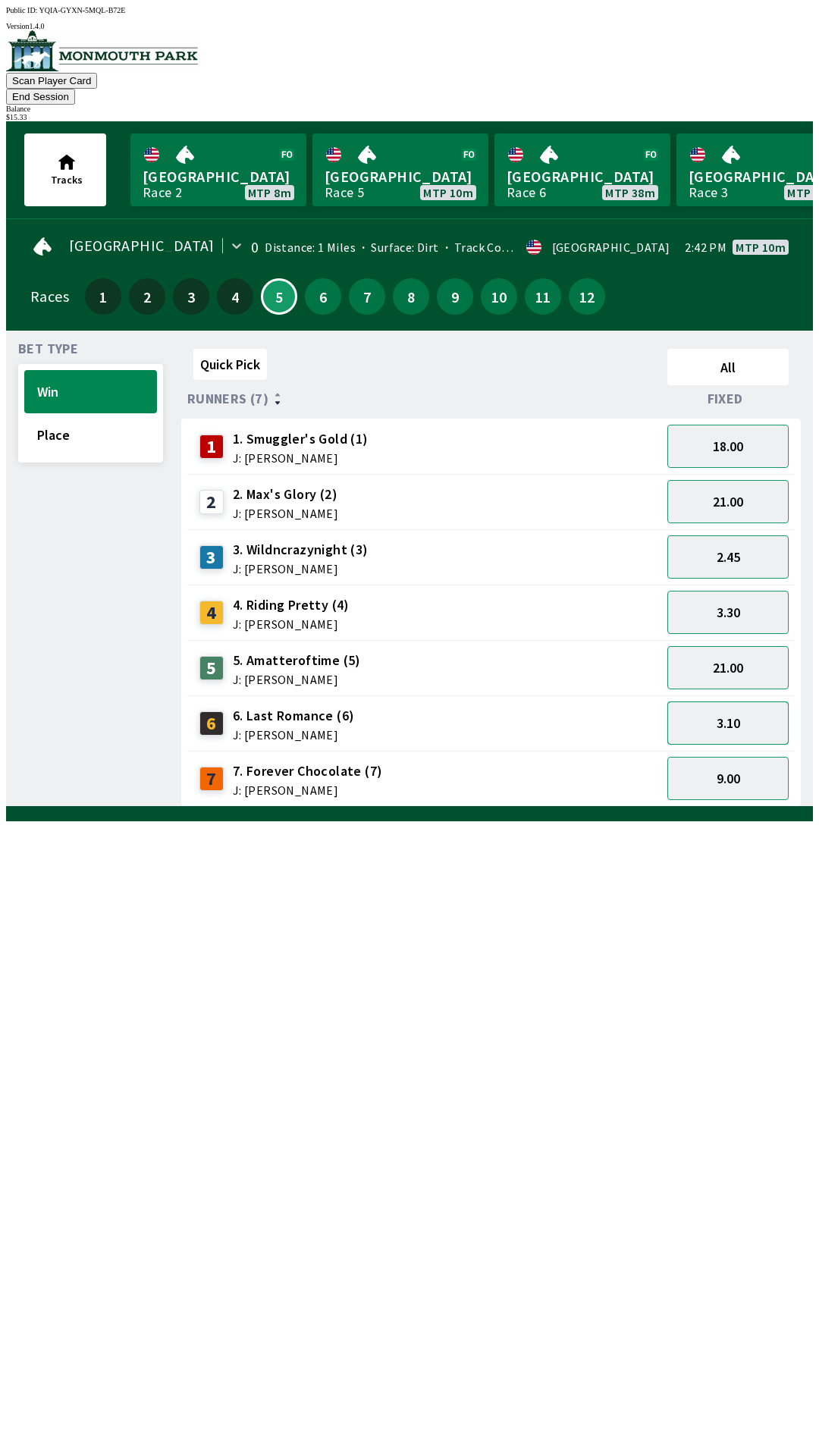
click at [711, 703] on button "3.10" at bounding box center [728, 723] width 121 height 43
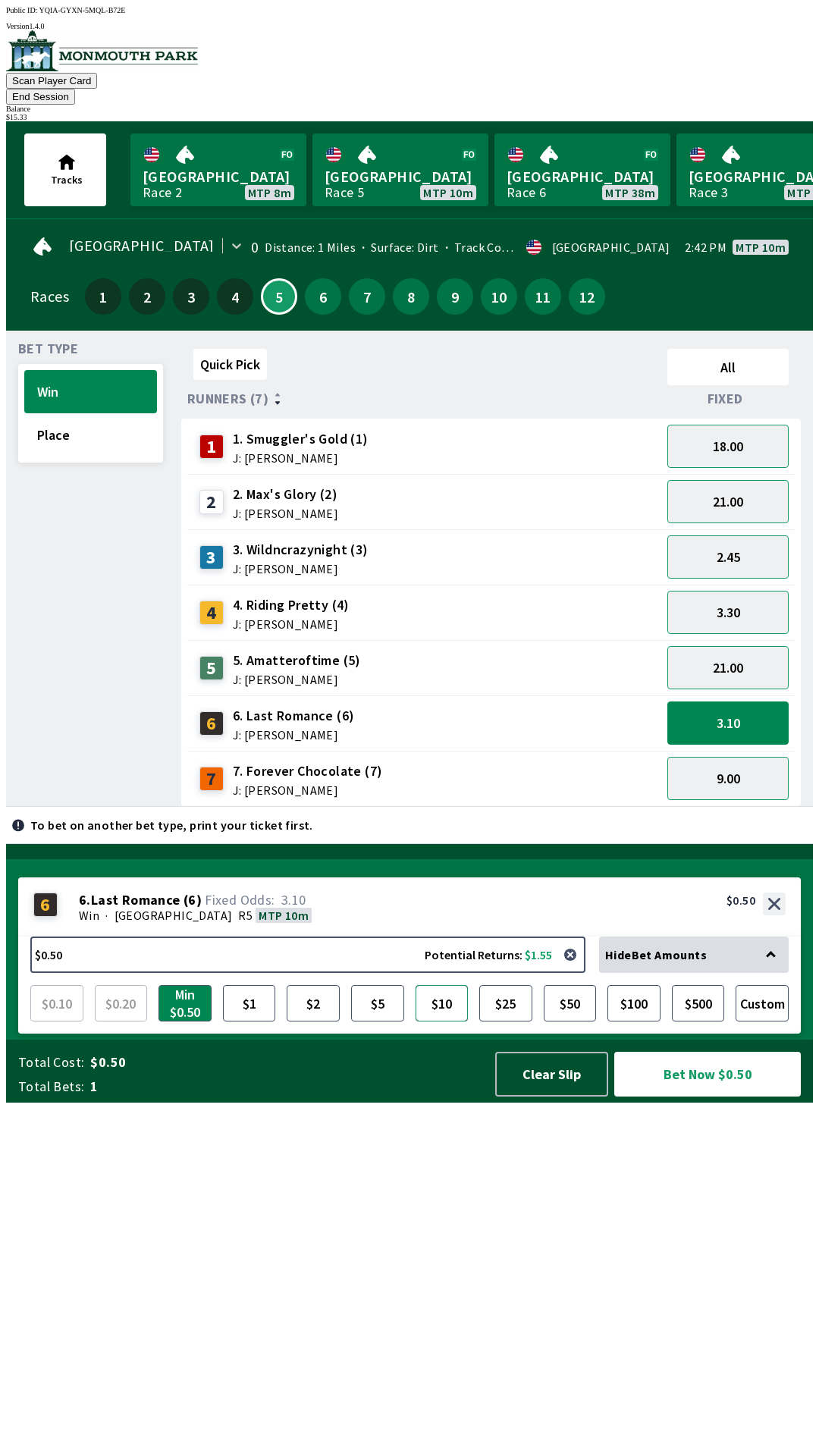
click at [446, 1021] on button "$10" at bounding box center [442, 1003] width 54 height 37
click at [678, 1096] on button "Bet Now $10.00" at bounding box center [707, 1074] width 187 height 45
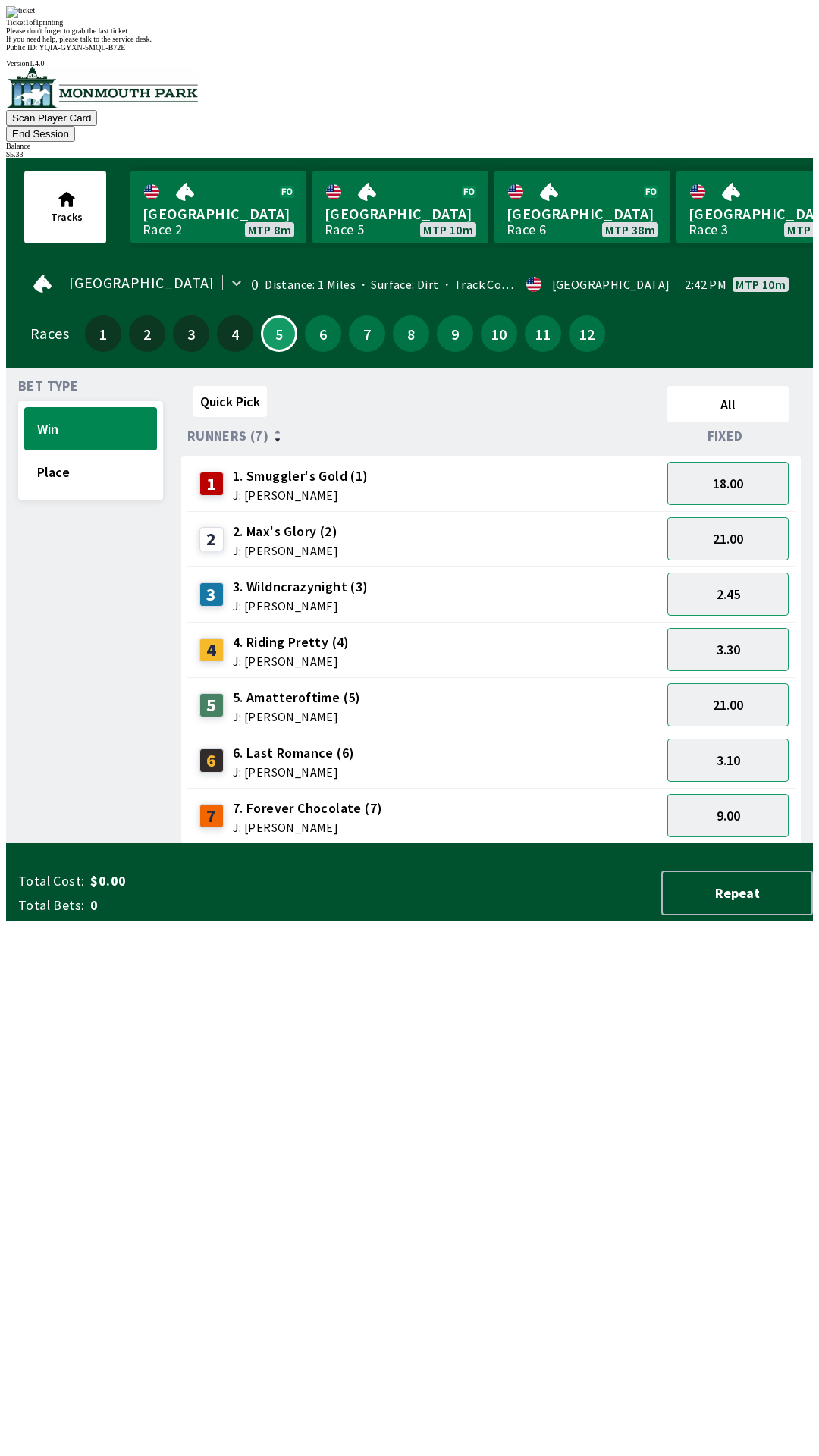
click at [143, 844] on div "Bet Type Win Place" at bounding box center [90, 612] width 145 height 464
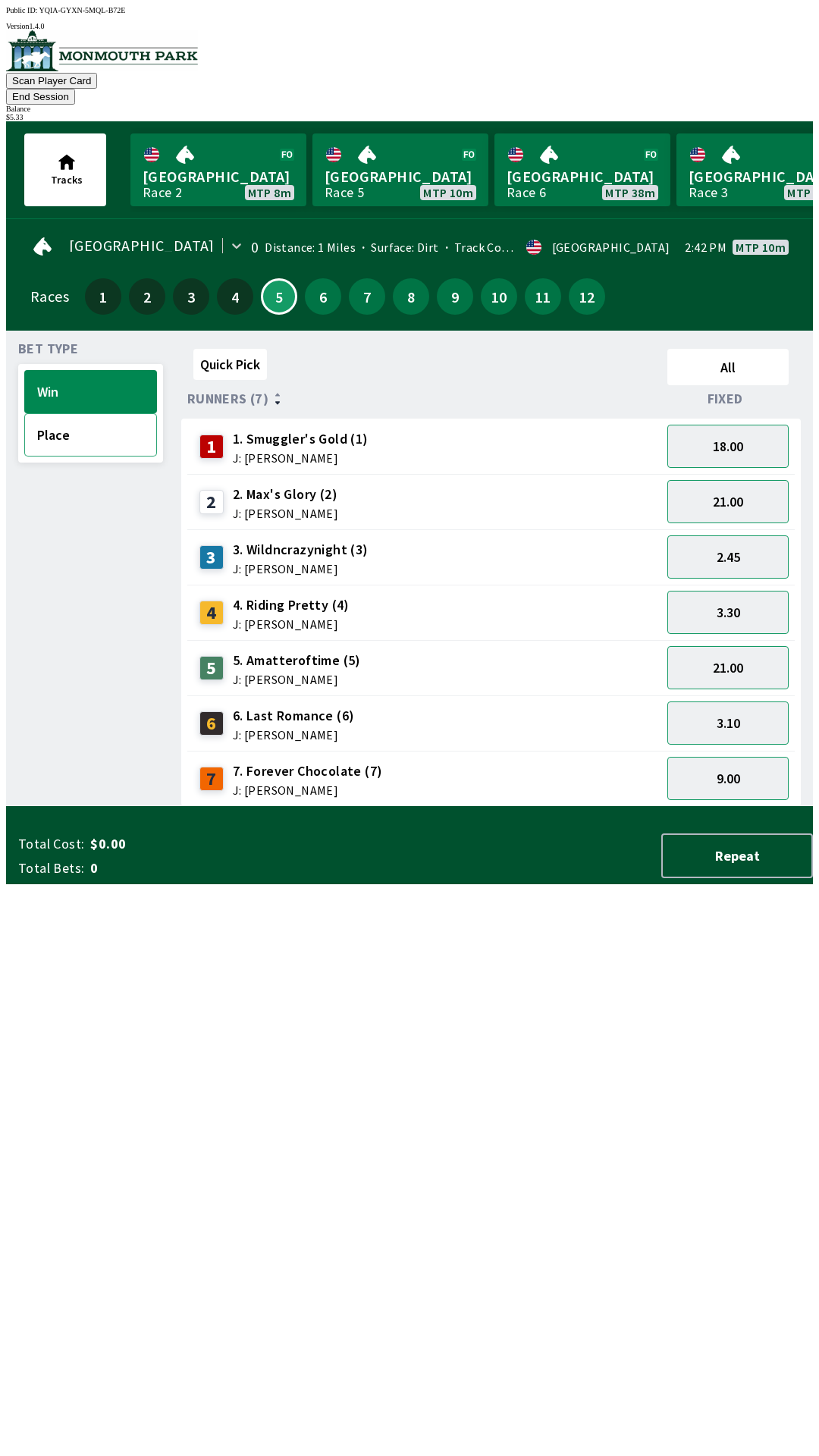
click at [88, 427] on button "Place" at bounding box center [90, 435] width 132 height 43
click at [738, 603] on button "1.70" at bounding box center [728, 612] width 121 height 43
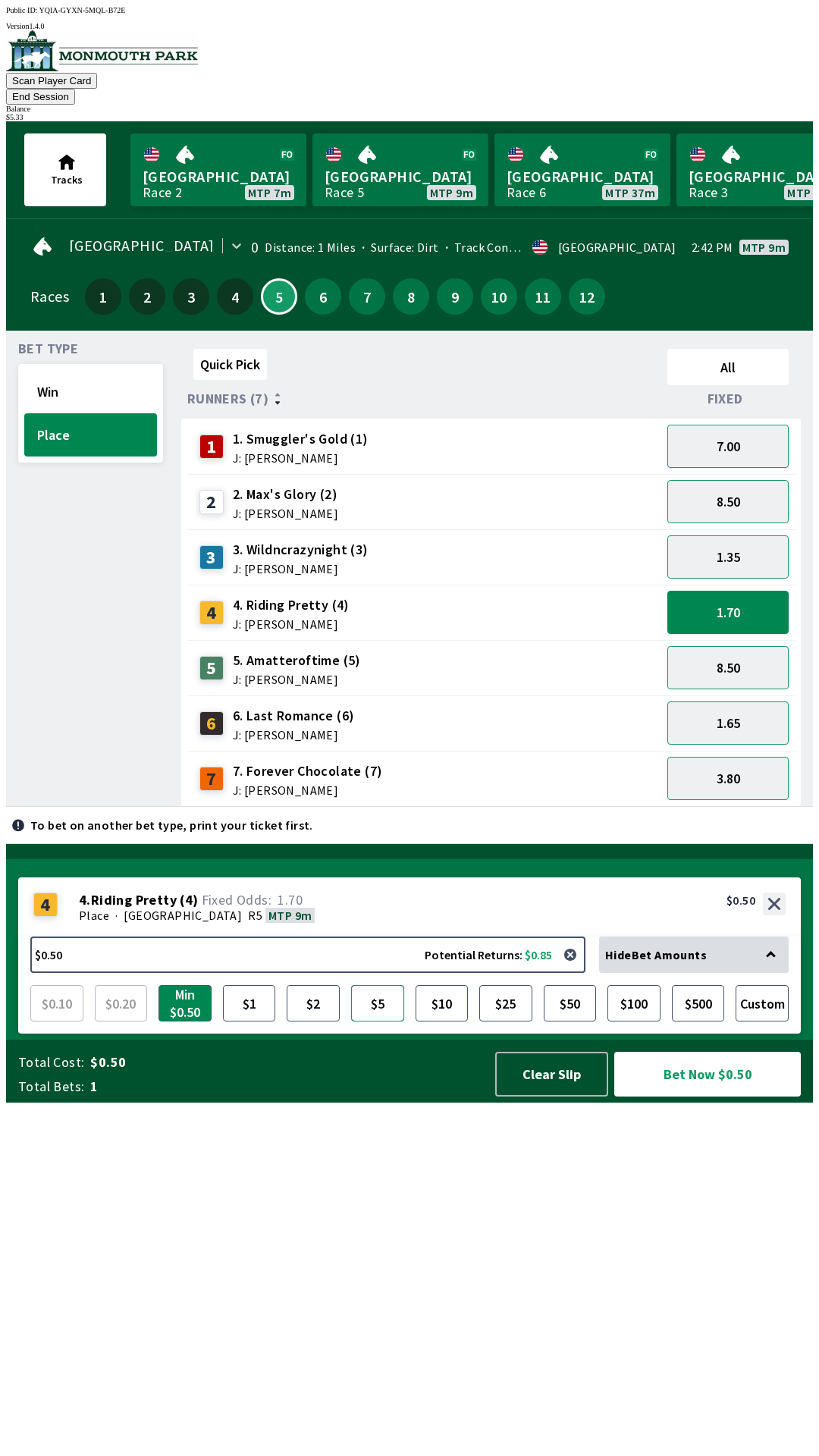
click at [365, 1021] on button "$5" at bounding box center [378, 1003] width 54 height 37
click at [676, 1096] on button "Bet Now $5.00" at bounding box center [707, 1074] width 187 height 45
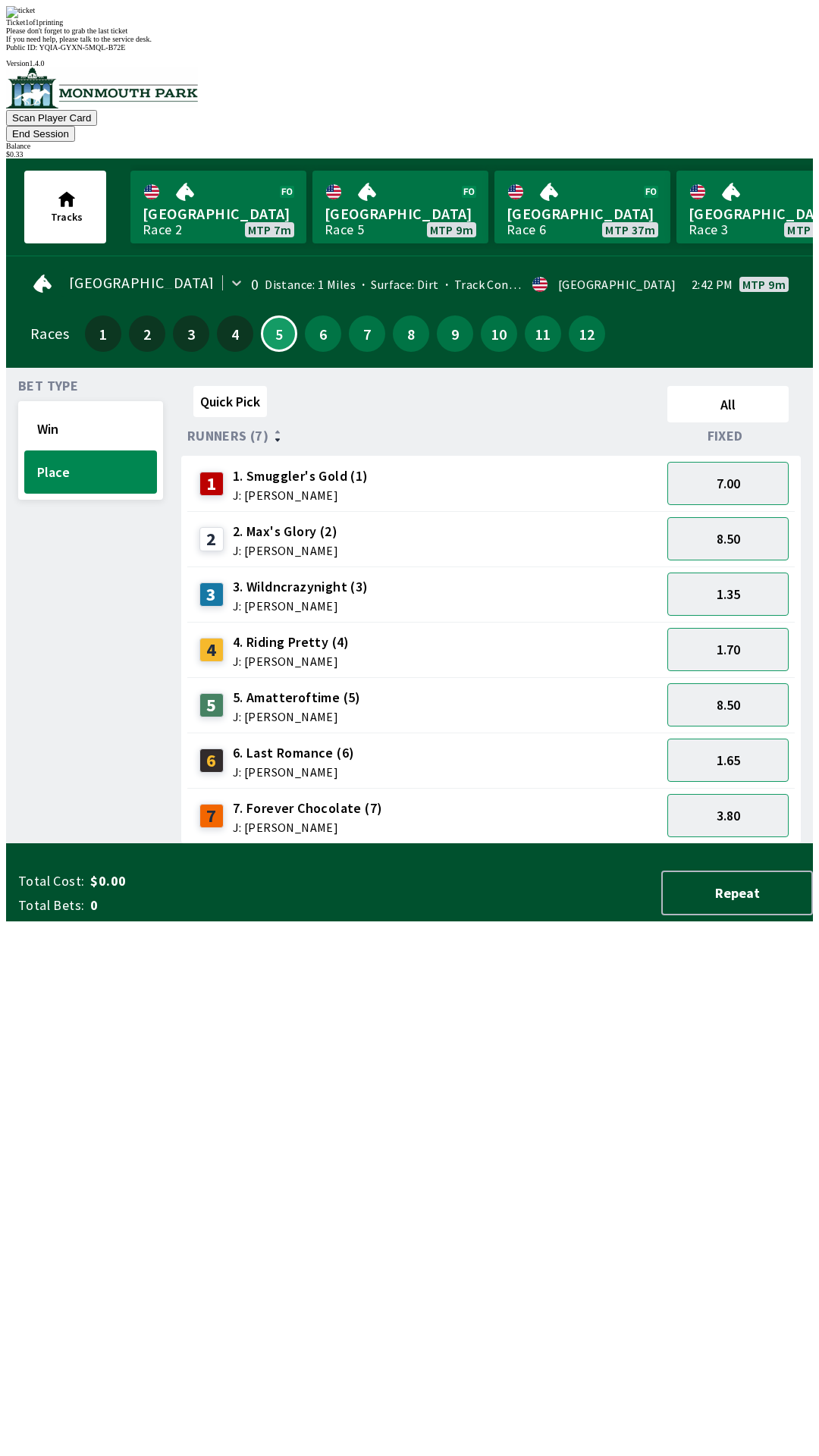
click at [296, 844] on div "Quick Pick All Runners (7) Fixed 1 1. Smuggler's Gold (1) J: [PERSON_NAME] 7.00…" at bounding box center [497, 612] width 632 height 464
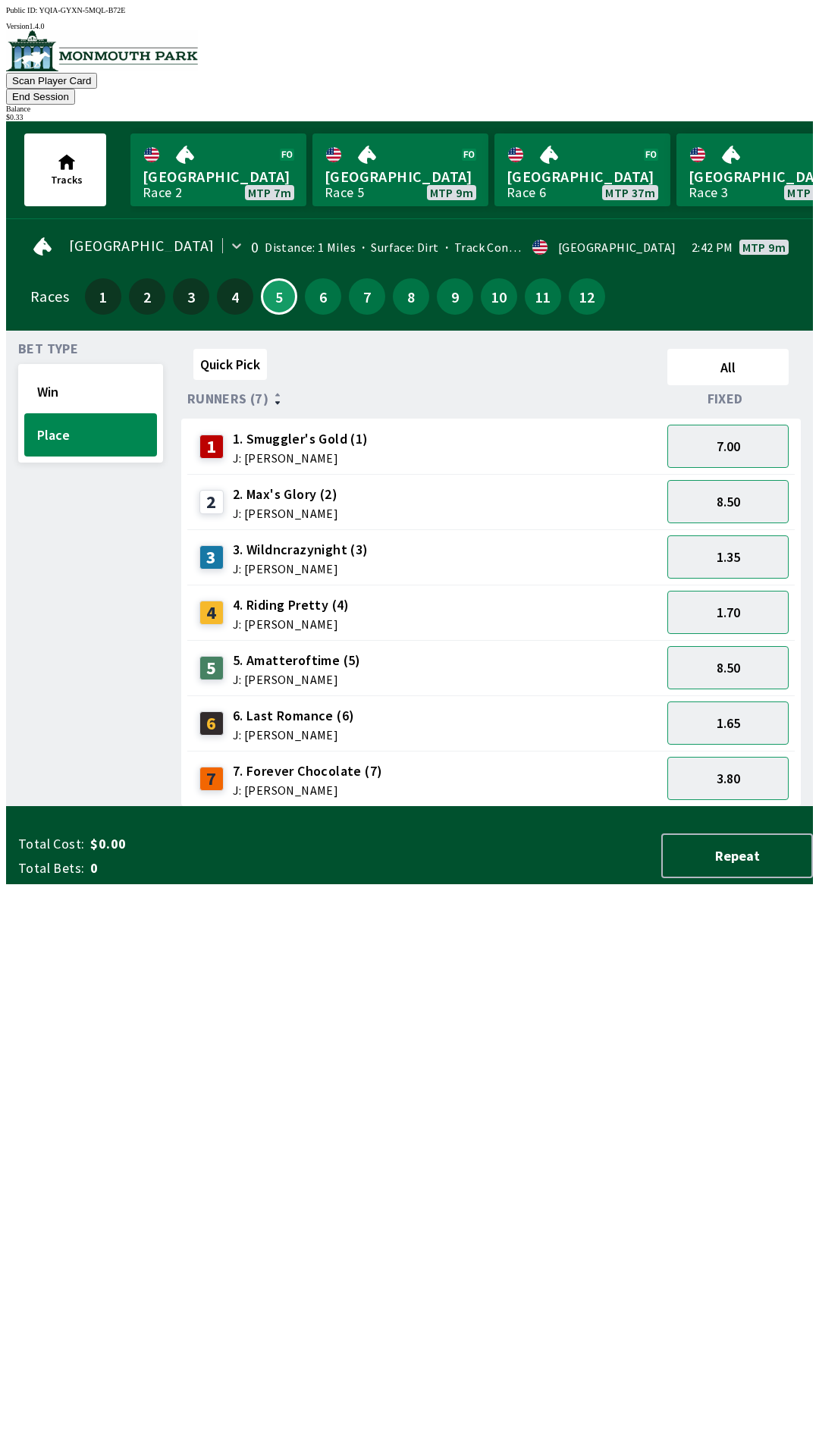
click at [75, 88] on button "End Session" at bounding box center [39, 96] width 69 height 16
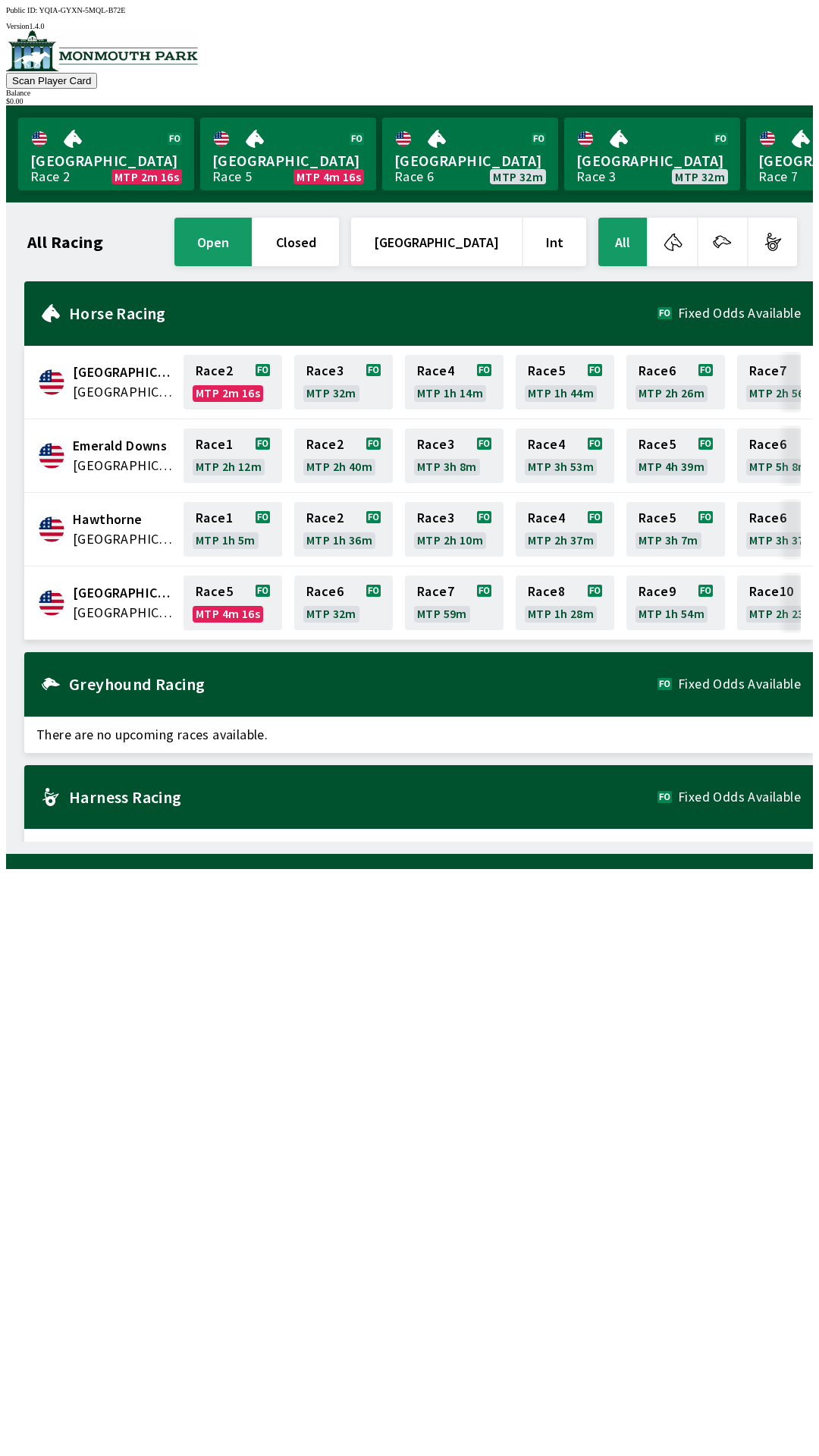
click at [61, 257] on div "All Racing open closed United States Int All" at bounding box center [412, 242] width 776 height 54
click at [64, 237] on h1 "All Racing" at bounding box center [65, 241] width 76 height 12
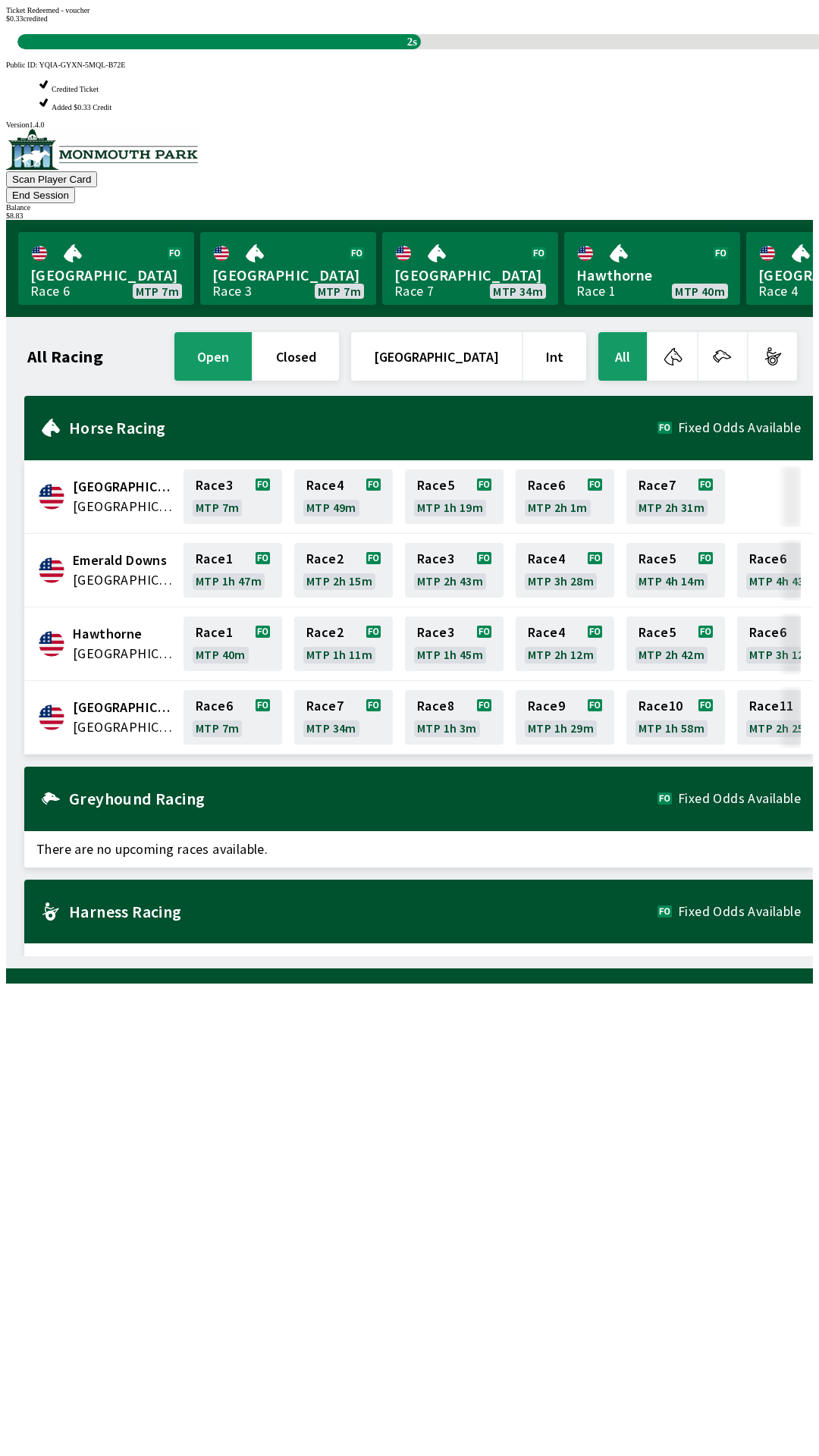
click at [250, 956] on div "All Racing open closed [GEOGRAPHIC_DATA] Int All [GEOGRAPHIC_DATA] [GEOGRAPHIC_…" at bounding box center [415, 642] width 795 height 627
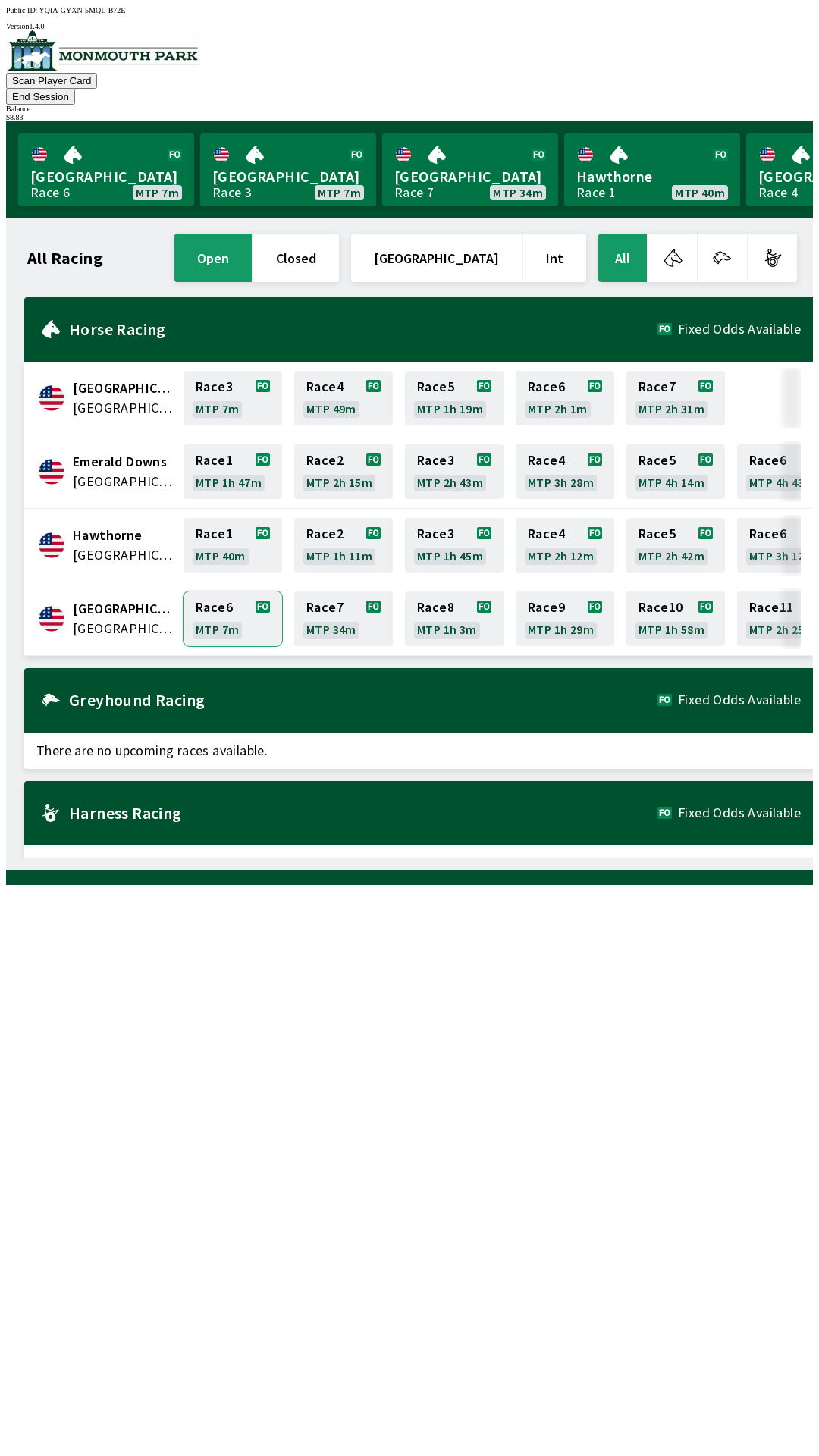
click at [214, 597] on link "Race 6 MTP 7m" at bounding box center [232, 619] width 99 height 54
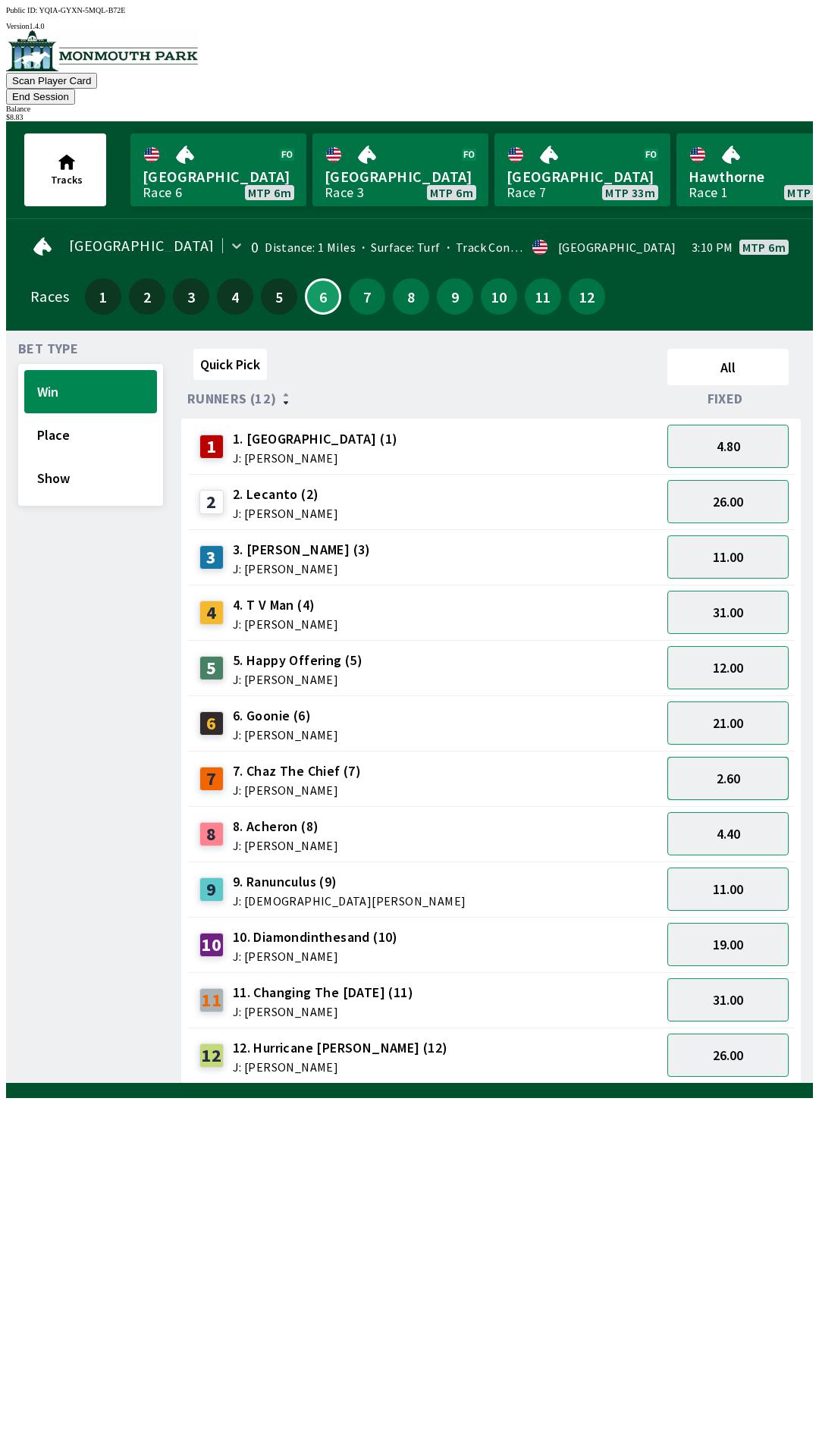
click at [734, 761] on button "2.60" at bounding box center [728, 778] width 121 height 43
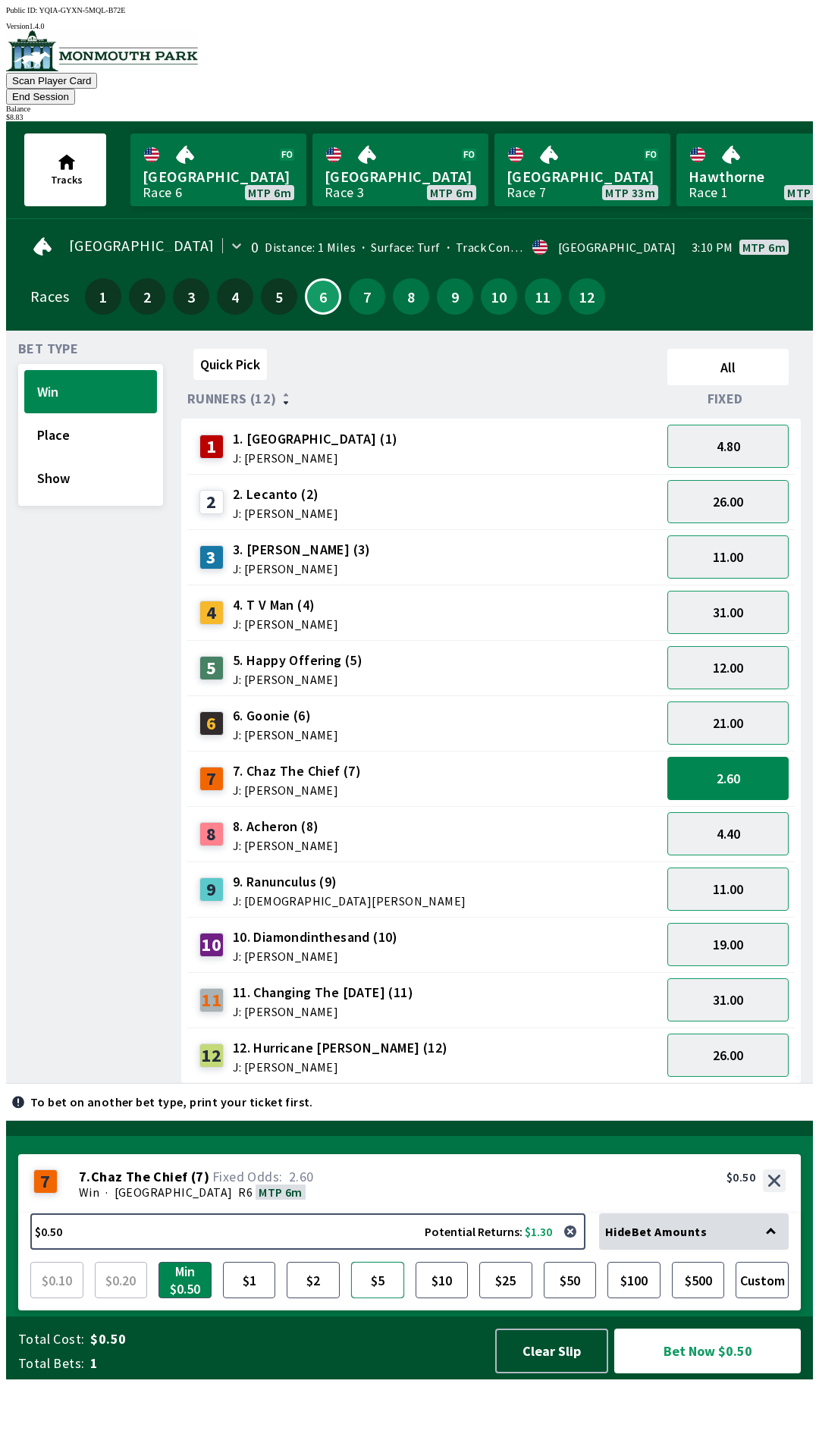
click at [373, 1298] on button "$5" at bounding box center [378, 1280] width 54 height 37
click at [660, 1372] on button "Bet Now $5.00" at bounding box center [707, 1351] width 187 height 45
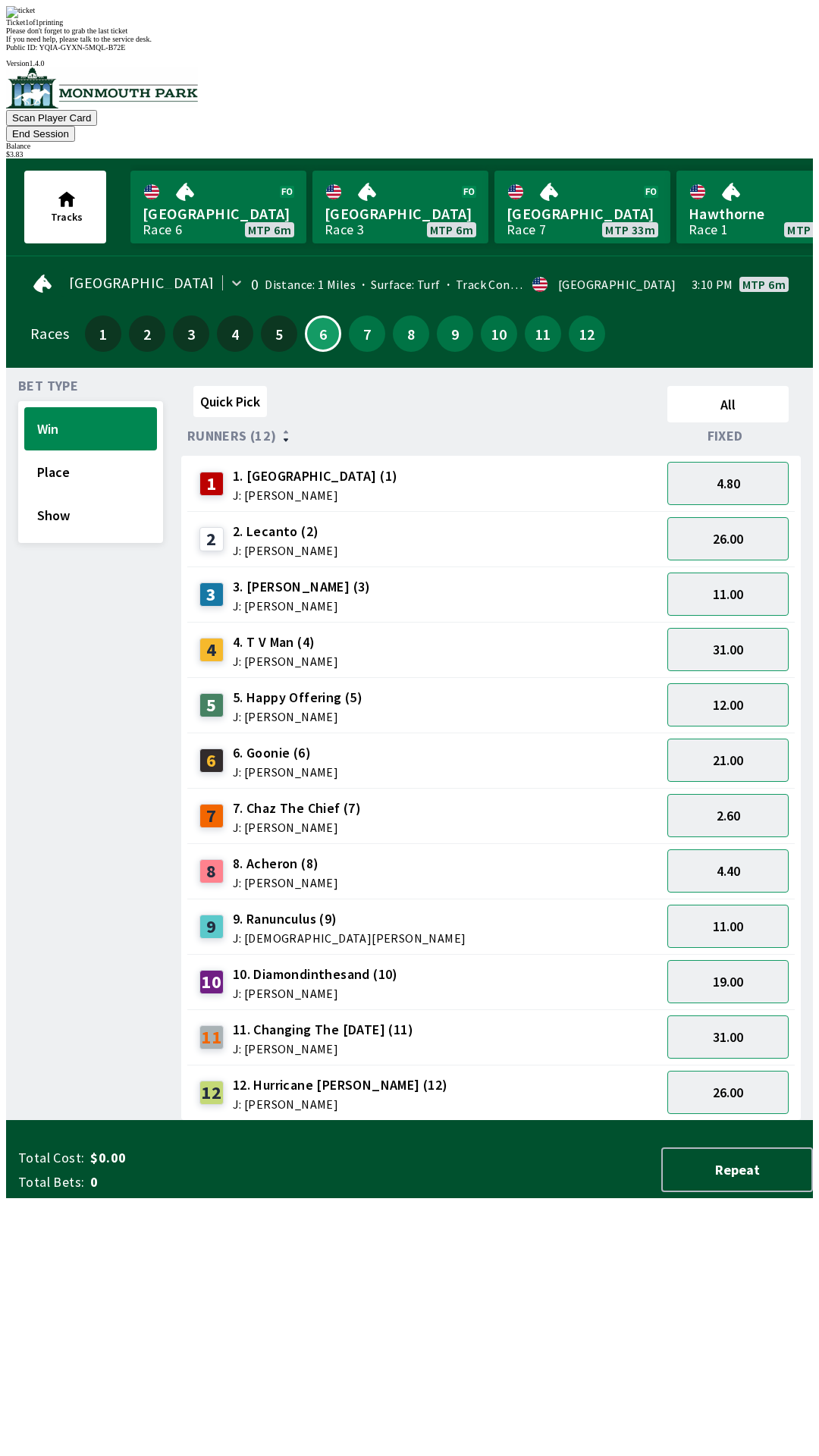
click at [195, 1121] on div "Quick Pick All Runners (12) Fixed 1 1. Garden Gal (1) J: [PERSON_NAME] 4.80 2 2…" at bounding box center [497, 750] width 632 height 741
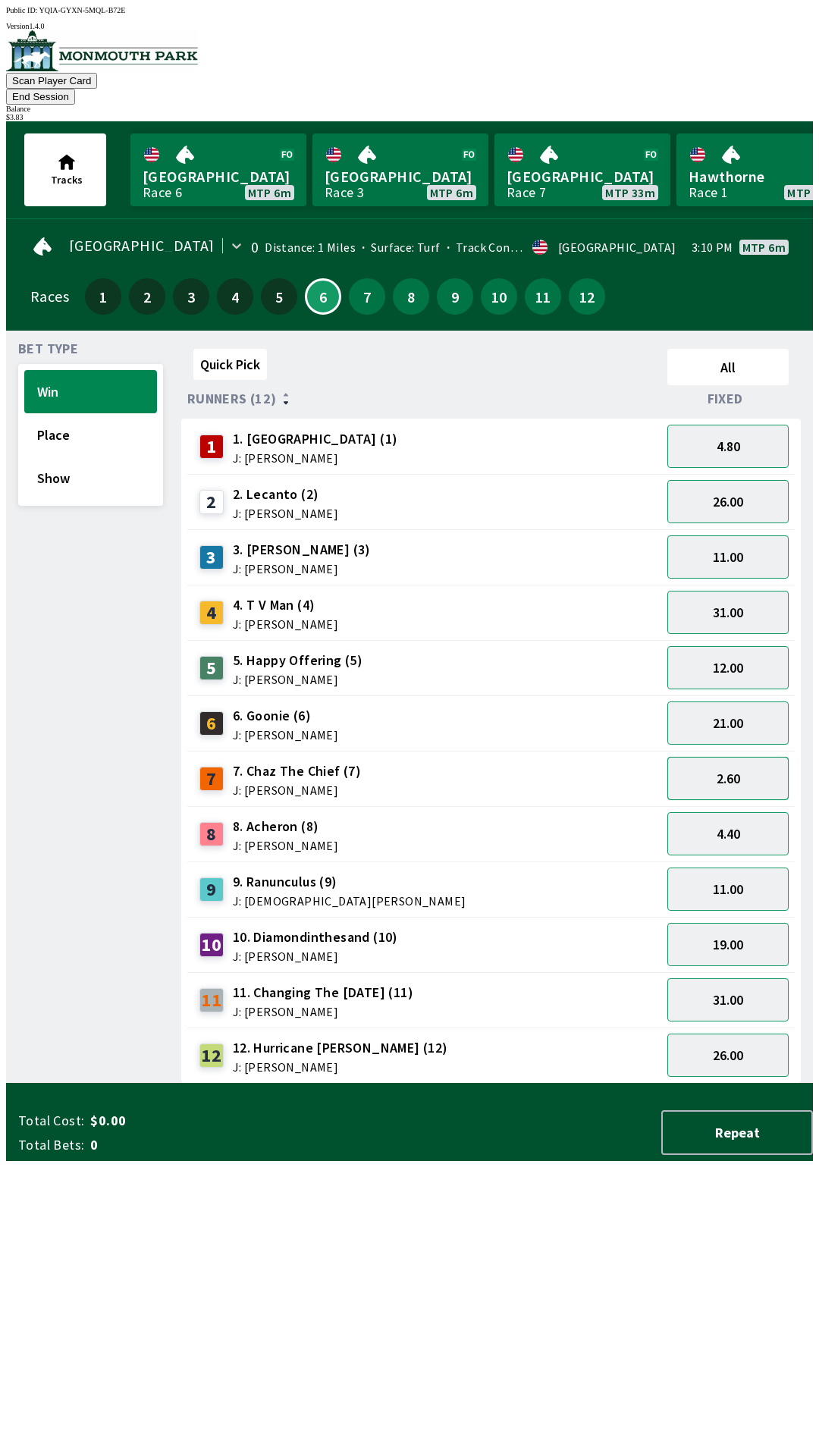
click at [736, 759] on button "2.60" at bounding box center [728, 778] width 121 height 43
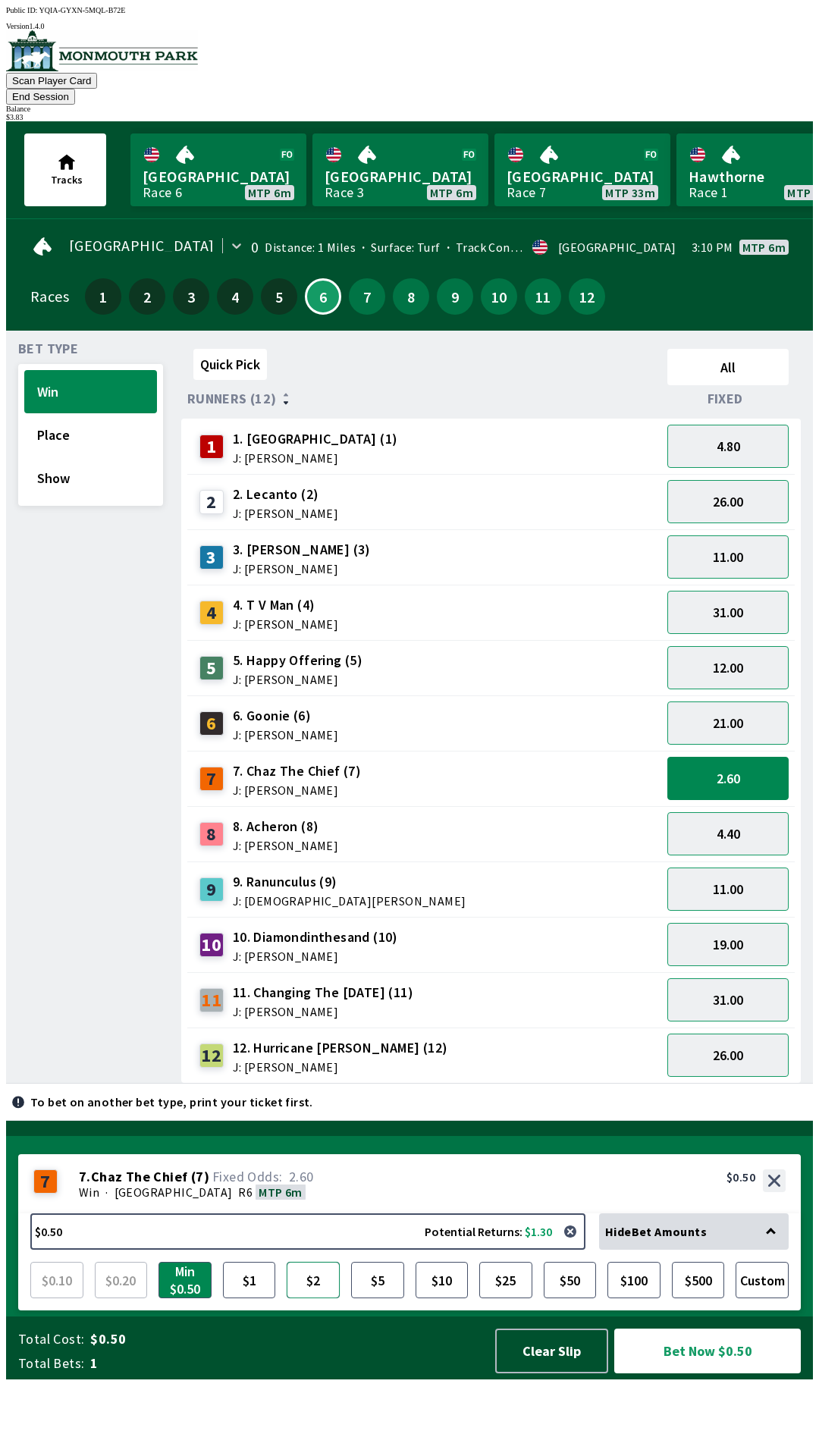
click at [306, 1298] on button "$2" at bounding box center [313, 1280] width 54 height 37
click at [672, 1372] on button "Bet Now $2.00" at bounding box center [707, 1351] width 187 height 45
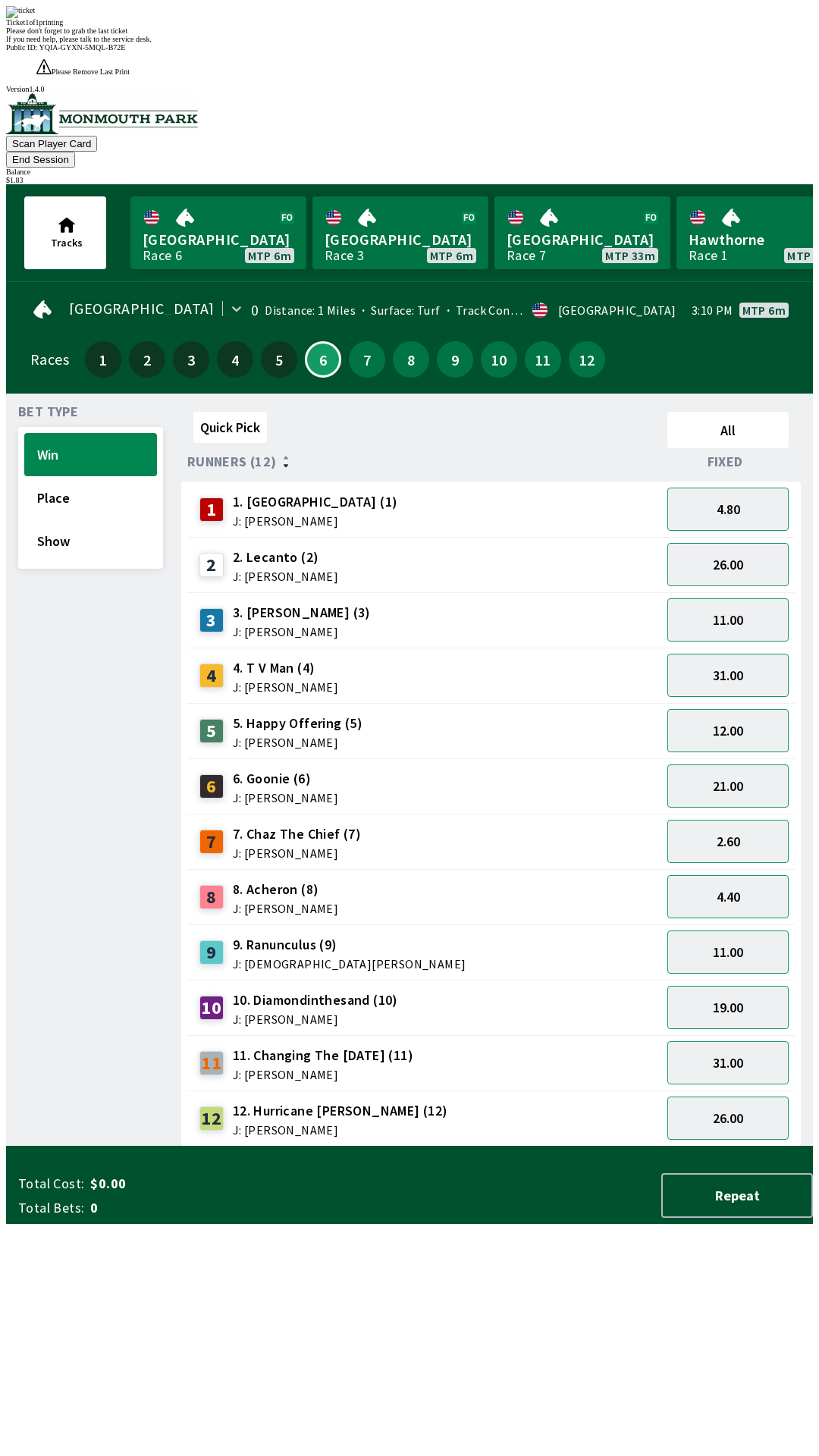
click at [324, 1146] on div "Quick Pick All Runners (12) Fixed 1 1. Garden Gal (1) J: [PERSON_NAME] 4.80 2 2…" at bounding box center [497, 775] width 632 height 741
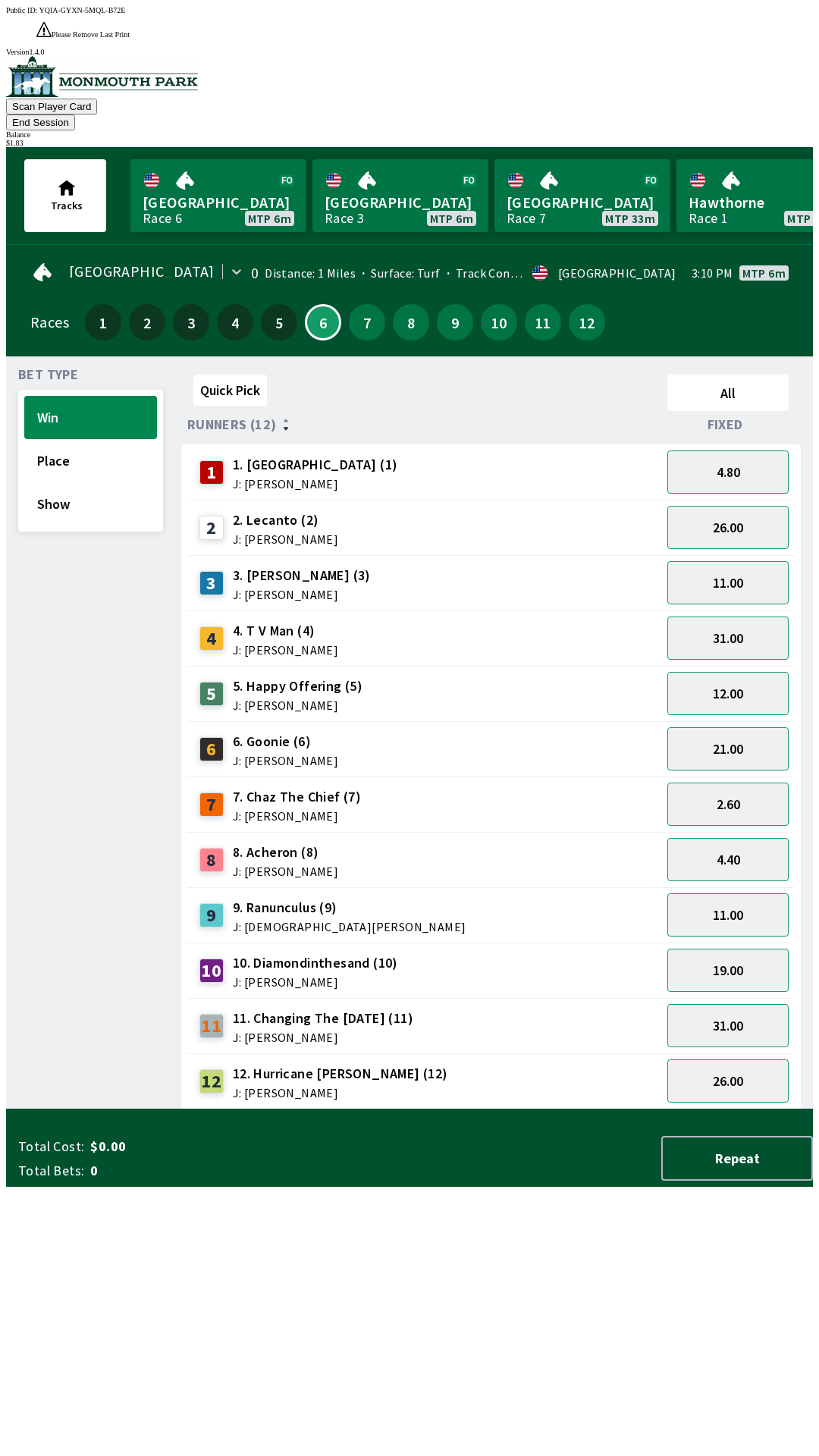
click at [75, 115] on button "End Session" at bounding box center [39, 122] width 69 height 16
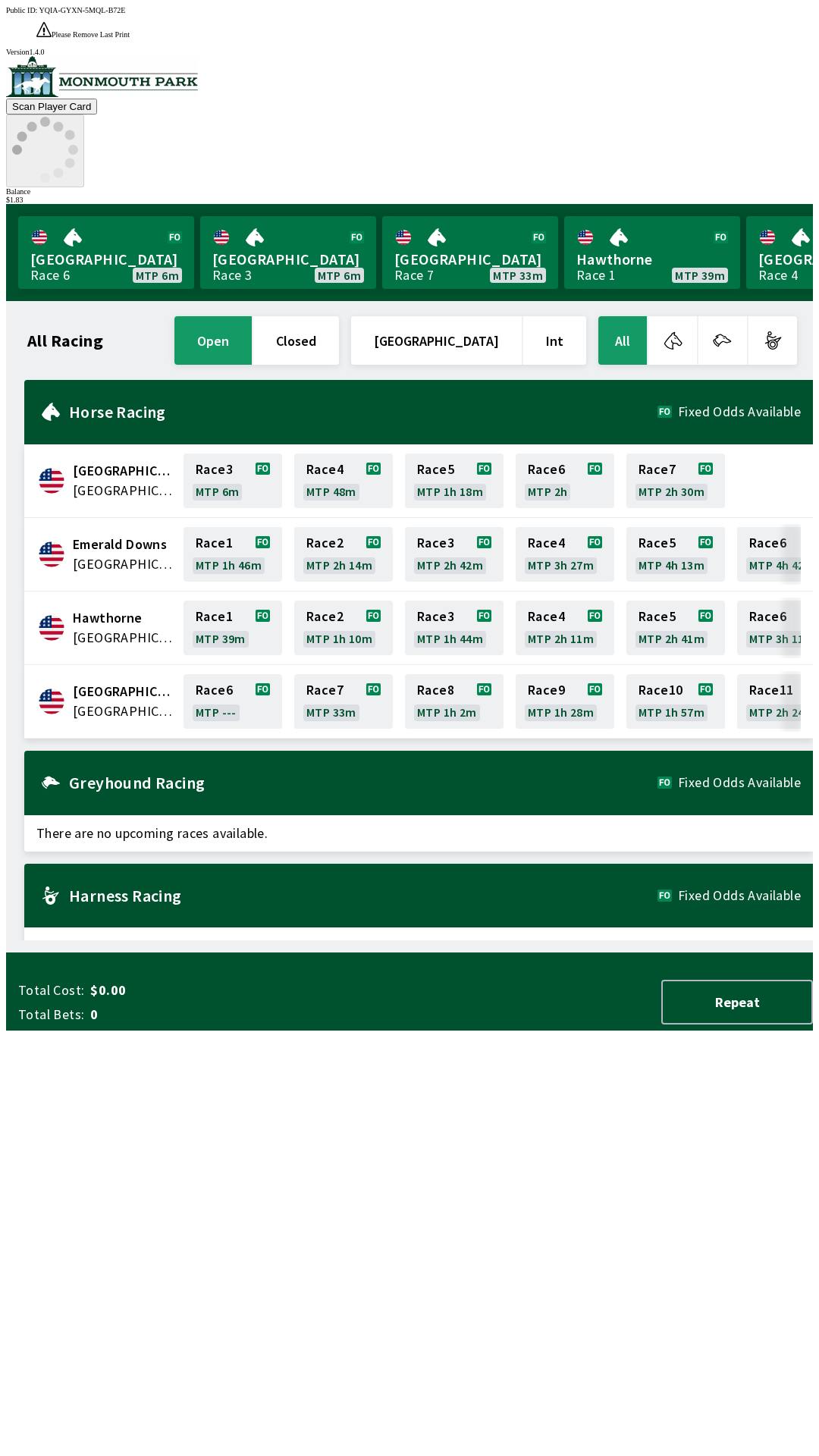
click at [78, 116] on icon at bounding box center [45, 149] width 66 height 66
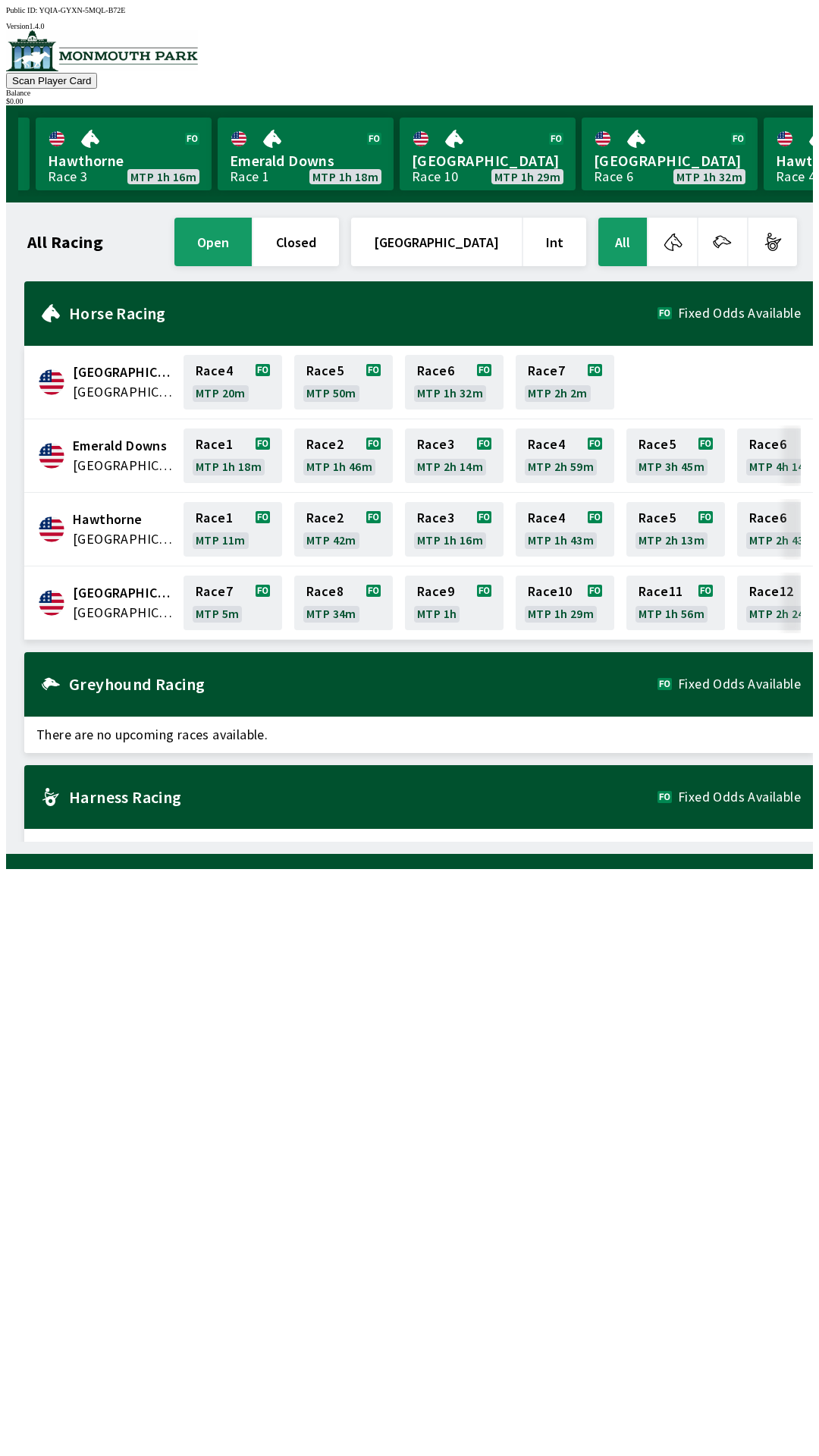
scroll to position [0, 1371]
